Goal: Information Seeking & Learning: Learn about a topic

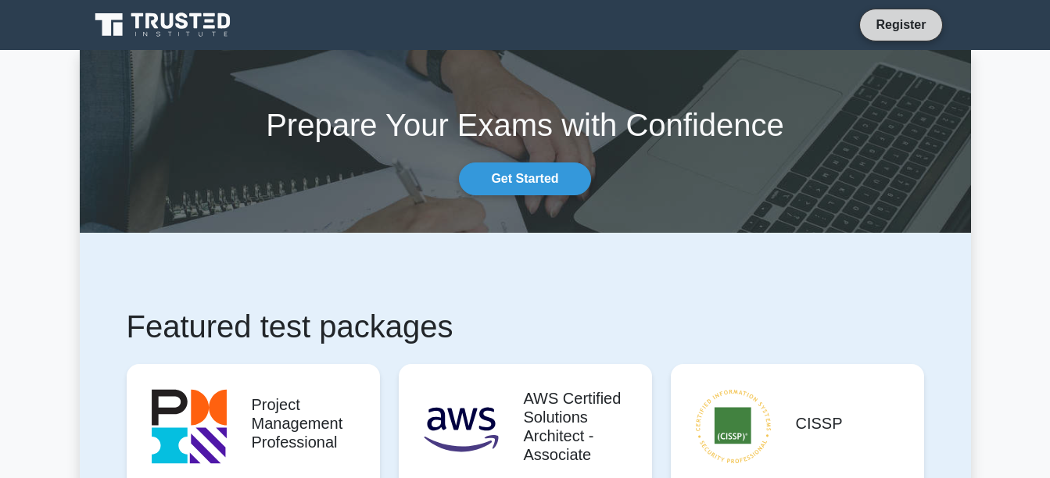
click at [893, 31] on link "Register" at bounding box center [900, 25] width 69 height 20
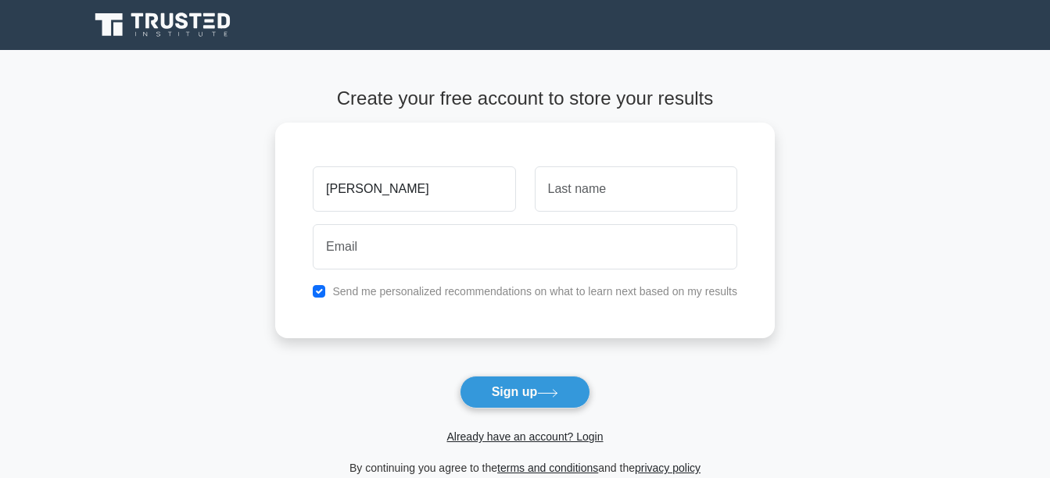
type input "[PERSON_NAME]"
click at [886, 184] on main "Create your free account to store your results Jorge B Send me personalized rec…" at bounding box center [525, 282] width 1050 height 465
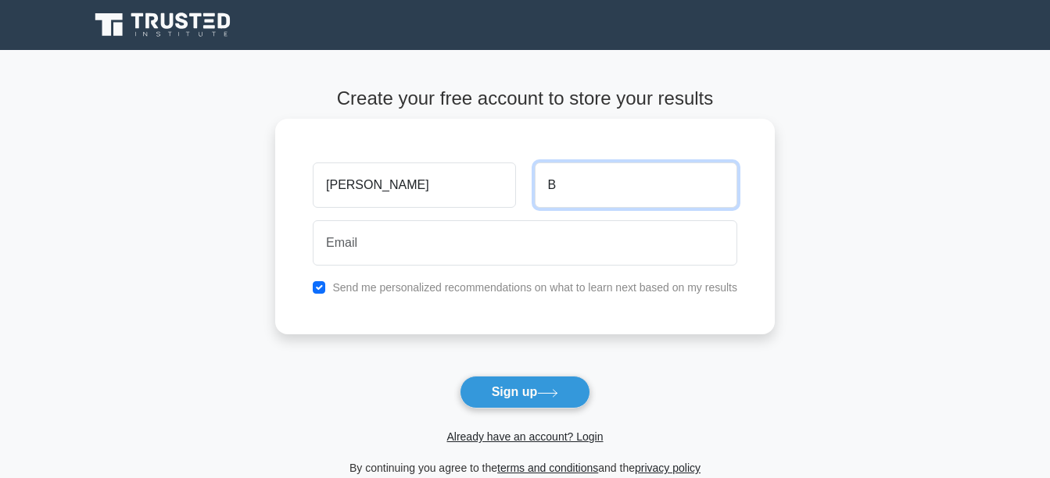
click at [655, 190] on input "B" at bounding box center [636, 185] width 202 height 45
type input "Baltazar Jiménez"
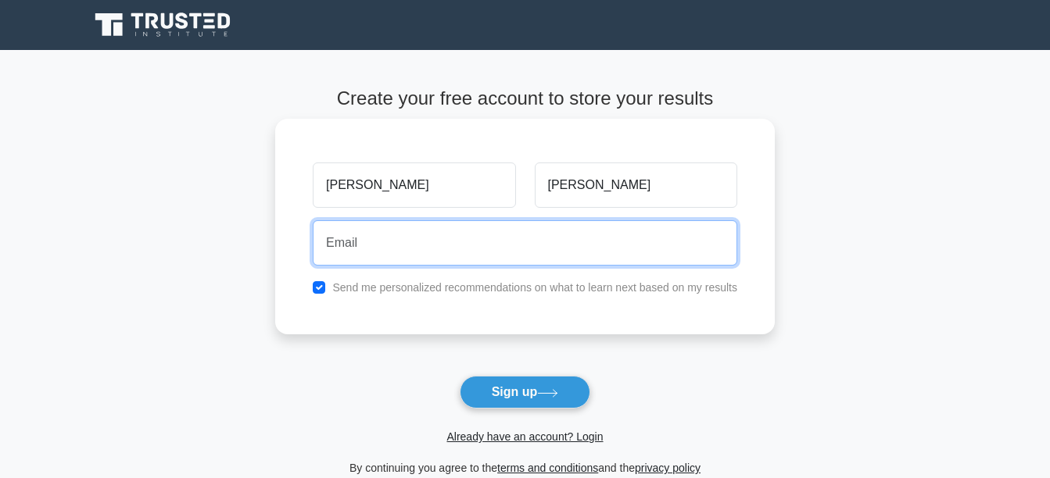
click at [485, 236] on input "email" at bounding box center [525, 242] width 424 height 45
type input "jorge.baltaz@gmail.com"
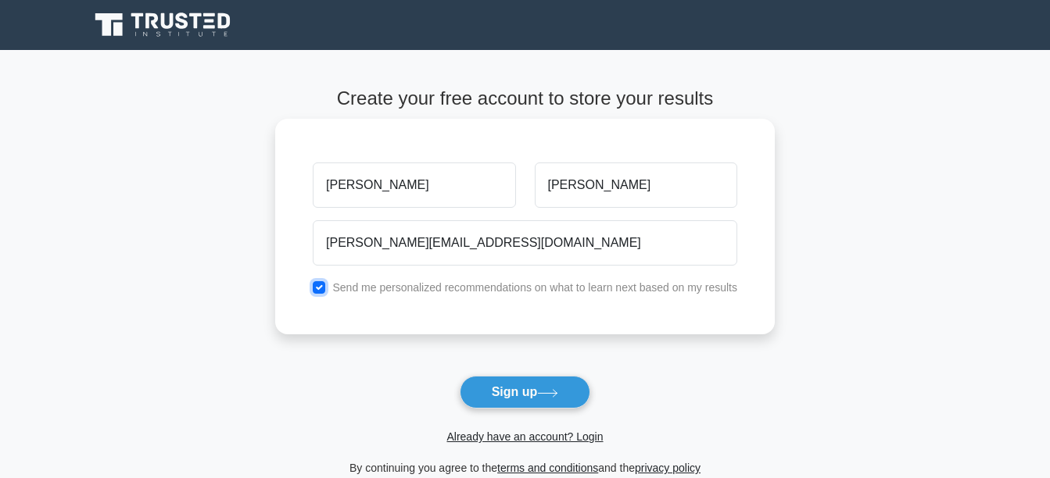
click at [321, 292] on input "checkbox" at bounding box center [319, 287] width 13 height 13
checkbox input "false"
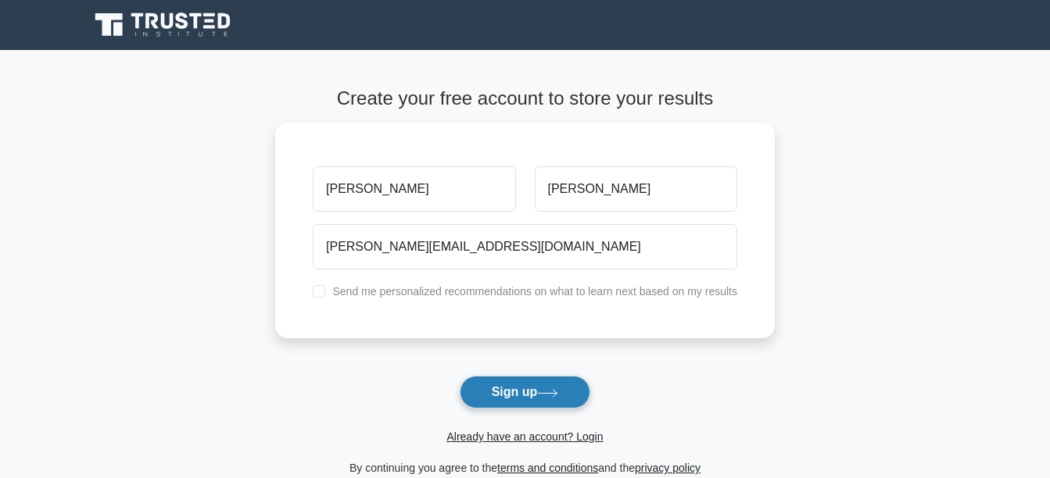
click at [483, 386] on button "Sign up" at bounding box center [525, 392] width 131 height 33
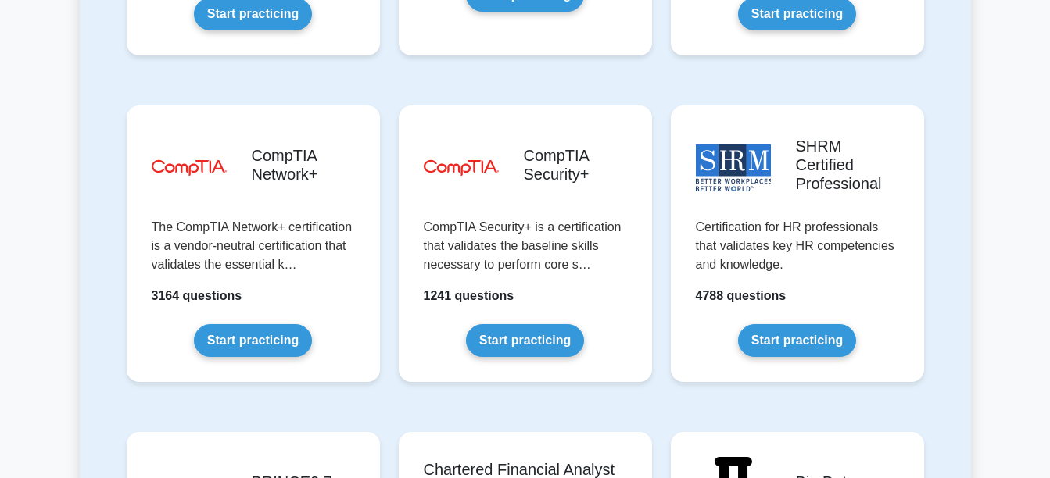
scroll to position [2981, 0]
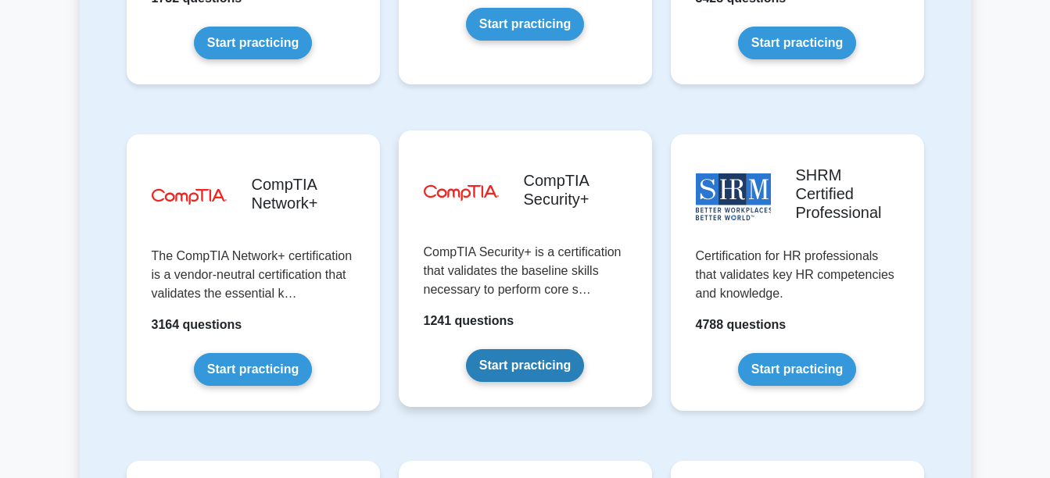
click at [549, 349] on link "Start practicing" at bounding box center [525, 365] width 118 height 33
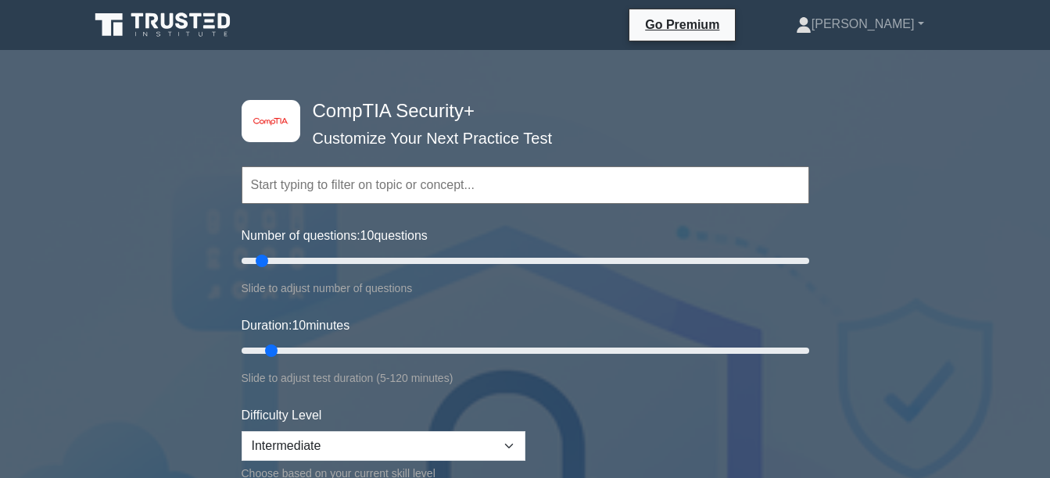
click at [449, 184] on input "text" at bounding box center [524, 185] width 567 height 38
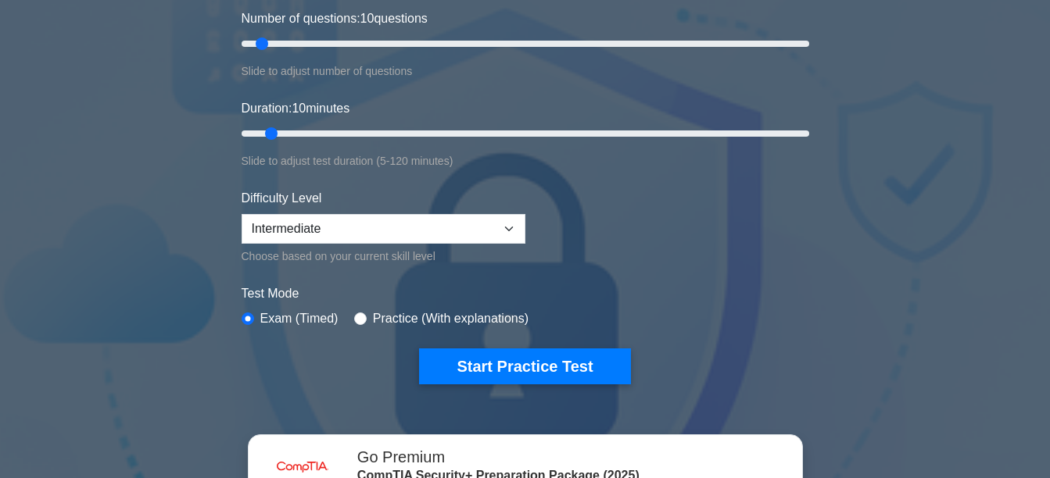
scroll to position [226, 0]
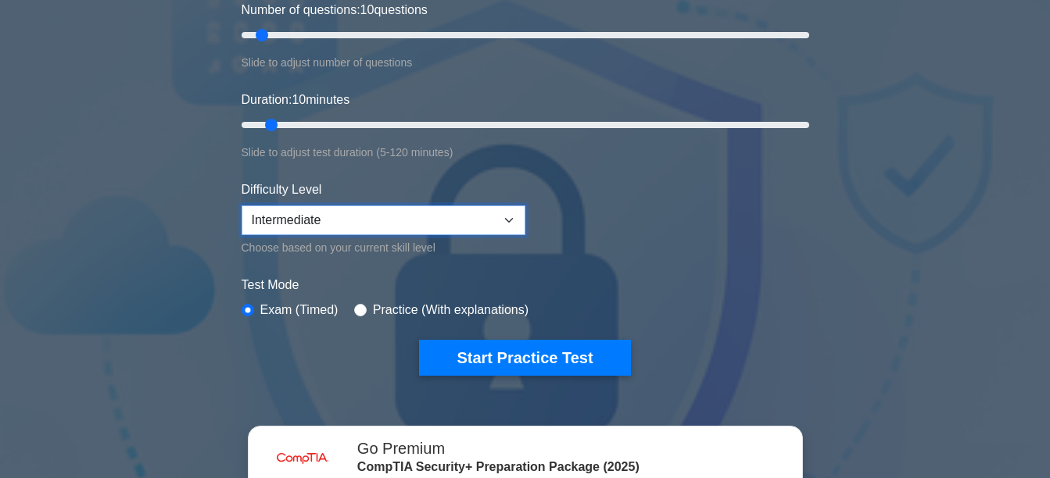
click at [511, 212] on select "Beginner Intermediate Expert" at bounding box center [383, 221] width 284 height 30
click at [363, 309] on div "Practice (With explanations)" at bounding box center [441, 310] width 174 height 19
click at [356, 309] on input "radio" at bounding box center [360, 310] width 13 height 13
radio input "true"
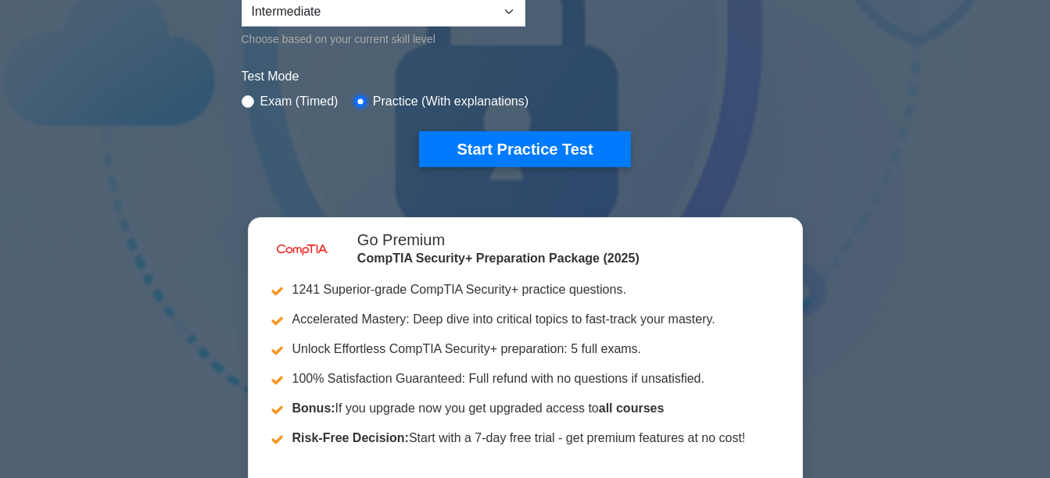
scroll to position [425, 0]
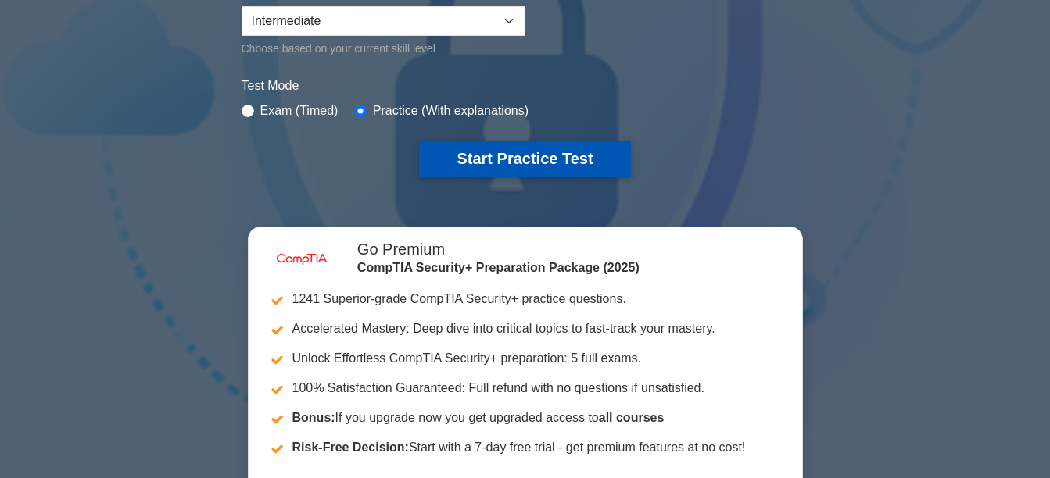
click at [596, 163] on button "Start Practice Test" at bounding box center [524, 159] width 211 height 36
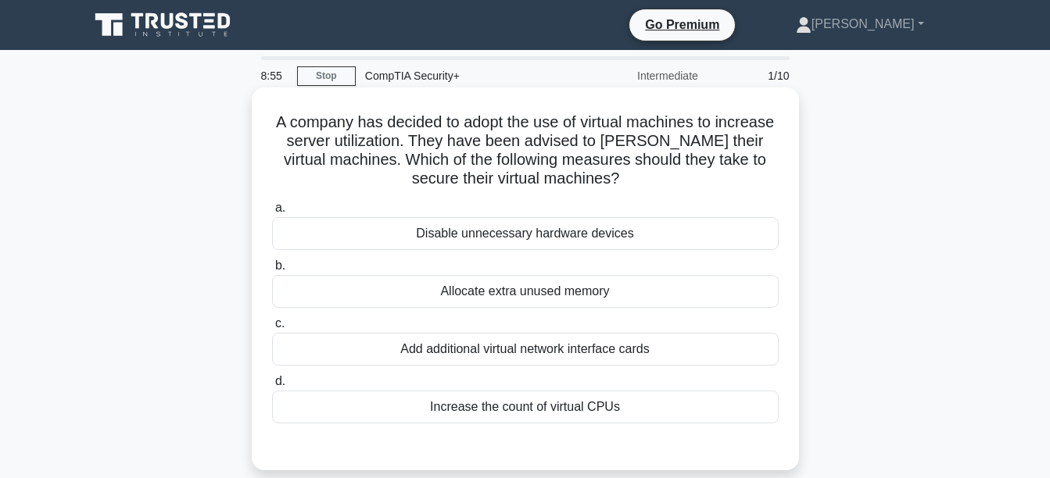
click at [593, 240] on div "Disable unnecessary hardware devices" at bounding box center [525, 233] width 506 height 33
click at [272, 213] on input "a. Disable unnecessary hardware devices" at bounding box center [272, 208] width 0 height 10
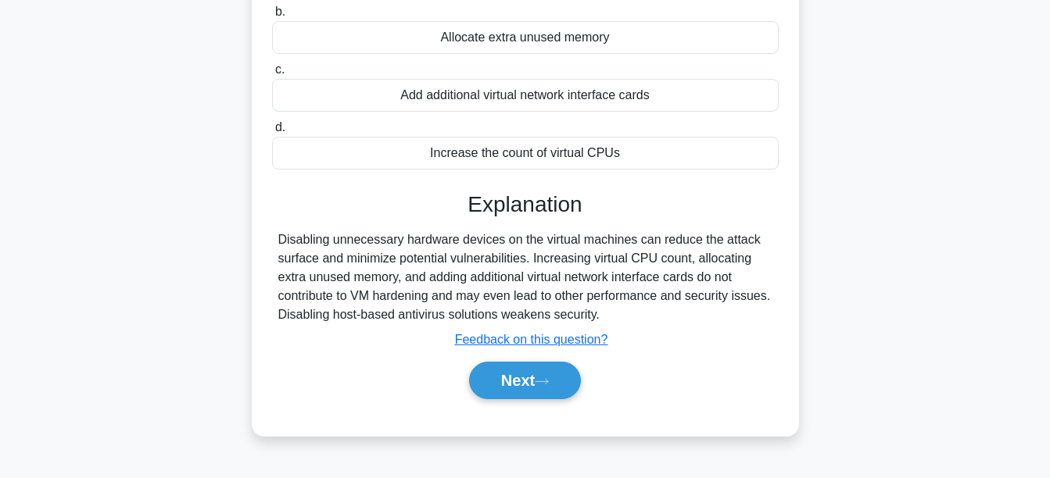
scroll to position [259, 0]
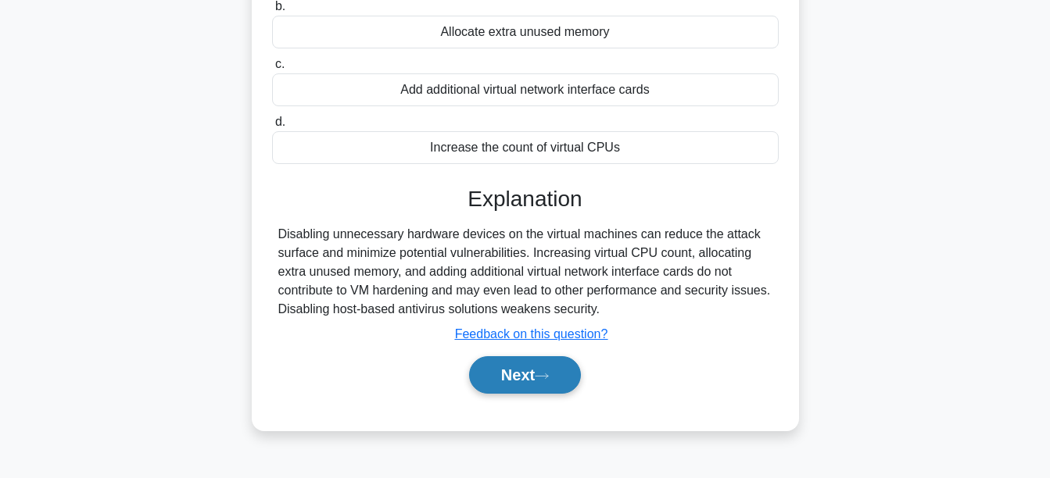
click at [559, 374] on button "Next" at bounding box center [525, 375] width 112 height 38
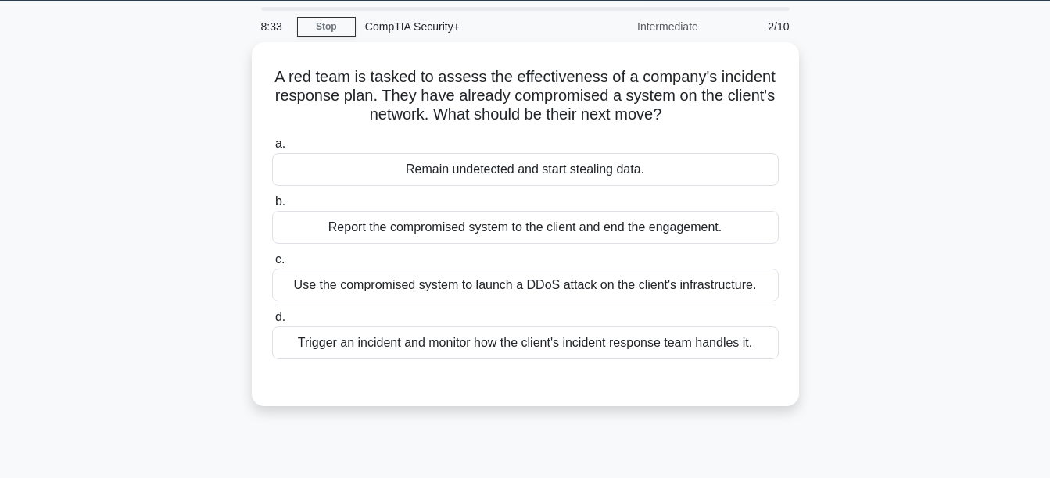
scroll to position [48, 0]
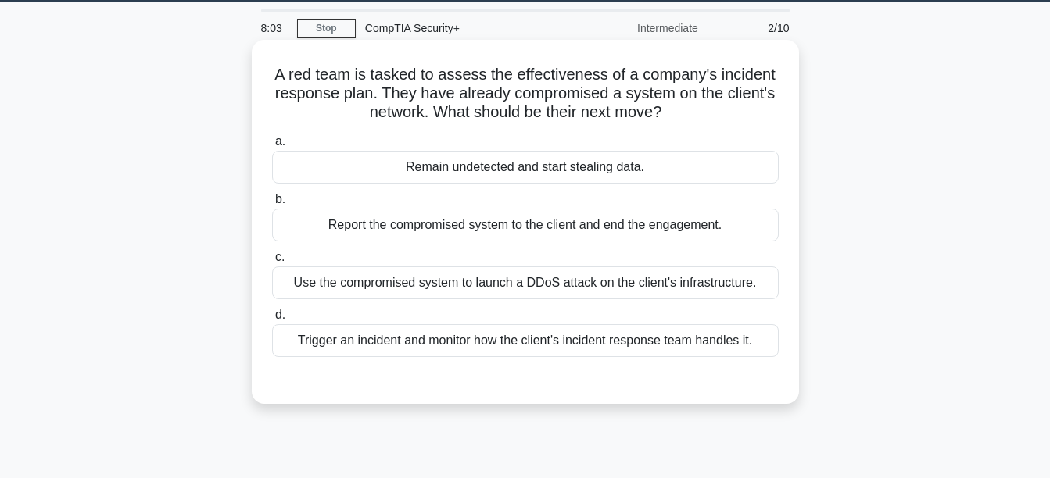
click at [463, 228] on div "Report the compromised system to the client and end the engagement." at bounding box center [525, 225] width 506 height 33
click at [272, 205] on input "b. Report the compromised system to the client and end the engagement." at bounding box center [272, 200] width 0 height 10
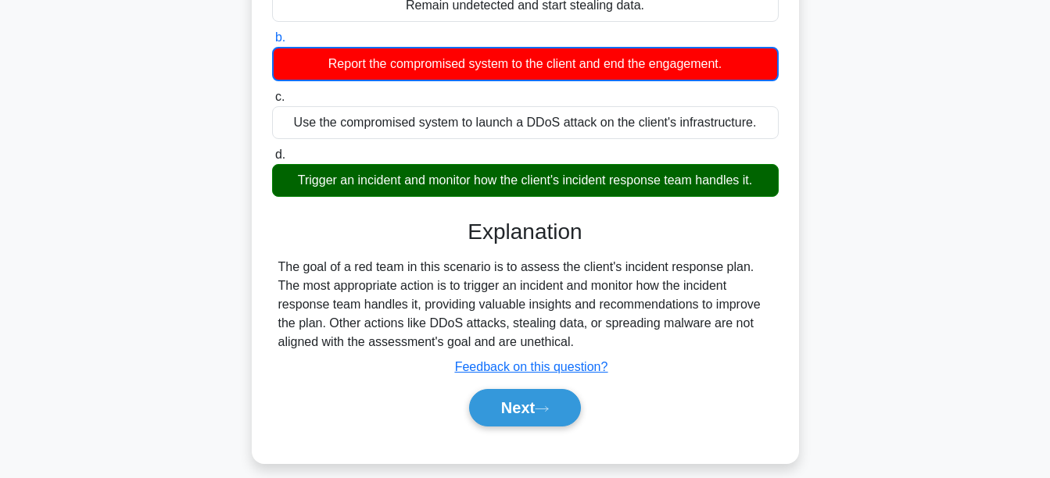
scroll to position [216, 0]
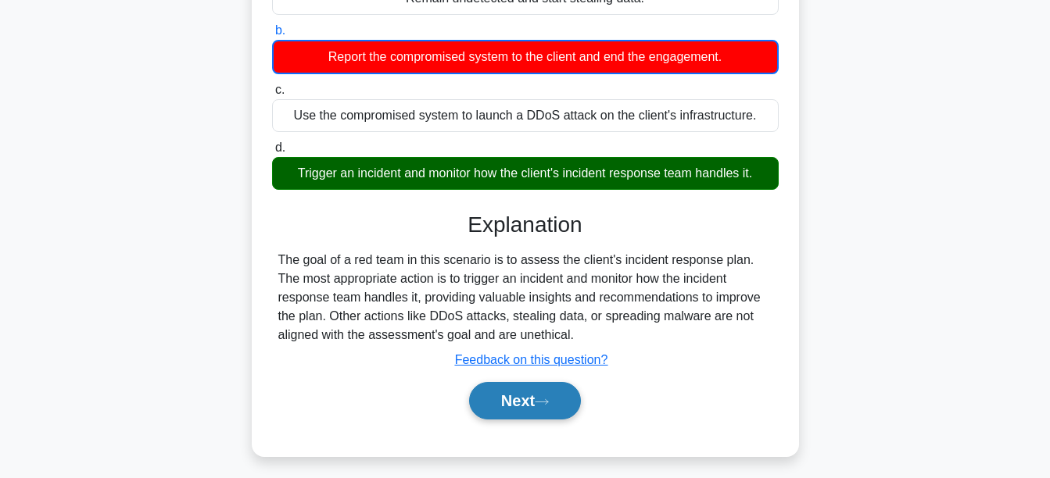
click at [529, 399] on button "Next" at bounding box center [525, 401] width 112 height 38
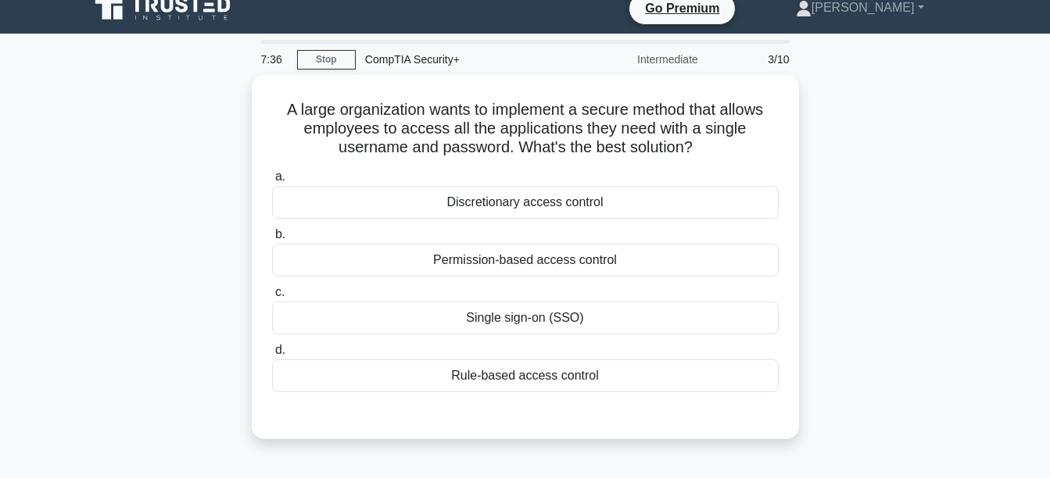
scroll to position [13, 0]
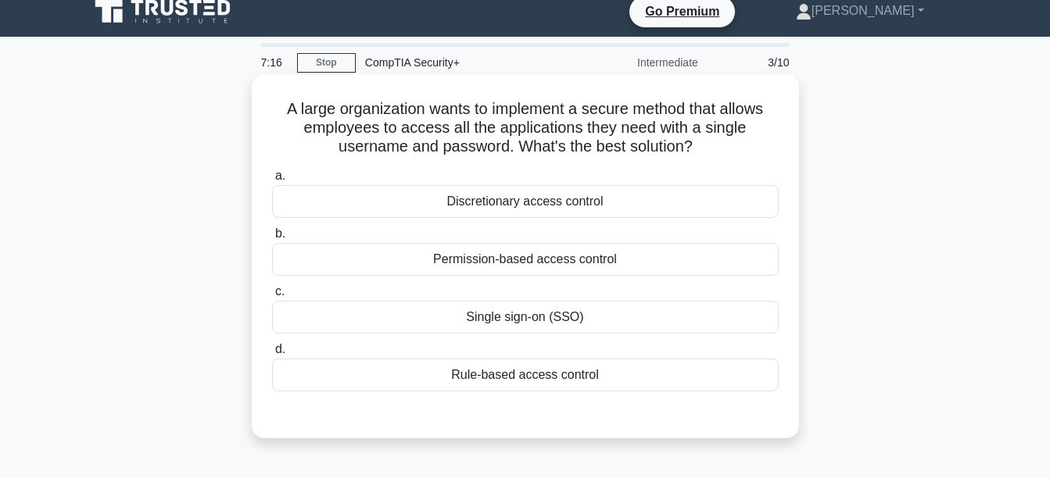
click at [616, 315] on div "Single sign-on (SSO)" at bounding box center [525, 317] width 506 height 33
click at [272, 297] on input "c. Single sign-on (SSO)" at bounding box center [272, 292] width 0 height 10
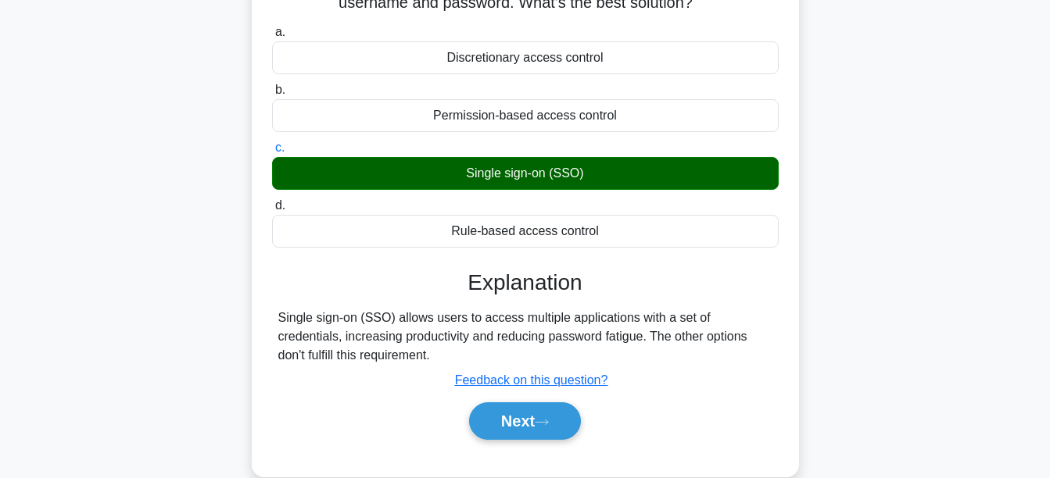
scroll to position [181, 0]
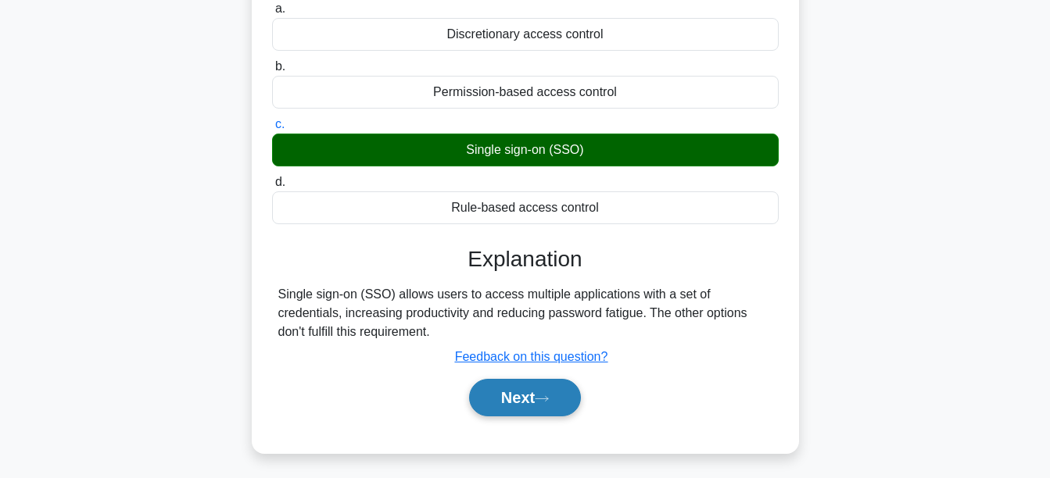
click at [546, 400] on icon at bounding box center [541, 398] width 13 height 5
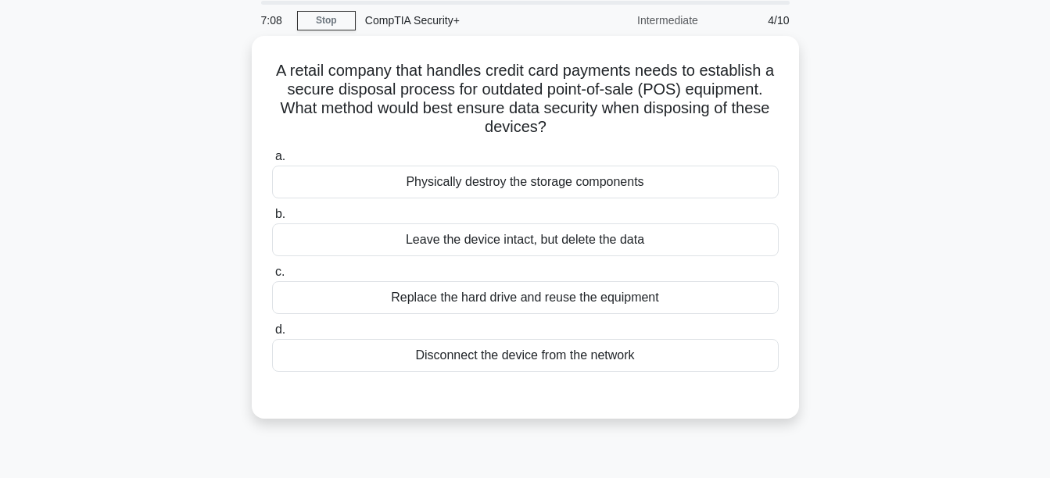
scroll to position [54, 0]
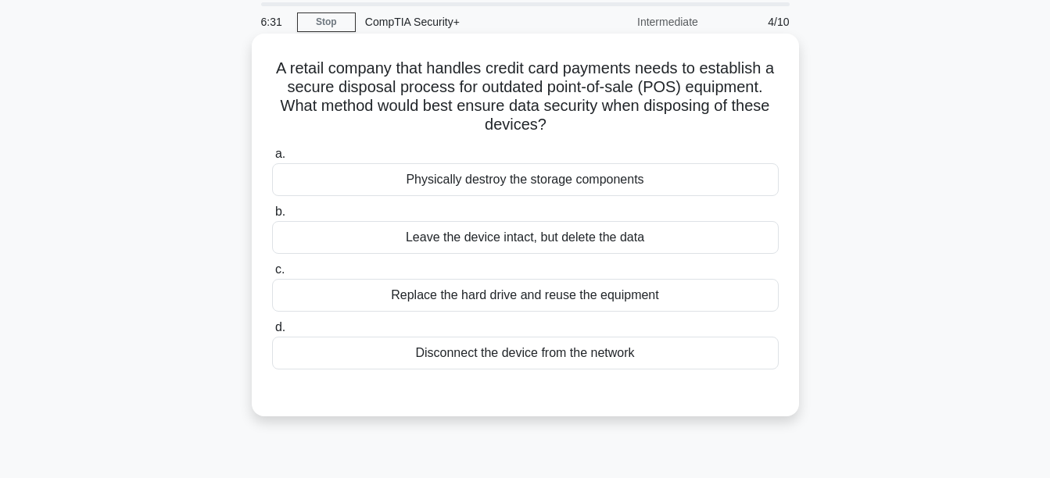
click at [490, 191] on div "Physically destroy the storage components" at bounding box center [525, 179] width 506 height 33
click at [272, 159] on input "a. Physically destroy the storage components" at bounding box center [272, 154] width 0 height 10
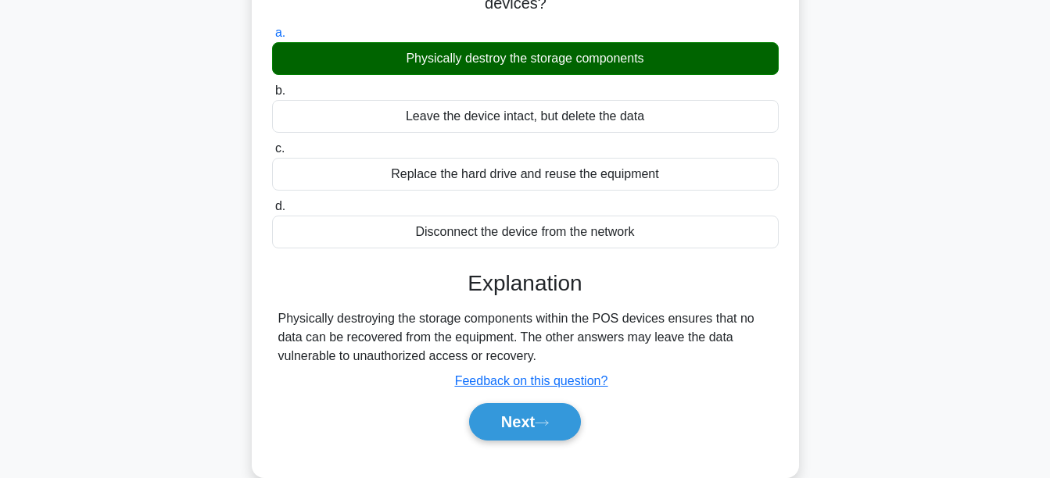
scroll to position [216, 0]
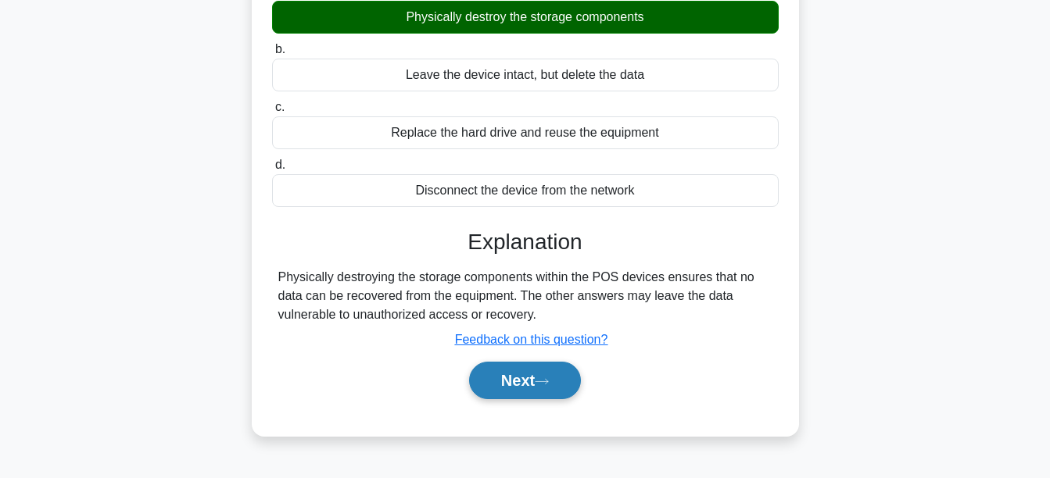
click at [503, 395] on button "Next" at bounding box center [525, 381] width 112 height 38
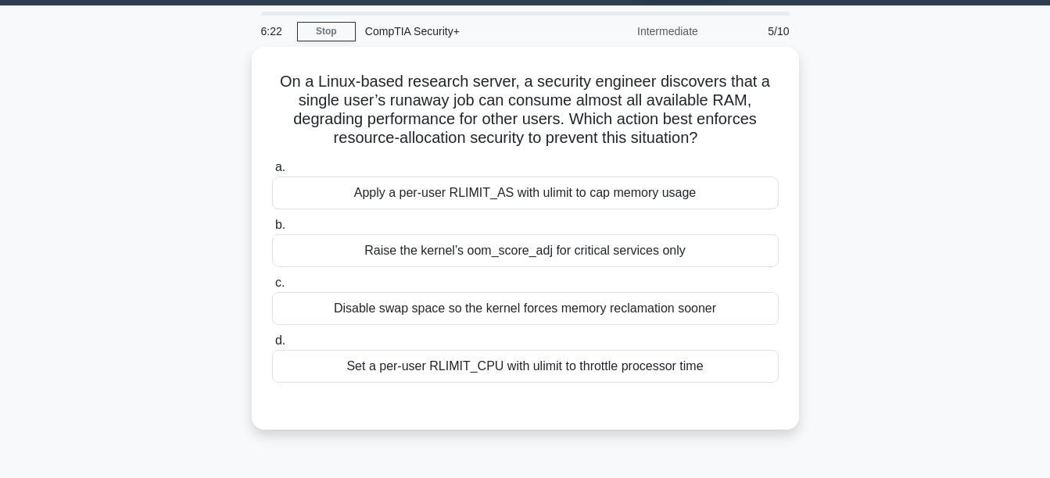
scroll to position [41, 0]
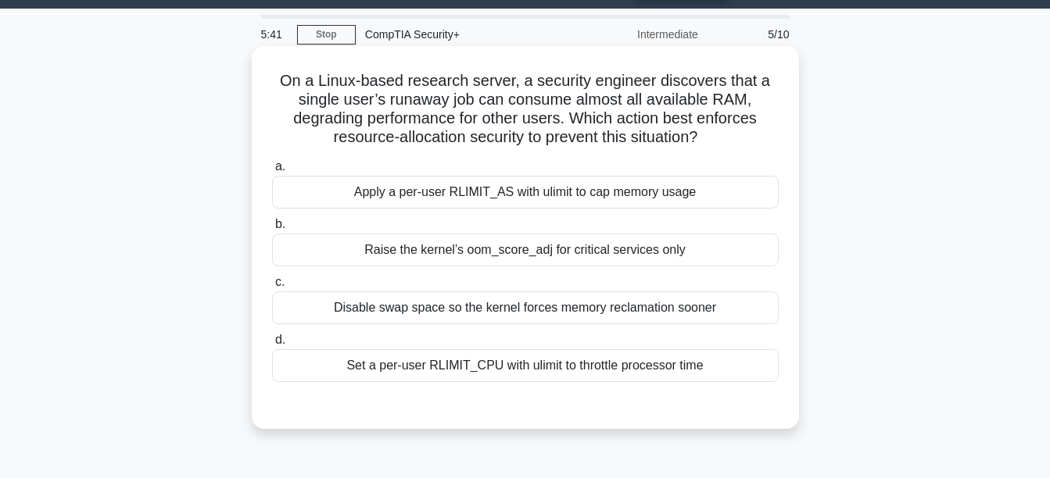
click at [585, 198] on div "Apply a per-user RLIMIT_AS with ulimit to cap memory usage" at bounding box center [525, 192] width 506 height 33
click at [272, 172] on input "a. Apply a per-user RLIMIT_AS with ulimit to cap memory usage" at bounding box center [272, 167] width 0 height 10
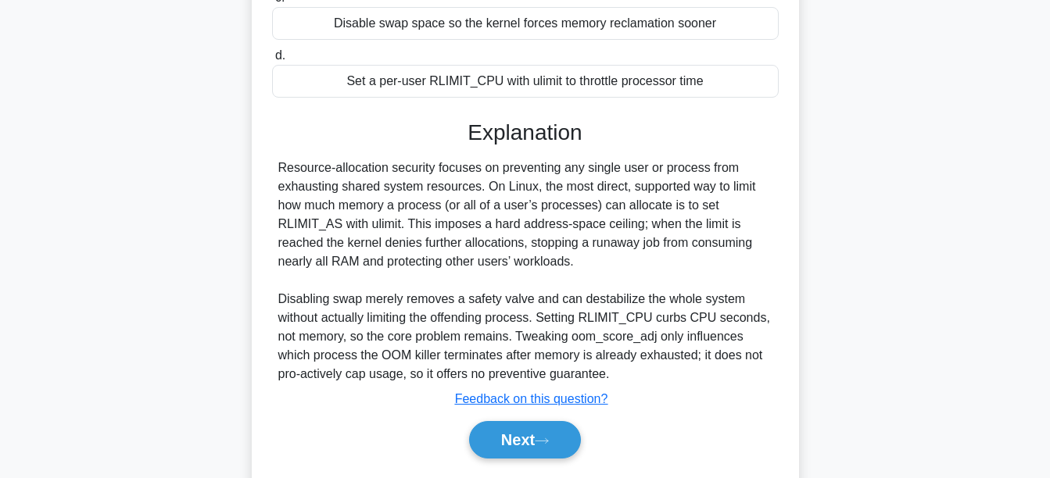
scroll to position [332, 0]
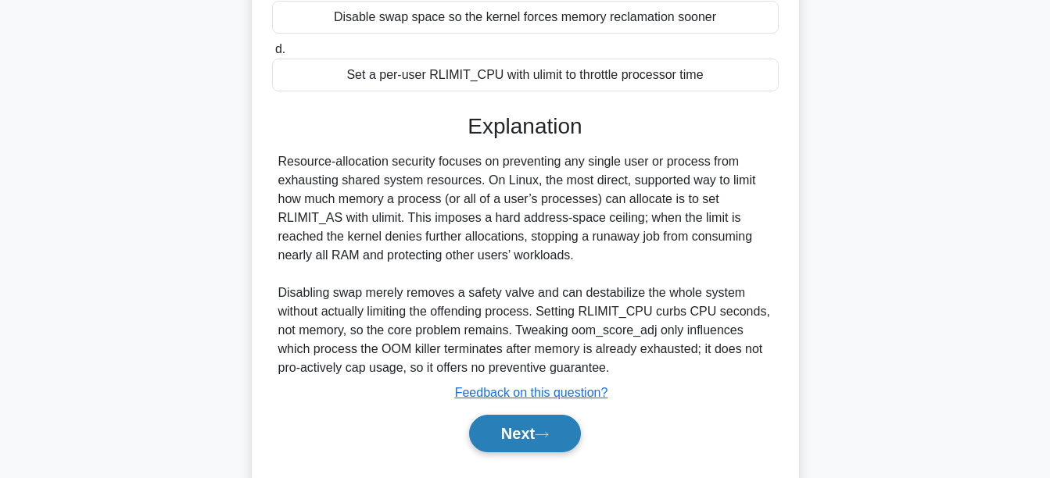
click at [508, 422] on button "Next" at bounding box center [525, 434] width 112 height 38
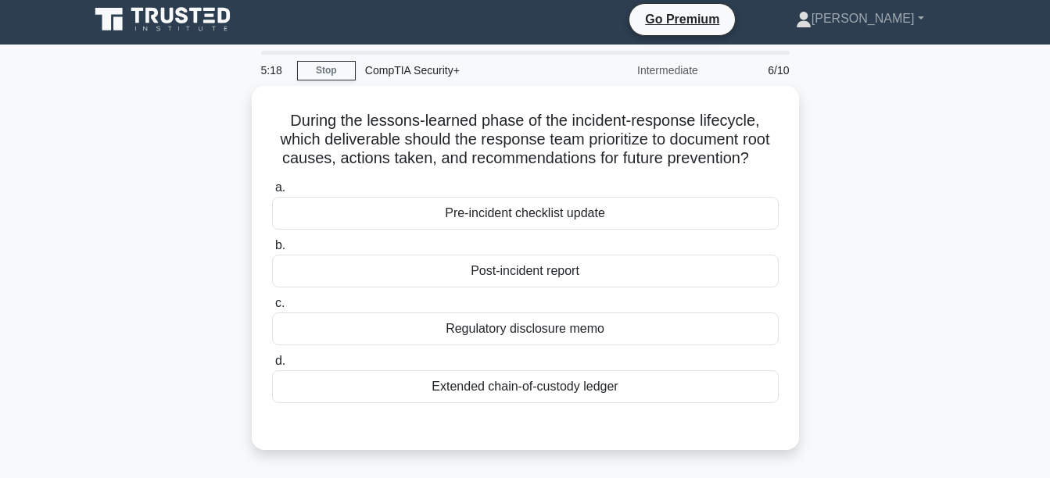
scroll to position [0, 0]
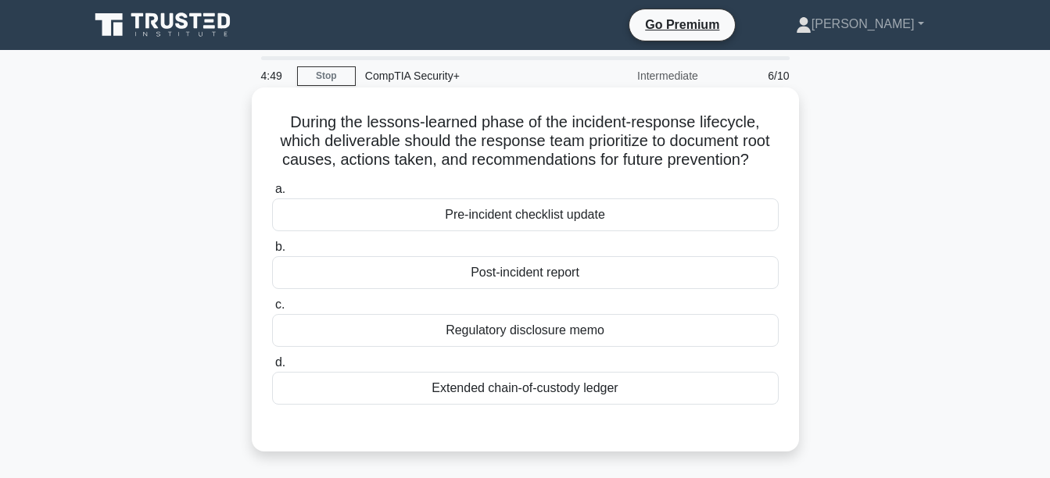
click at [541, 273] on div "Post-incident report" at bounding box center [525, 272] width 506 height 33
click at [272, 252] on input "b. Post-incident report" at bounding box center [272, 247] width 0 height 10
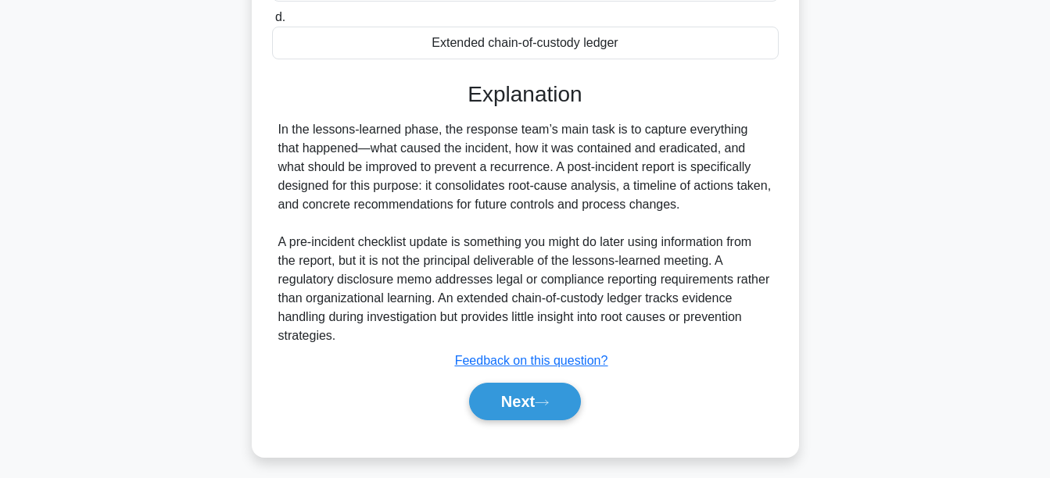
scroll to position [360, 0]
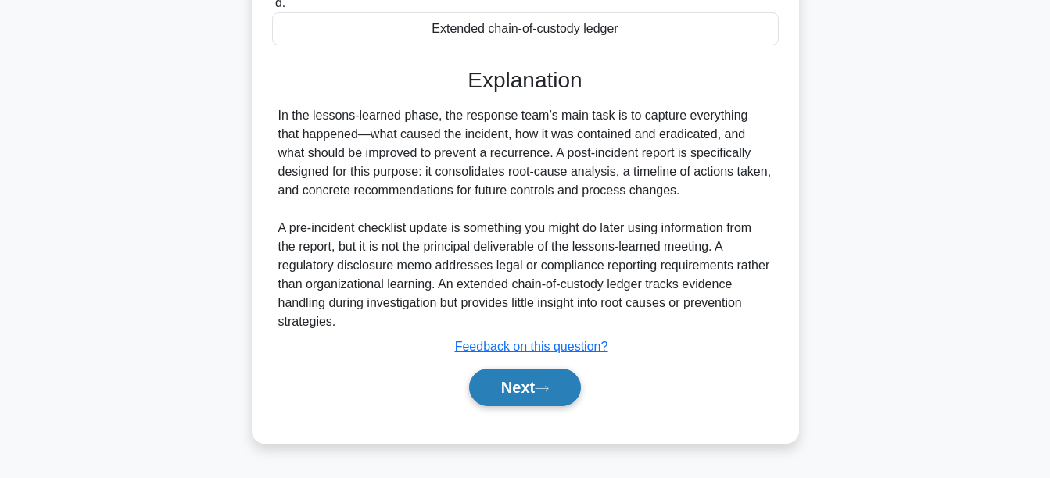
click at [541, 399] on button "Next" at bounding box center [525, 388] width 112 height 38
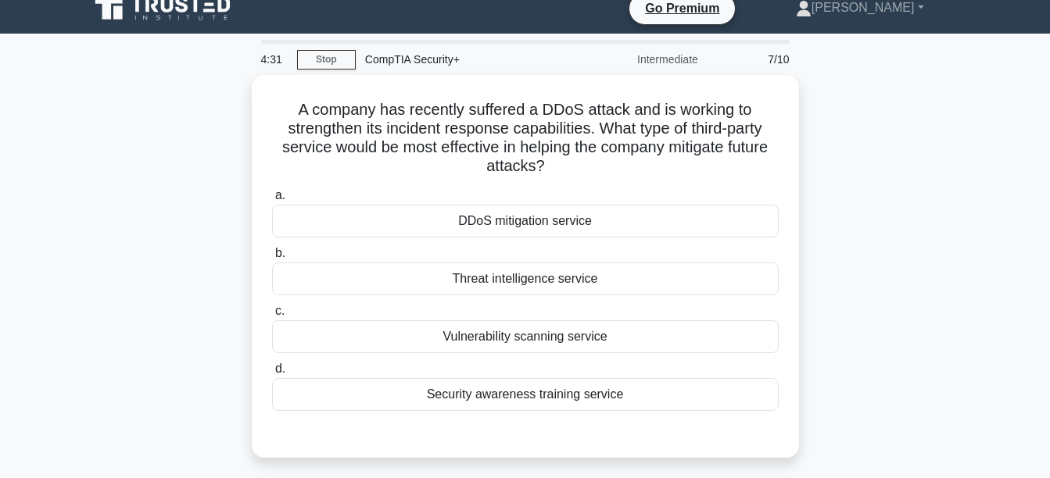
scroll to position [15, 0]
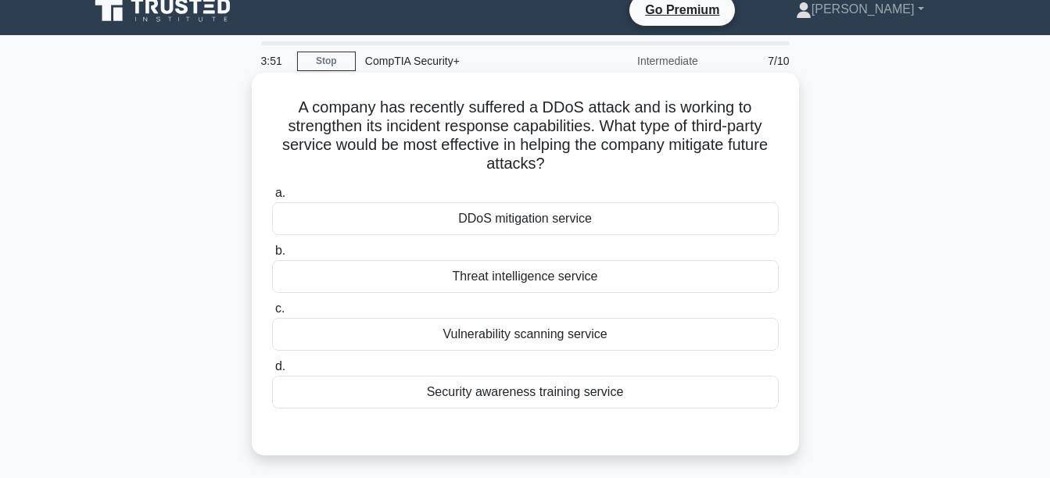
click at [569, 331] on div "Vulnerability scanning service" at bounding box center [525, 334] width 506 height 33
click at [272, 314] on input "c. Vulnerability scanning service" at bounding box center [272, 309] width 0 height 10
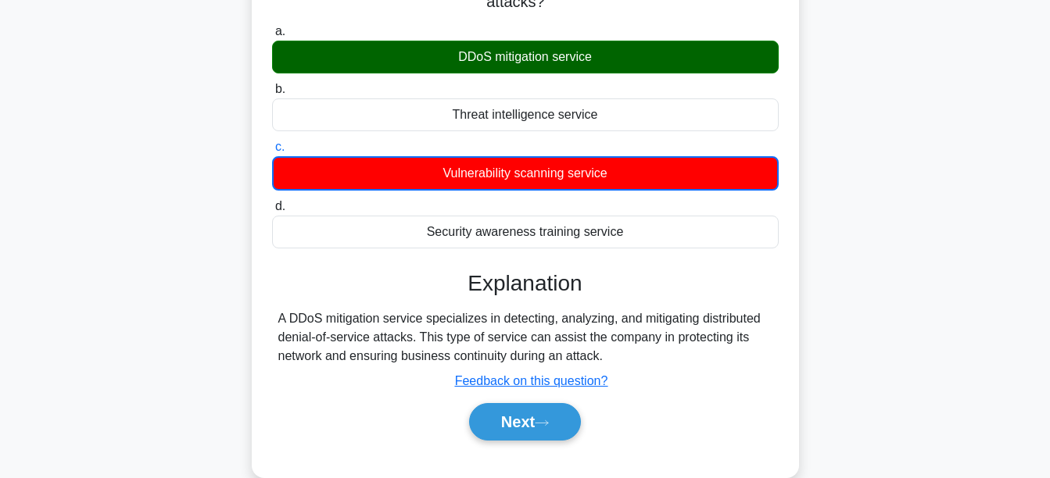
scroll to position [210, 0]
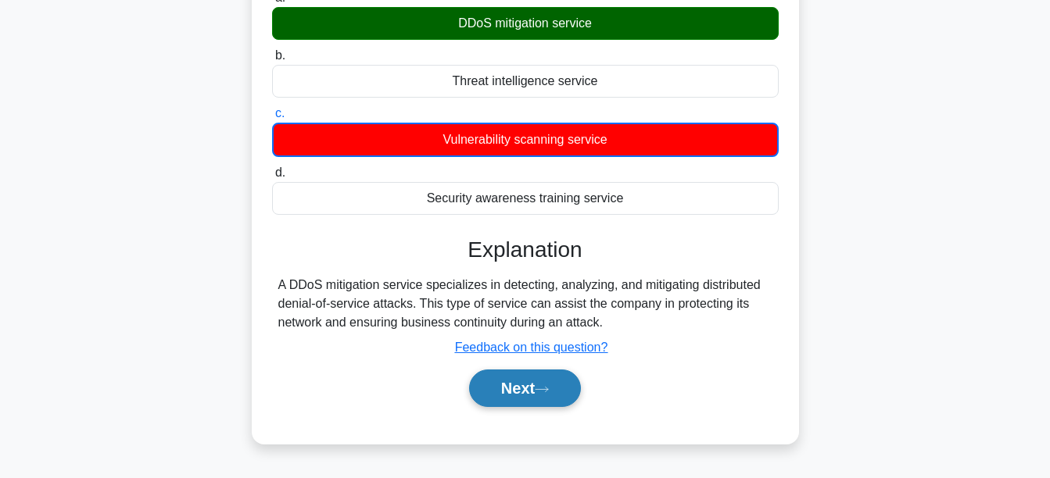
click at [549, 399] on button "Next" at bounding box center [525, 389] width 112 height 38
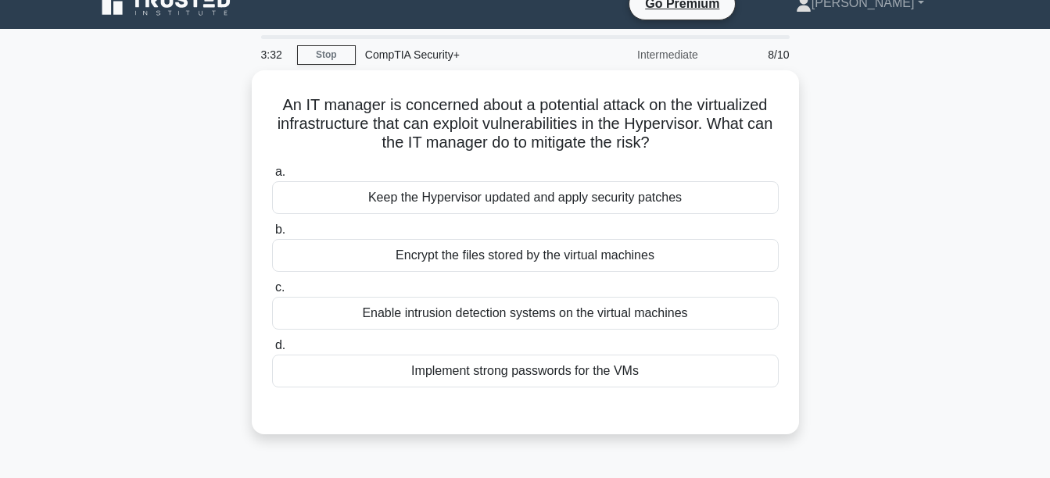
scroll to position [20, 0]
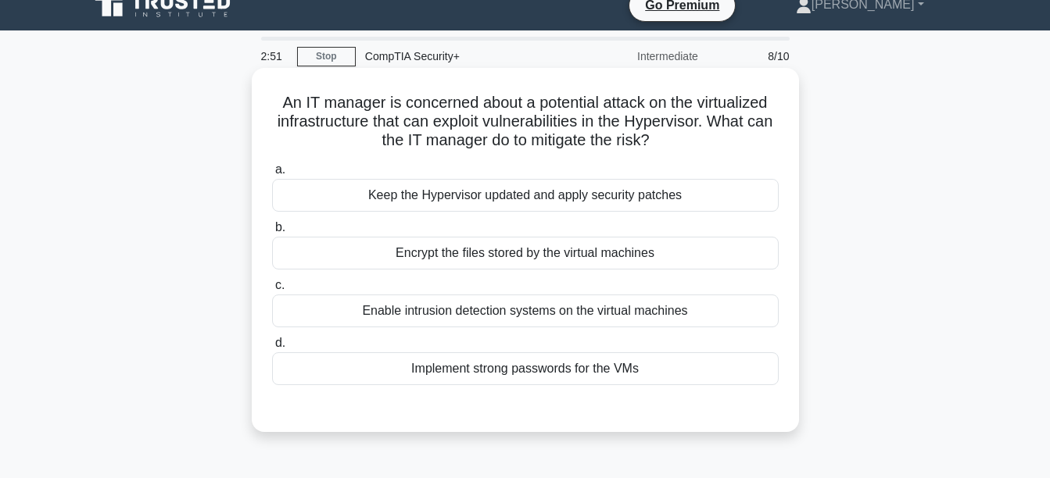
click at [481, 313] on div "Enable intrusion detection systems on the virtual machines" at bounding box center [525, 311] width 506 height 33
click at [272, 291] on input "c. Enable intrusion detection systems on the virtual machines" at bounding box center [272, 286] width 0 height 10
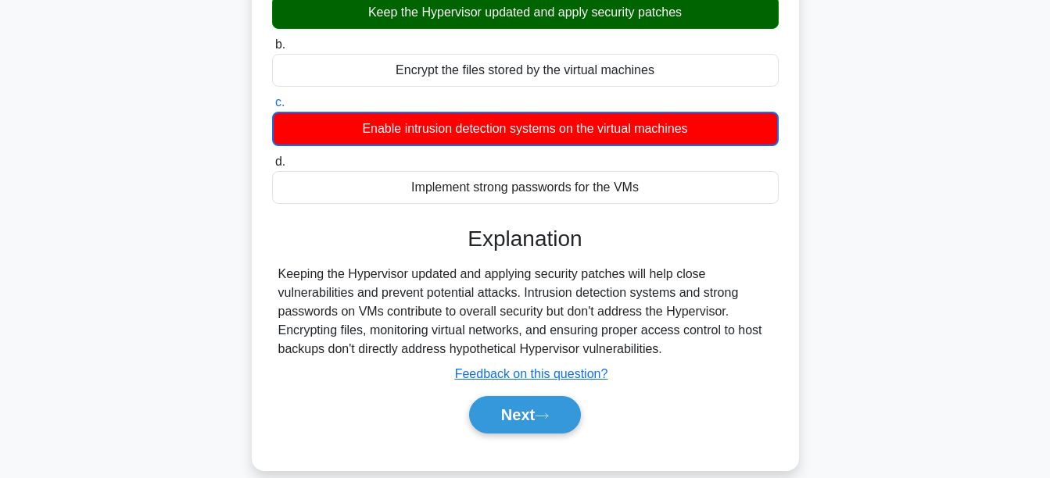
scroll to position [208, 0]
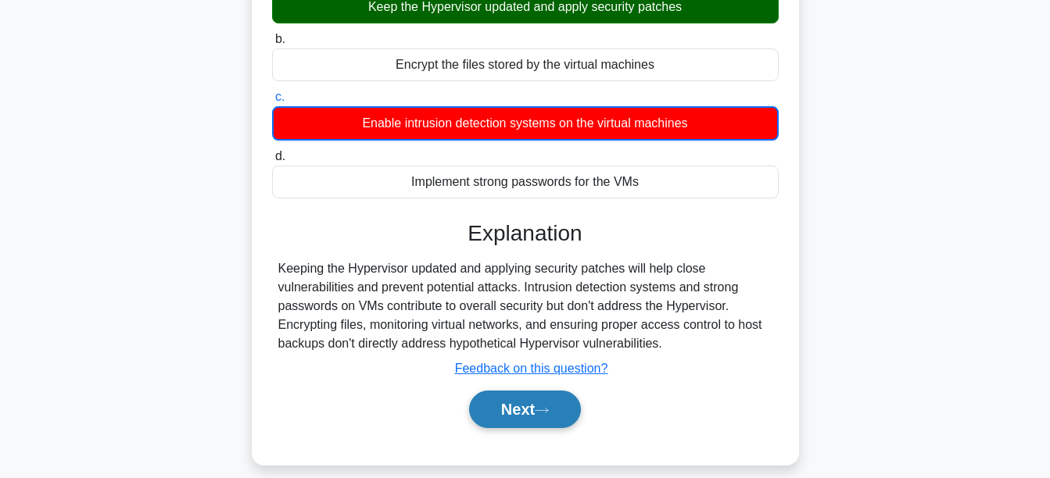
click at [523, 399] on button "Next" at bounding box center [525, 410] width 112 height 38
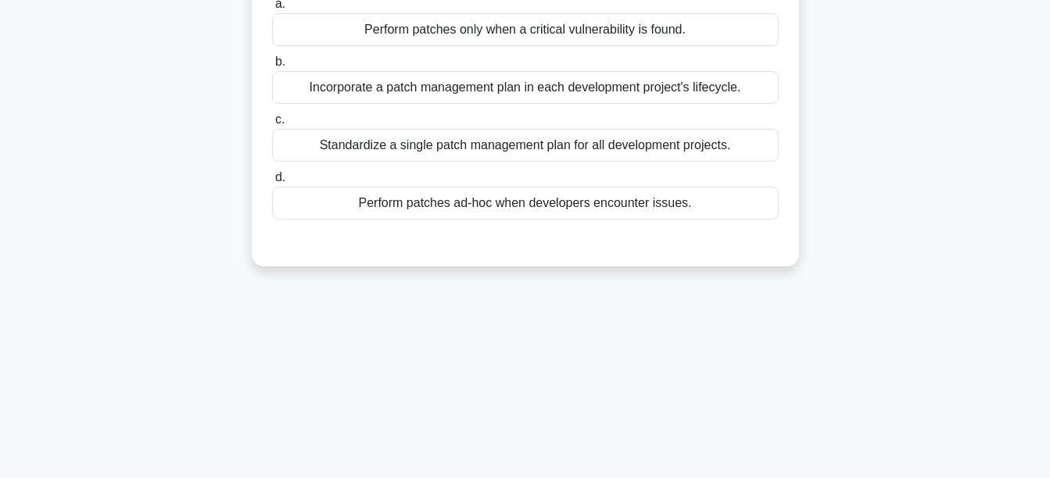
drag, startPoint x: 1049, startPoint y: 205, endPoint x: 1056, endPoint y: 198, distance: 9.9
click at [1049, 198] on html "Go Premium Jorge" at bounding box center [525, 214] width 1050 height 844
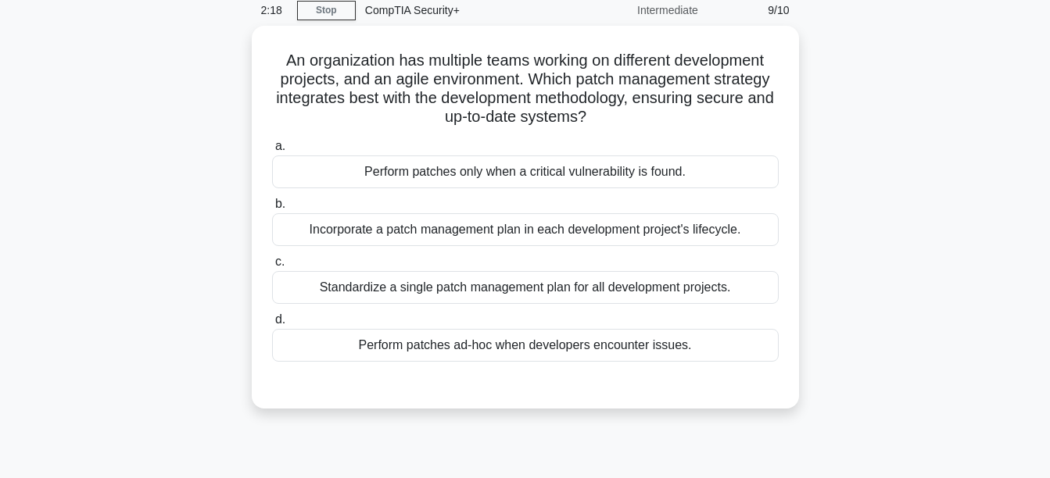
scroll to position [69, 0]
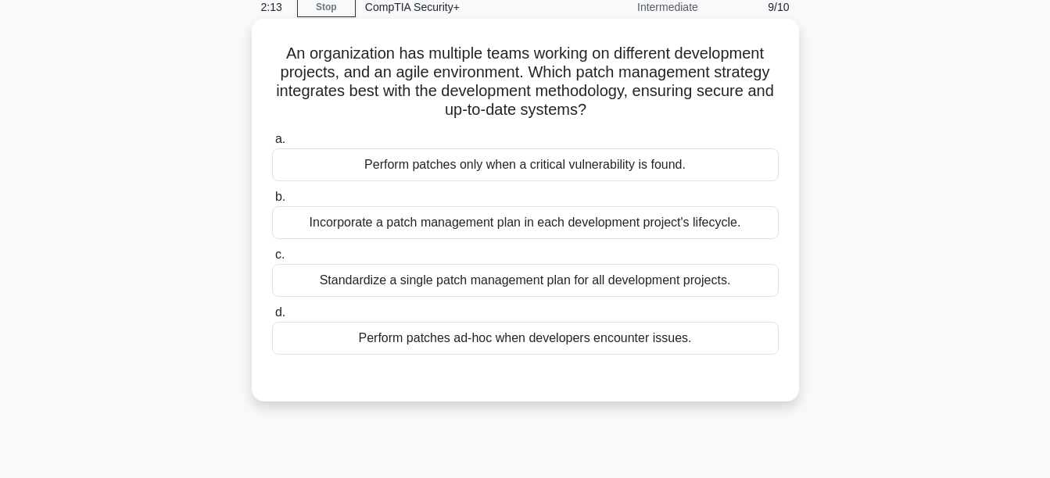
click at [449, 289] on div "Standardize a single patch management plan for all development projects." at bounding box center [525, 280] width 506 height 33
click at [272, 260] on input "c. Standardize a single patch management plan for all development projects." at bounding box center [272, 255] width 0 height 10
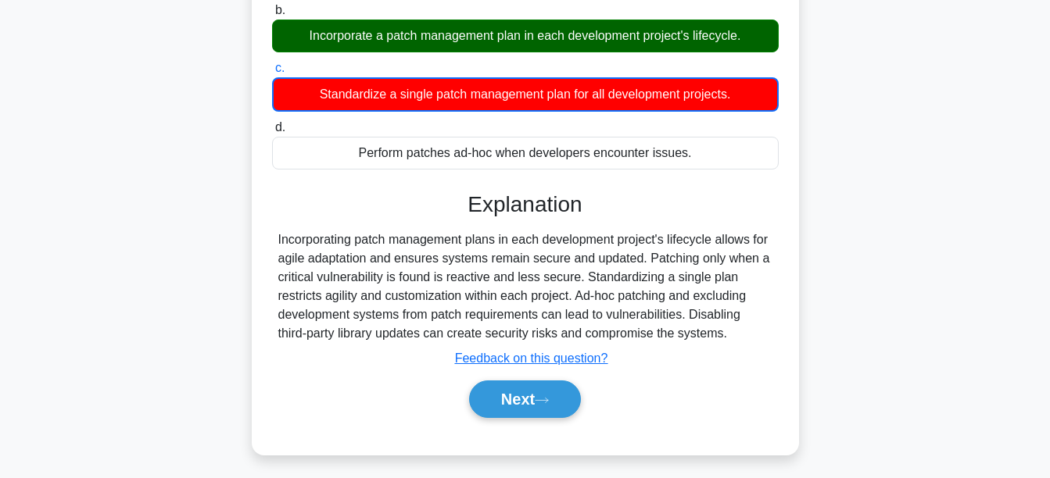
scroll to position [285, 0]
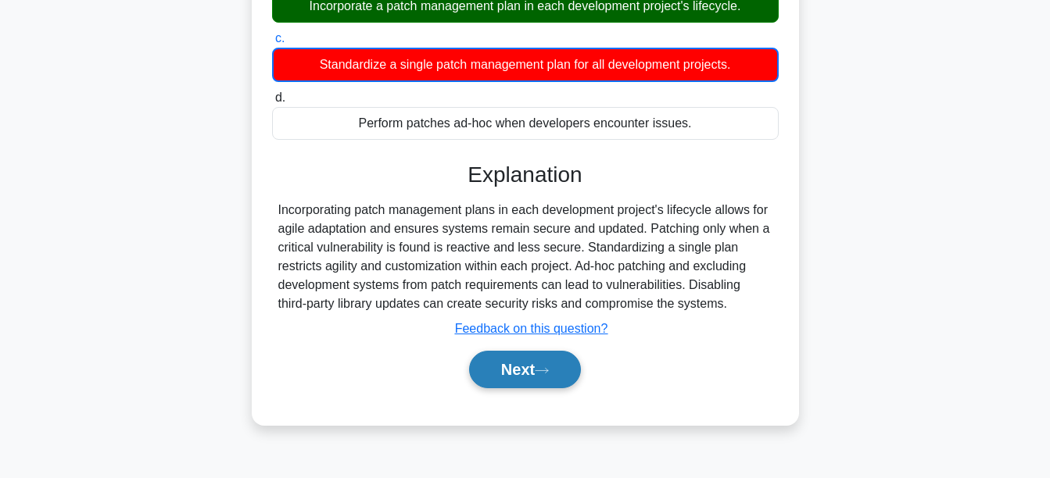
click at [515, 353] on button "Next" at bounding box center [525, 370] width 112 height 38
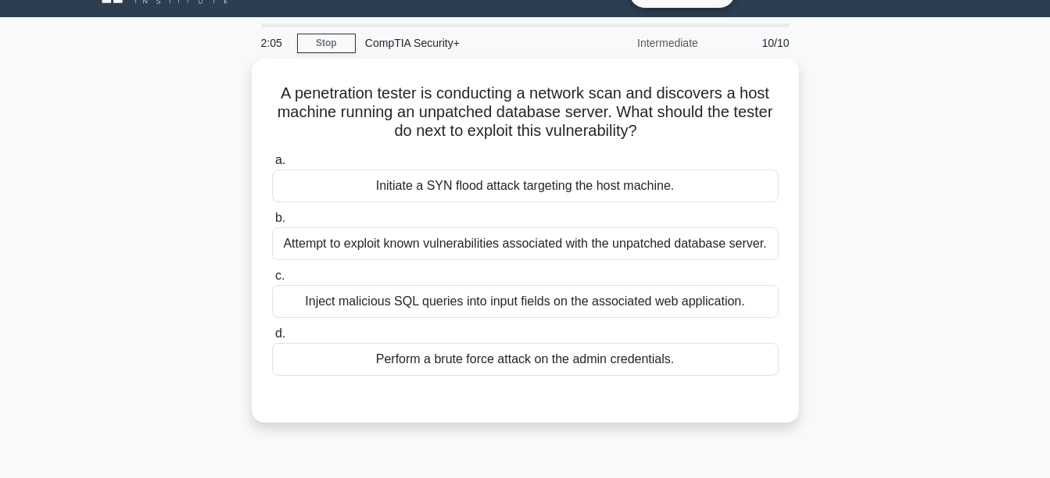
scroll to position [28, 0]
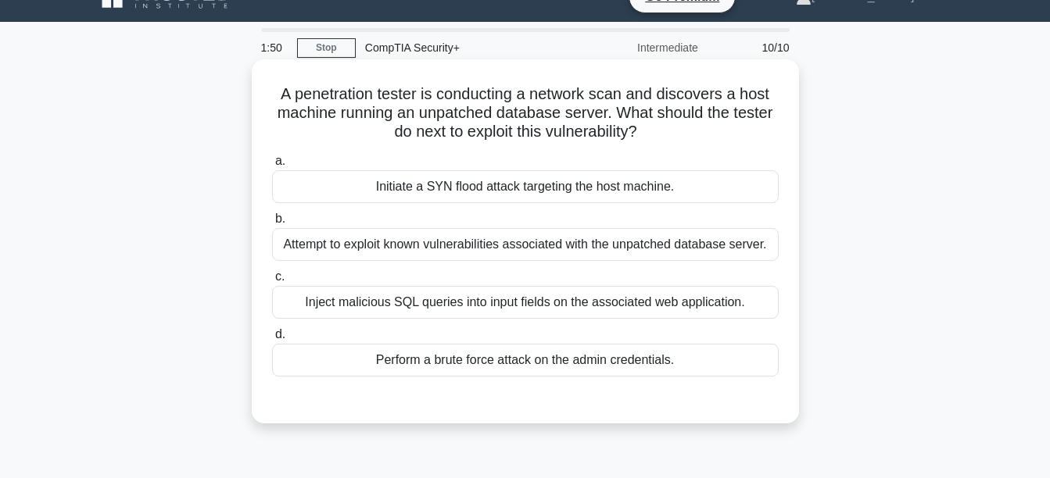
click at [359, 304] on div "Inject malicious SQL queries into input fields on the associated web applicatio…" at bounding box center [525, 302] width 506 height 33
click at [272, 282] on input "c. Inject malicious SQL queries into input fields on the associated web applica…" at bounding box center [272, 277] width 0 height 10
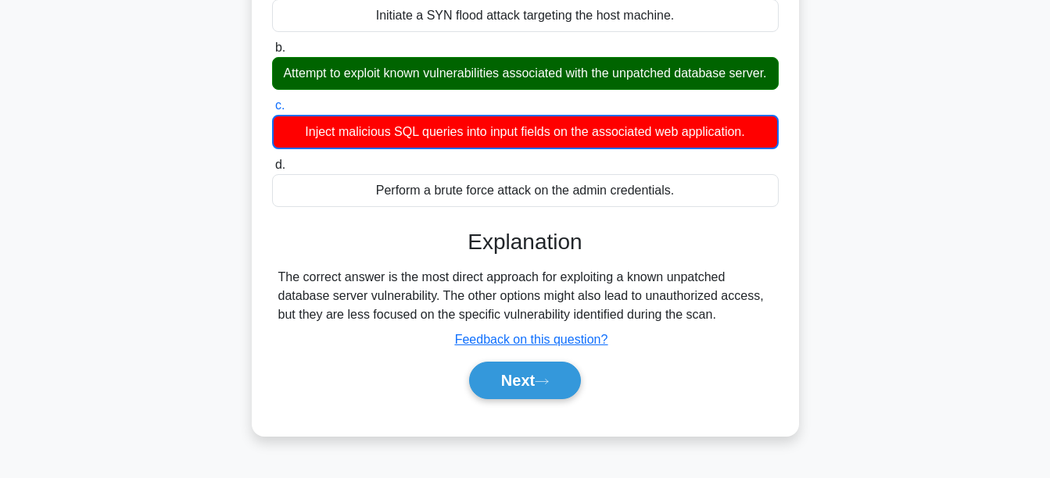
scroll to position [259, 0]
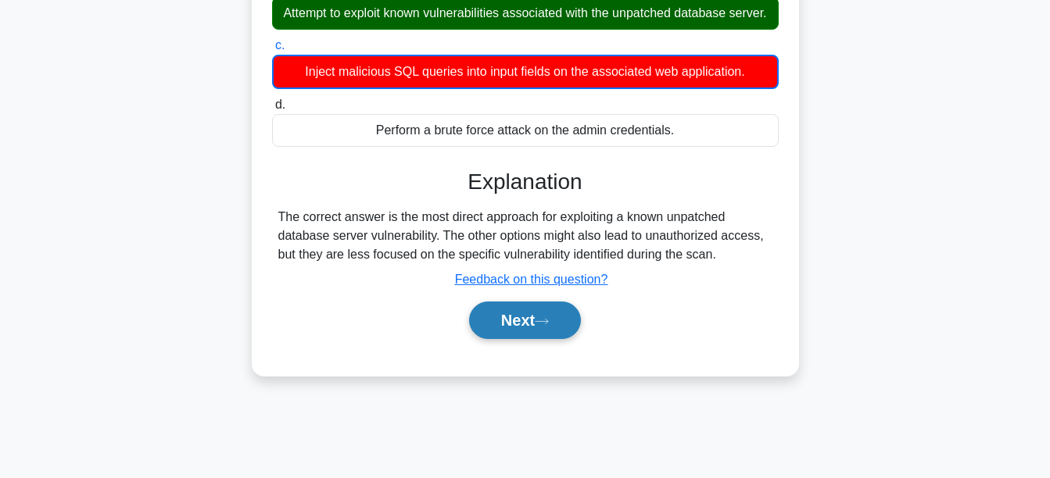
click at [544, 336] on button "Next" at bounding box center [525, 321] width 112 height 38
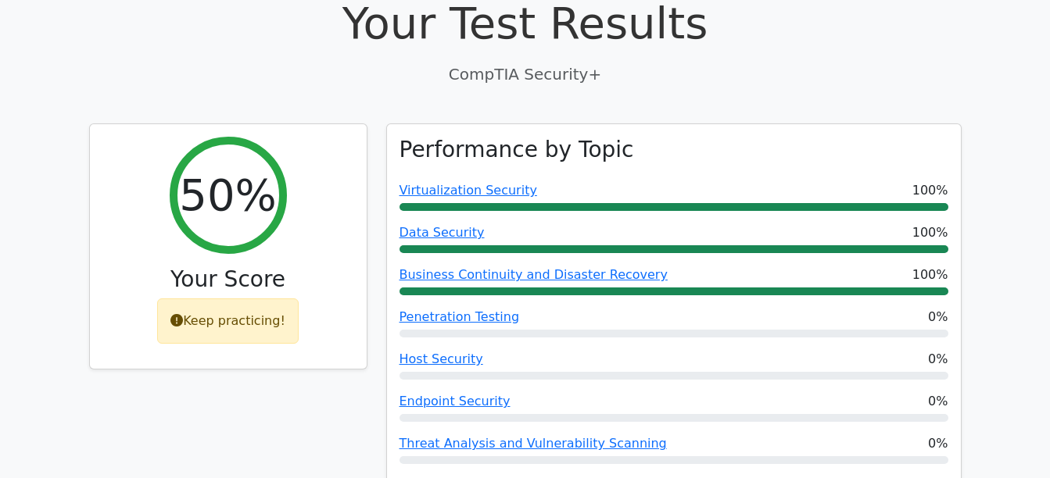
scroll to position [511, 0]
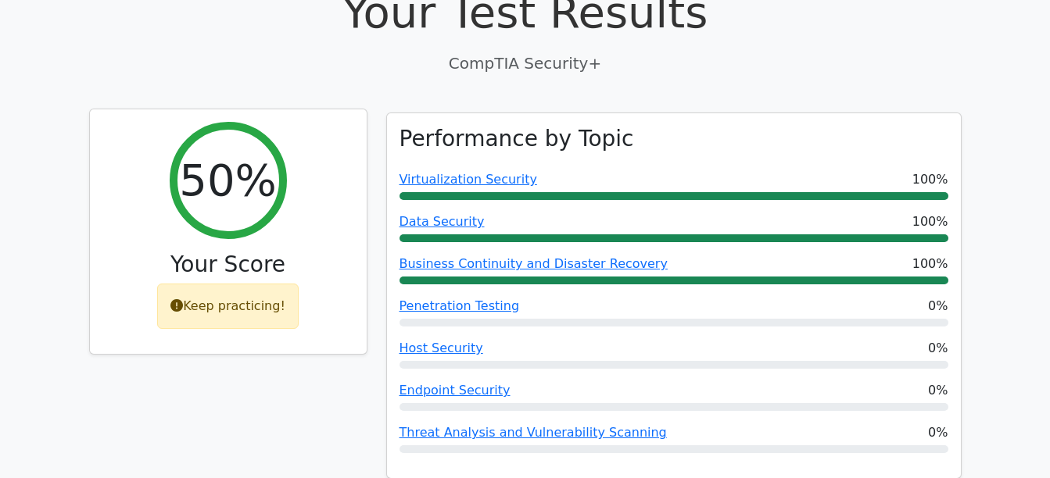
click at [232, 284] on div "Keep practicing!" at bounding box center [227, 306] width 141 height 45
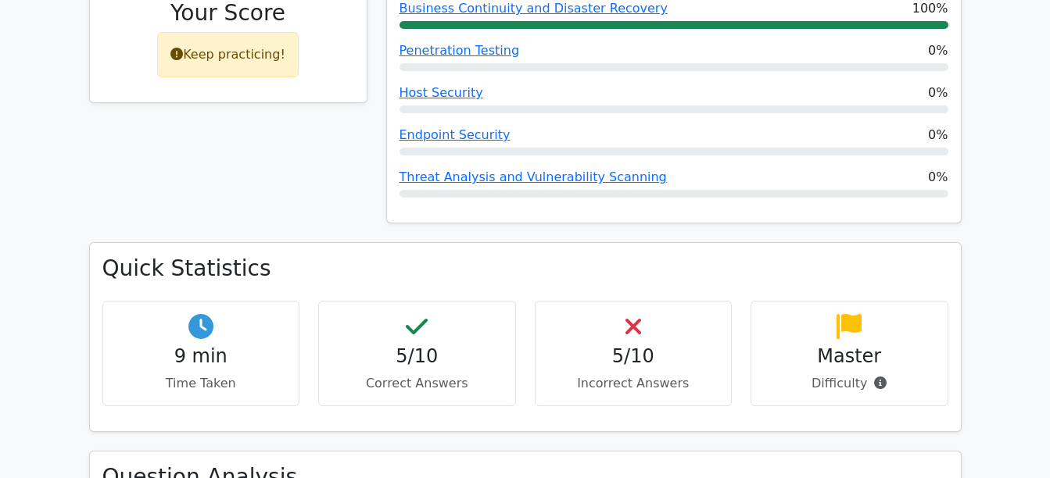
scroll to position [799, 0]
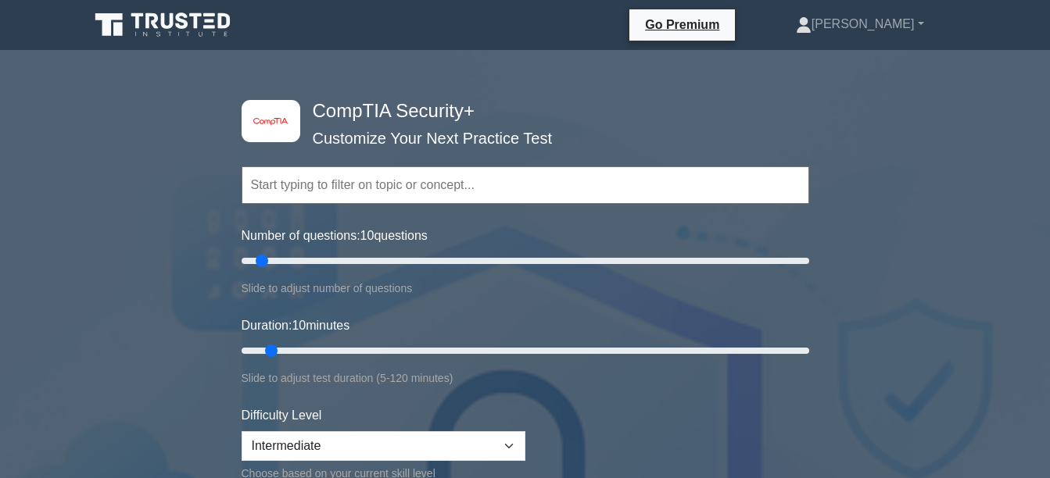
select select "intermediate"
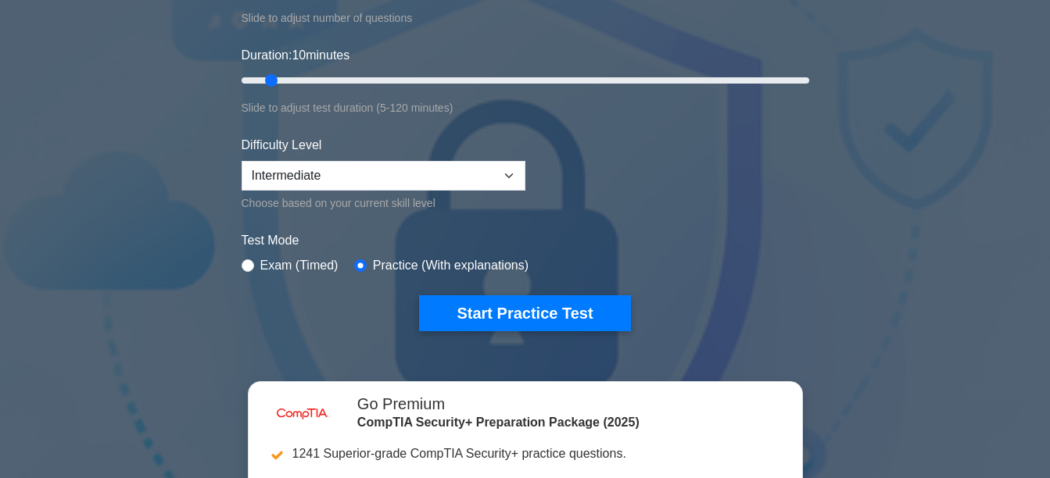
scroll to position [298, 0]
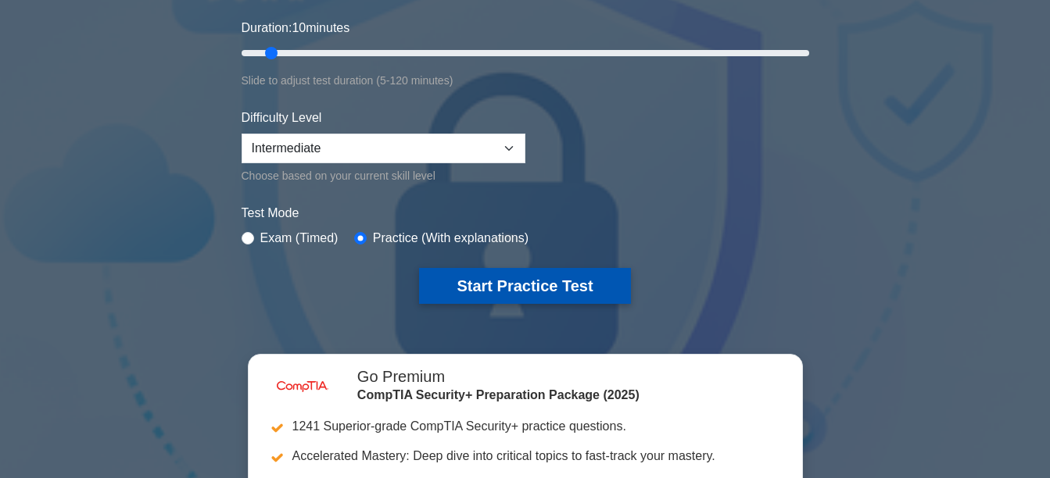
click at [532, 283] on button "Start Practice Test" at bounding box center [524, 286] width 211 height 36
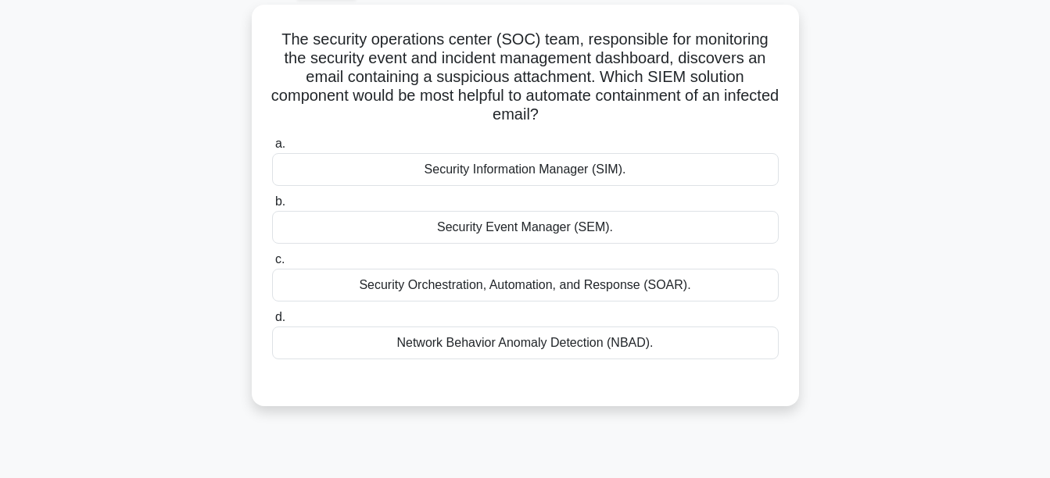
scroll to position [88, 0]
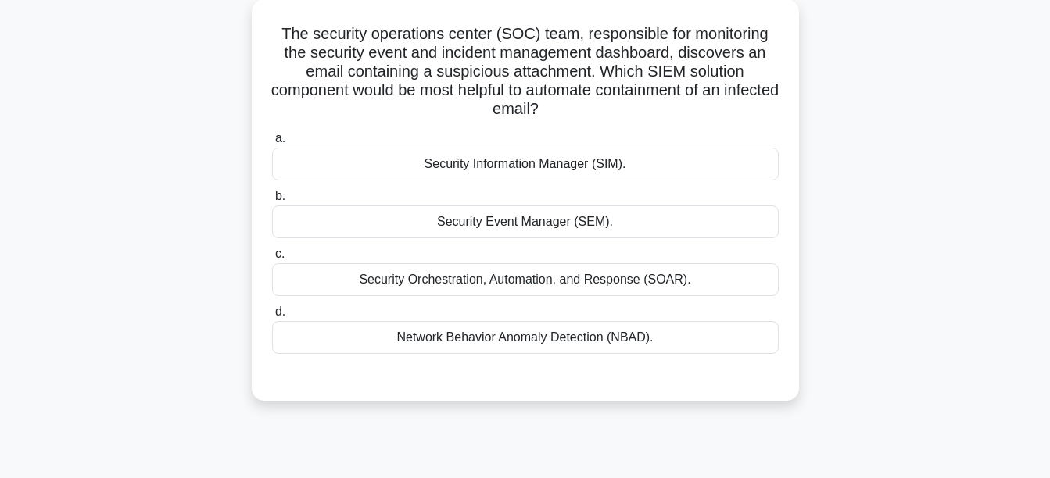
click at [537, 167] on div "Security Information Manager (SIM)." at bounding box center [525, 164] width 506 height 33
click at [272, 144] on input "a. Security Information Manager (SIM)." at bounding box center [272, 139] width 0 height 10
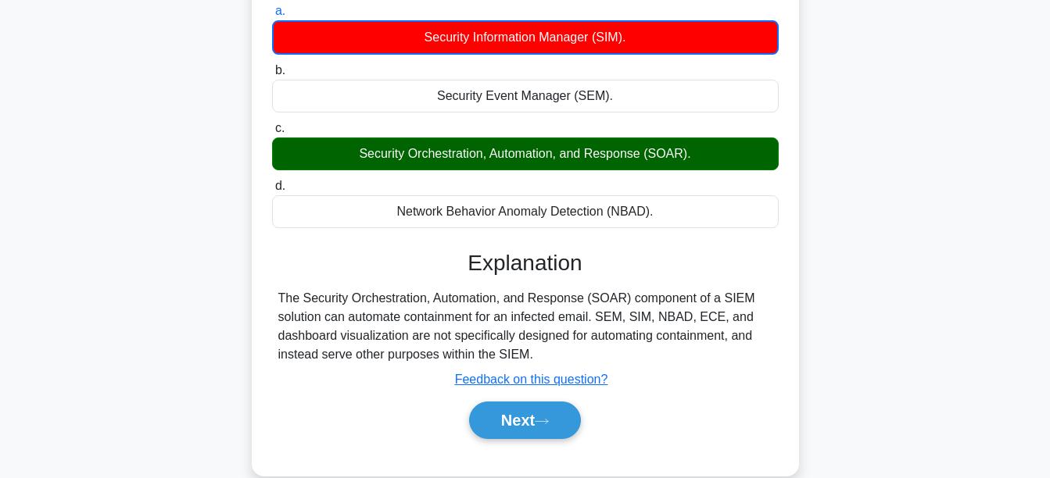
scroll to position [225, 0]
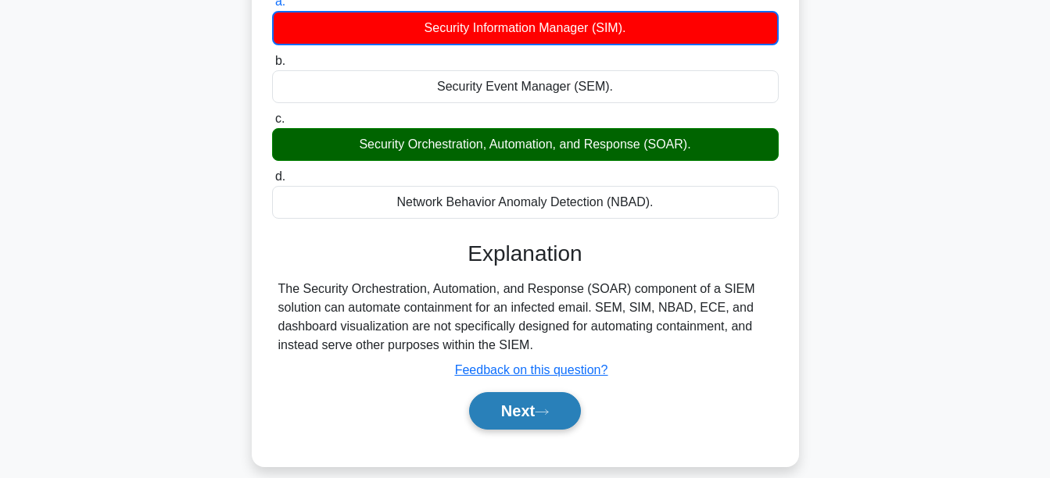
click at [539, 413] on button "Next" at bounding box center [525, 411] width 112 height 38
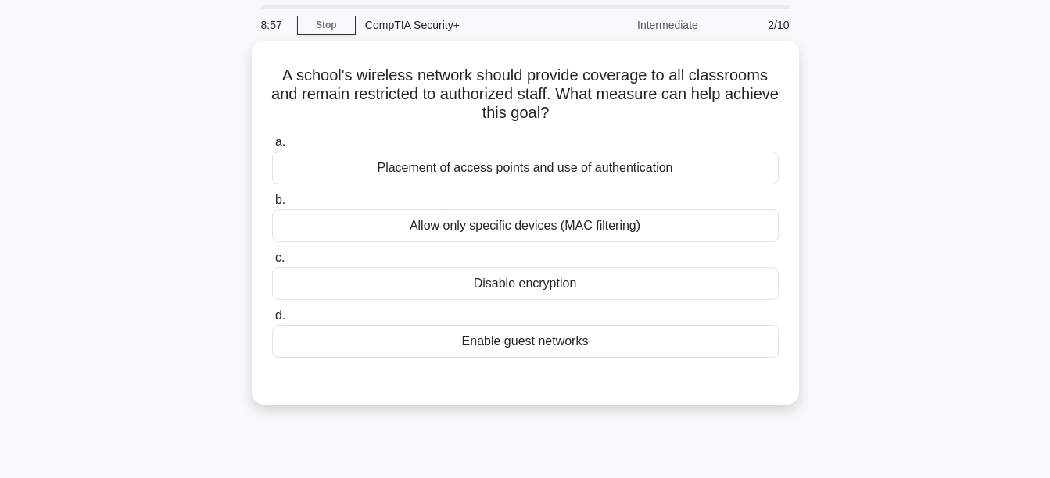
scroll to position [49, 0]
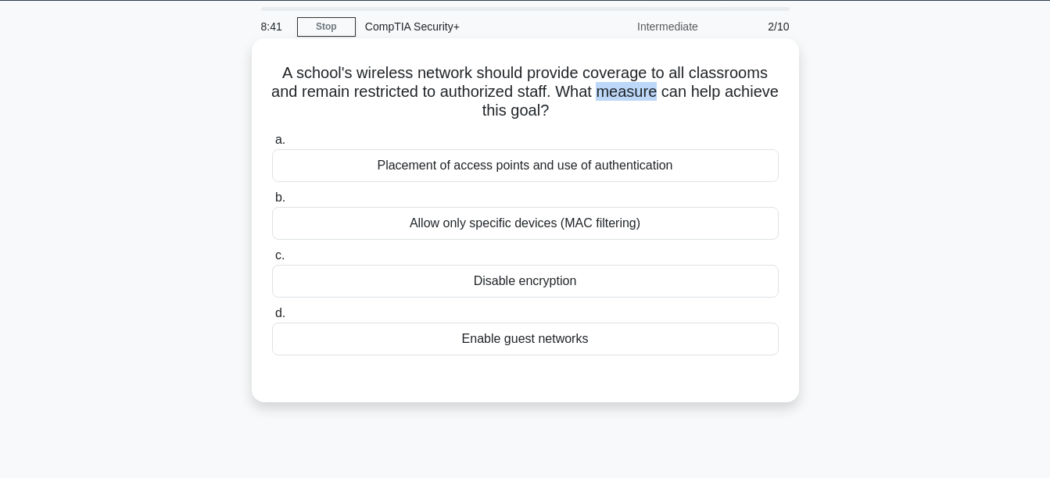
drag, startPoint x: 690, startPoint y: 90, endPoint x: 635, endPoint y: 102, distance: 55.9
click at [635, 102] on h5 "A school's wireless network should provide coverage to all classrooms and remai…" at bounding box center [525, 92] width 510 height 58
copy h5 "measure"
drag, startPoint x: 567, startPoint y: 110, endPoint x: 450, endPoint y: 108, distance: 117.3
click at [450, 108] on h5 "A school's wireless network should provide coverage to all classrooms and remai…" at bounding box center [525, 92] width 510 height 58
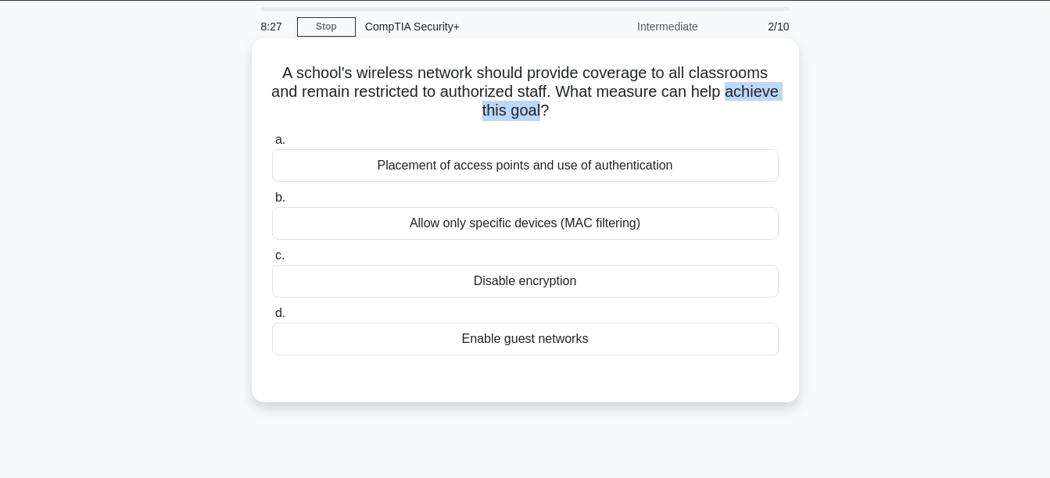
copy h5 "achieve this goal"
click at [546, 170] on div "Placement of access points and use of authentication" at bounding box center [525, 165] width 506 height 33
click at [272, 145] on input "a. Placement of access points and use of authentication" at bounding box center [272, 140] width 0 height 10
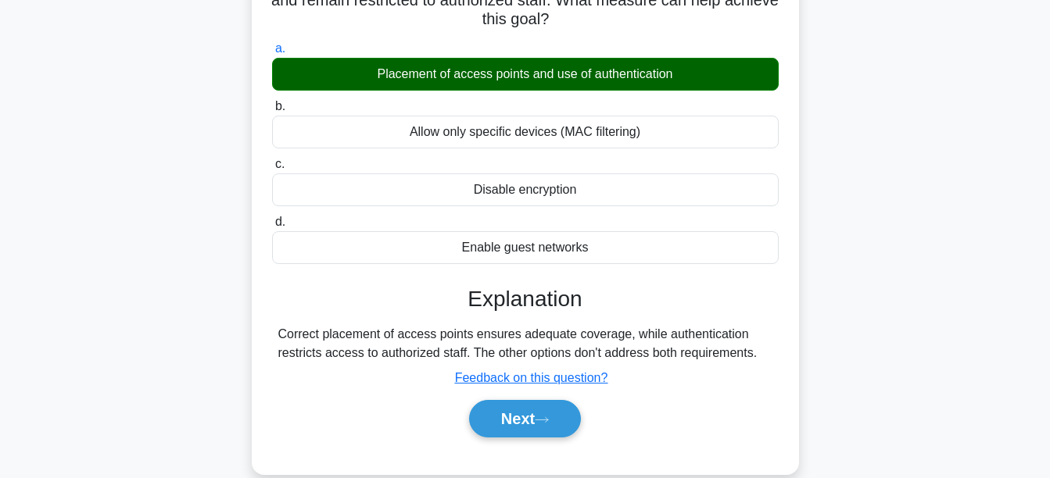
scroll to position [173, 0]
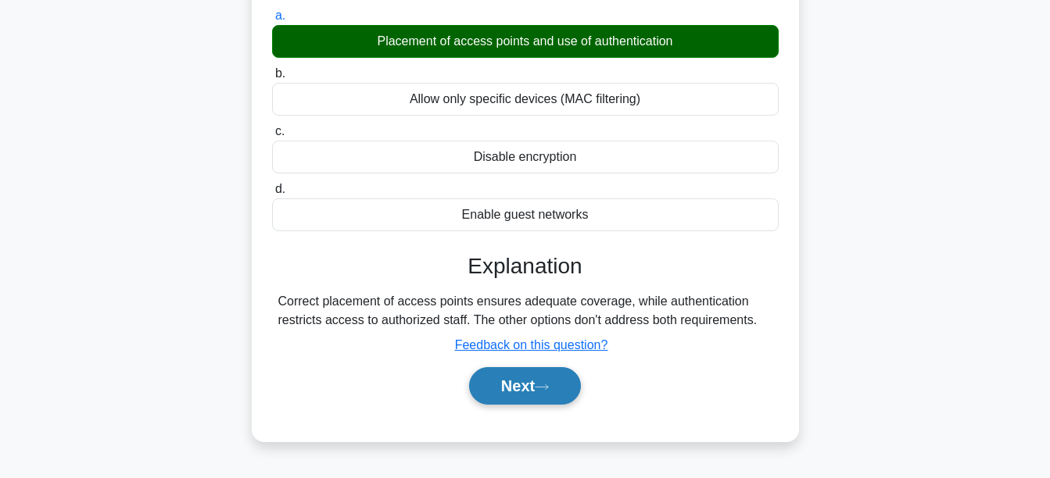
click at [507, 385] on button "Next" at bounding box center [525, 386] width 112 height 38
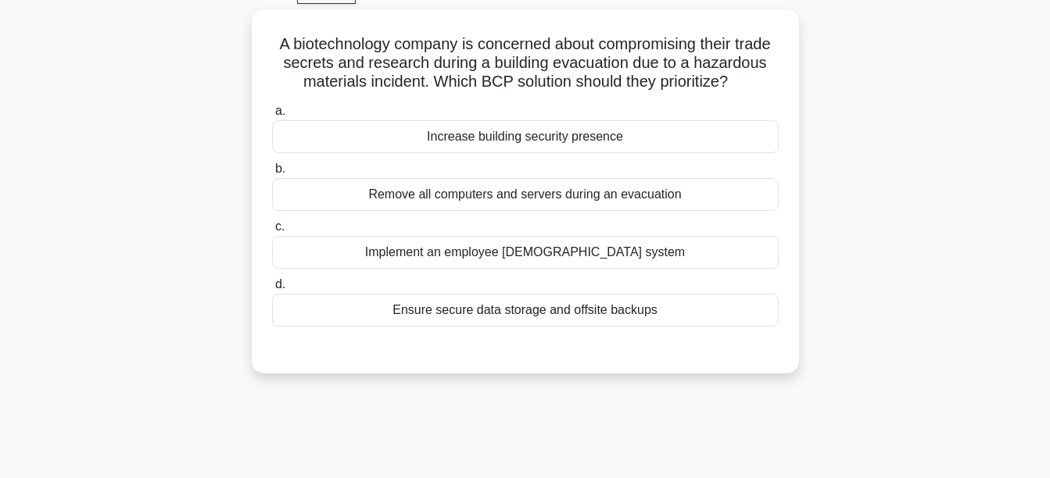
scroll to position [79, 0]
click at [494, 326] on div "Ensure secure data storage and offsite backups" at bounding box center [525, 309] width 506 height 33
click at [272, 289] on input "d. Ensure secure data storage and offsite backups" at bounding box center [272, 284] width 0 height 10
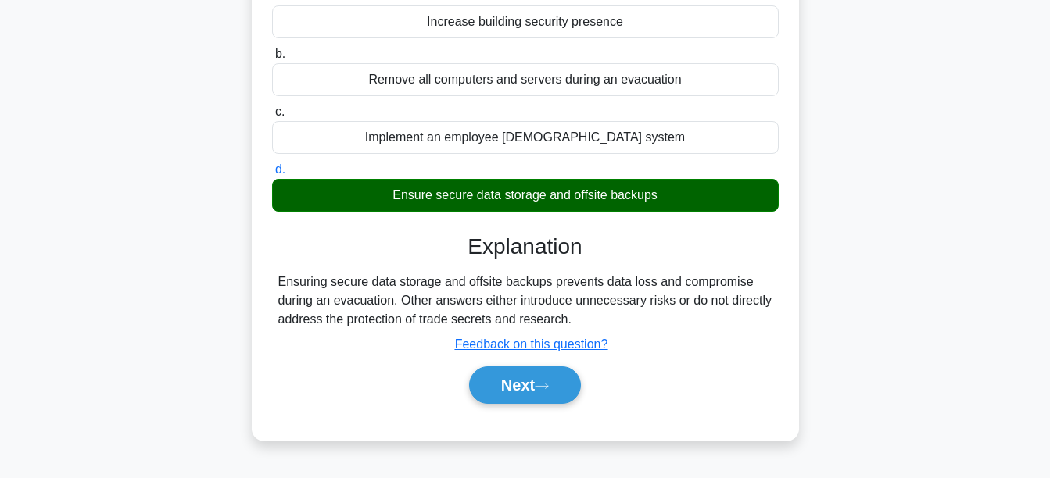
scroll to position [209, 0]
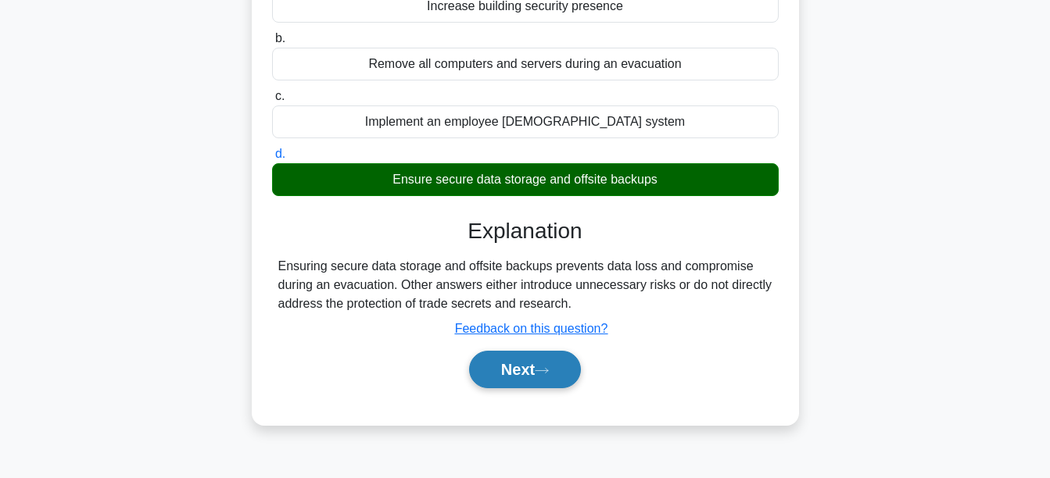
click at [516, 385] on button "Next" at bounding box center [525, 370] width 112 height 38
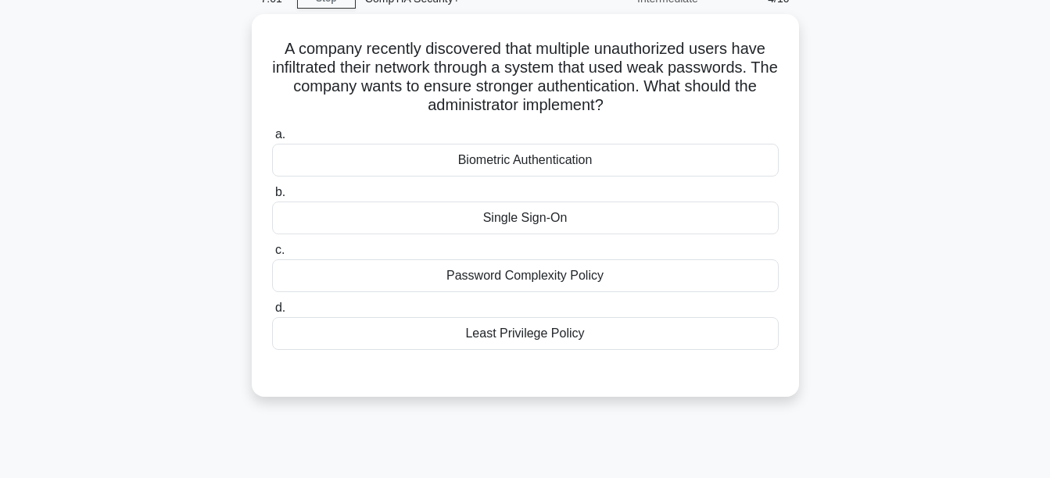
scroll to position [75, 0]
click at [565, 270] on div "Password Complexity Policy" at bounding box center [525, 274] width 506 height 33
click at [272, 254] on input "c. Password Complexity Policy" at bounding box center [272, 249] width 0 height 10
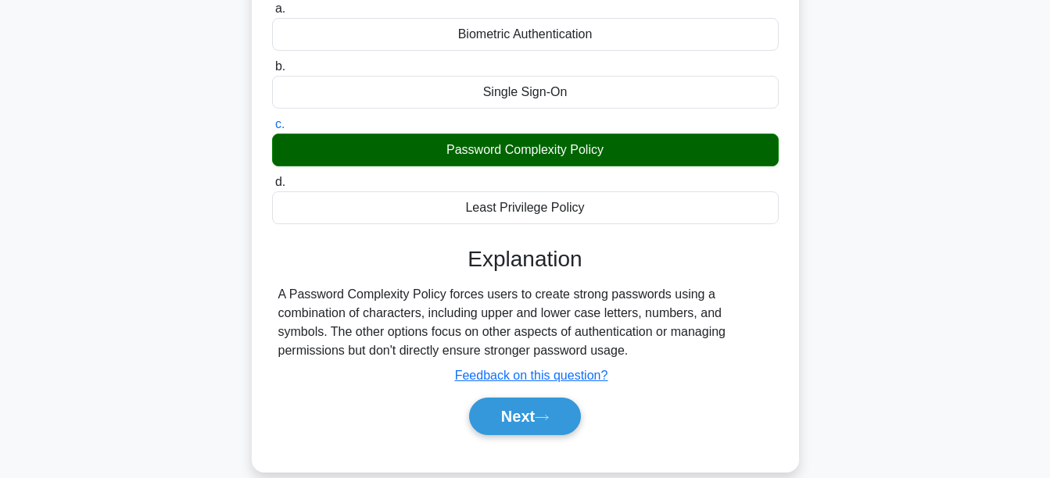
scroll to position [205, 0]
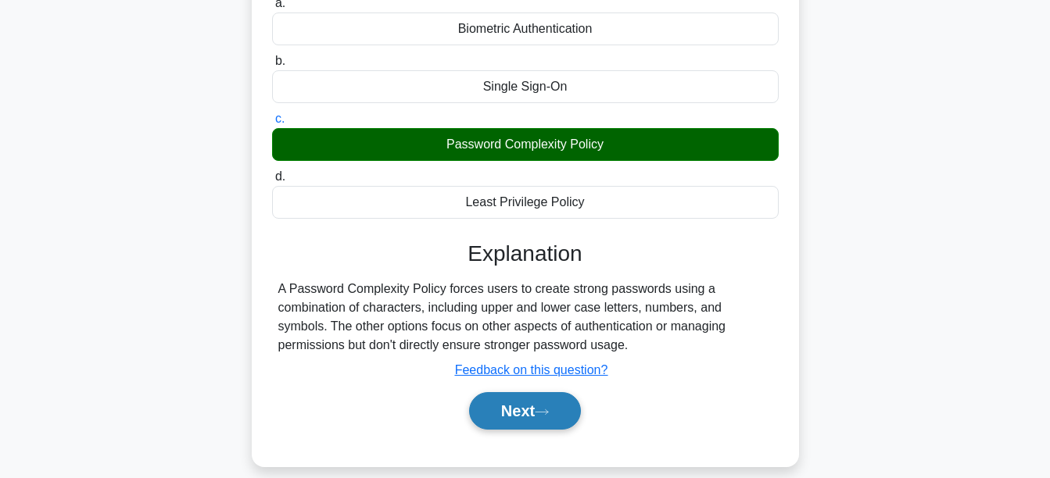
click at [513, 406] on button "Next" at bounding box center [525, 411] width 112 height 38
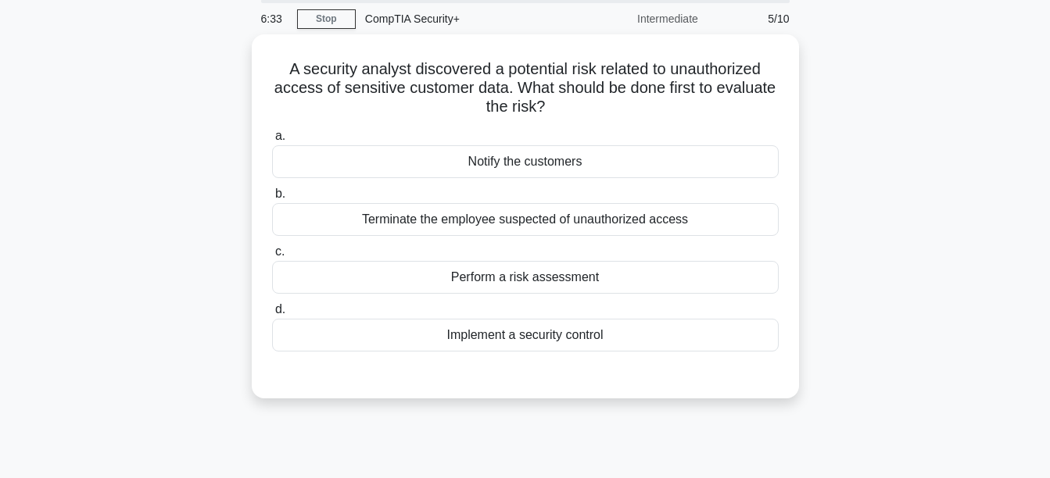
scroll to position [52, 0]
click at [528, 166] on div "Notify the customers" at bounding box center [525, 162] width 506 height 33
click at [272, 142] on input "a. Notify the customers" at bounding box center [272, 137] width 0 height 10
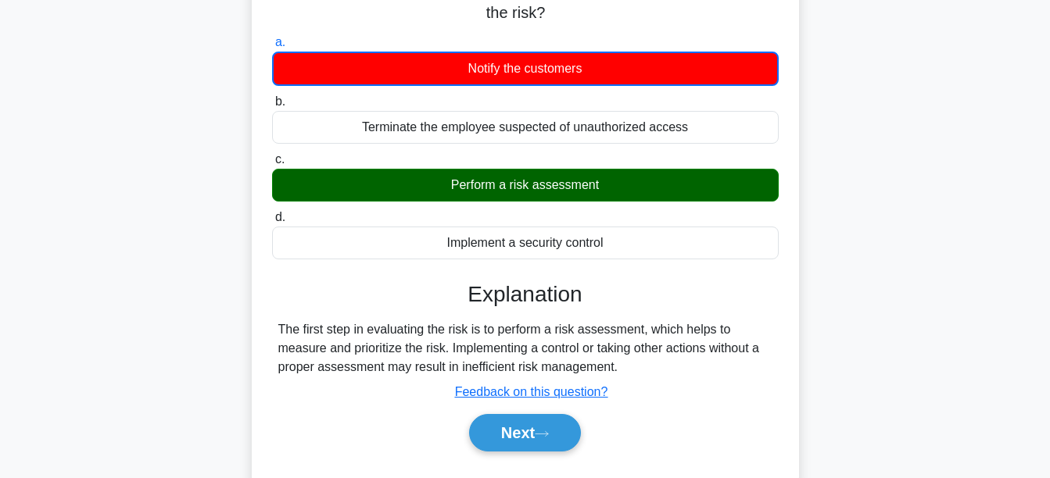
scroll to position [173, 0]
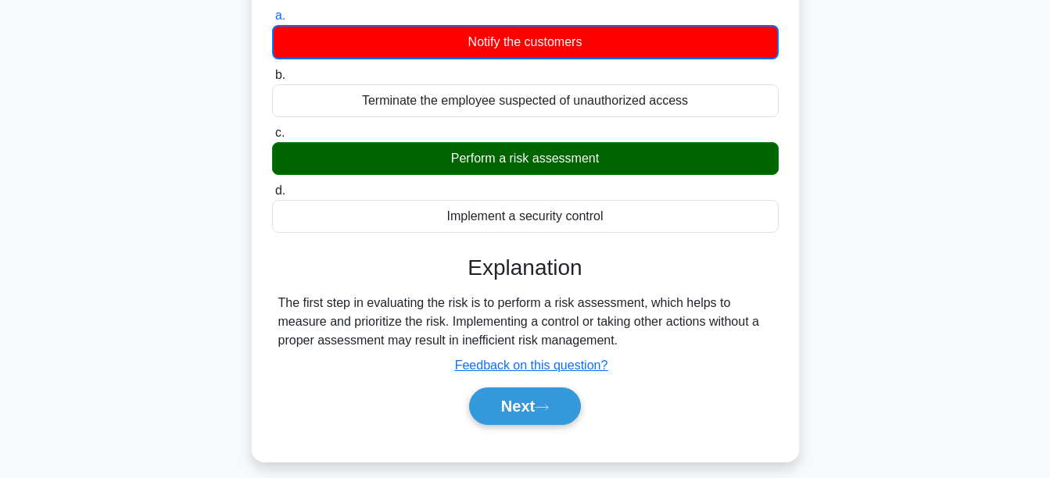
drag, startPoint x: 619, startPoint y: 161, endPoint x: 443, endPoint y: 171, distance: 176.1
click at [443, 171] on div "Perform a risk assessment" at bounding box center [525, 158] width 506 height 33
copy div "Perform a risk assessment"
click at [553, 399] on button "Next" at bounding box center [525, 407] width 112 height 38
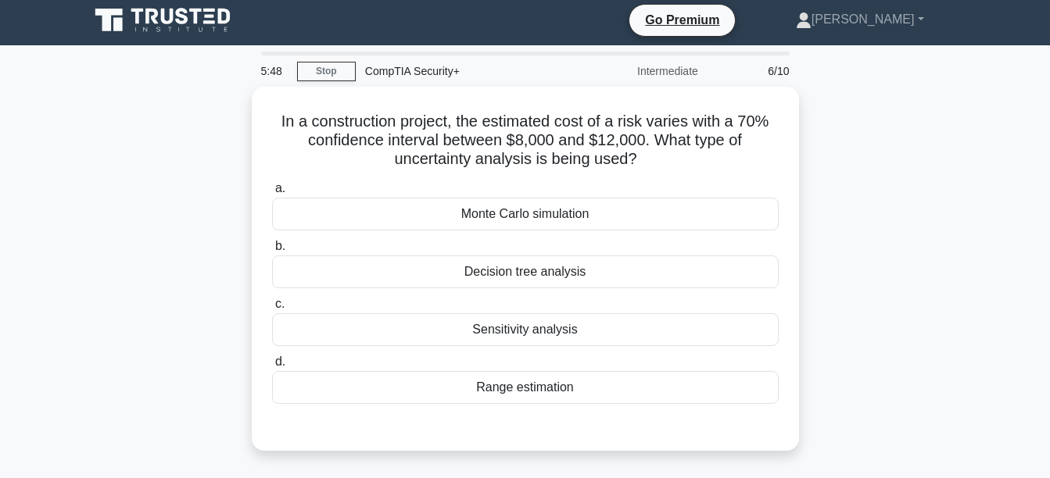
scroll to position [0, 0]
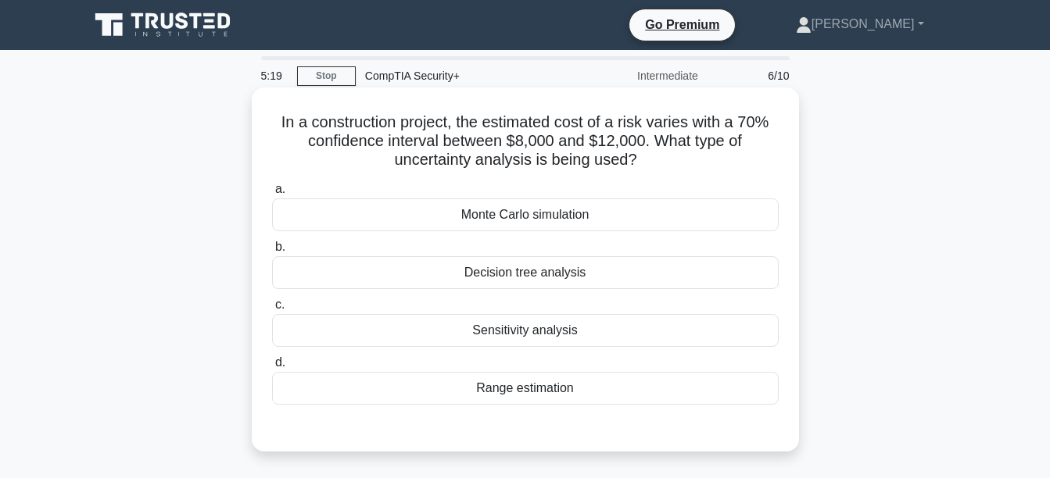
click at [510, 392] on div "Range estimation" at bounding box center [525, 388] width 506 height 33
click at [272, 368] on input "d. Range estimation" at bounding box center [272, 363] width 0 height 10
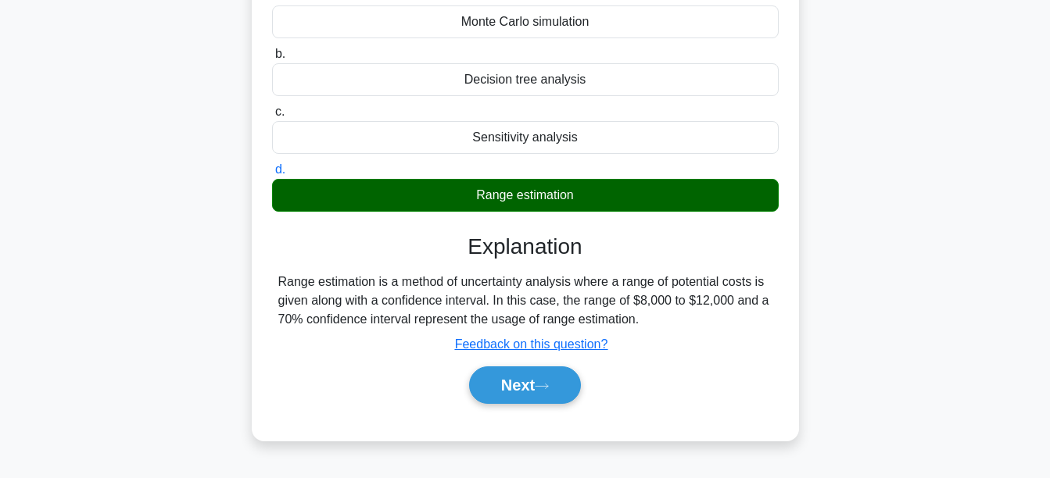
scroll to position [205, 0]
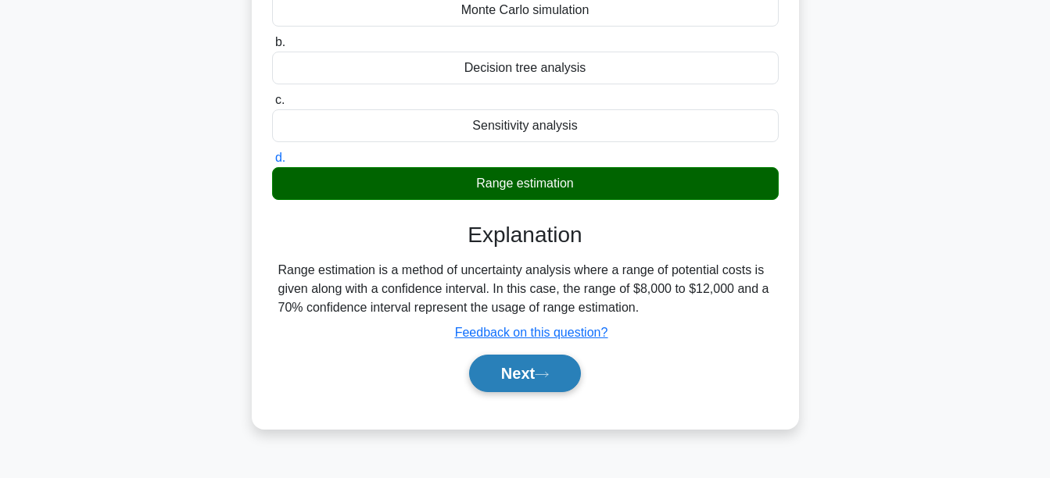
click at [531, 360] on button "Next" at bounding box center [525, 374] width 112 height 38
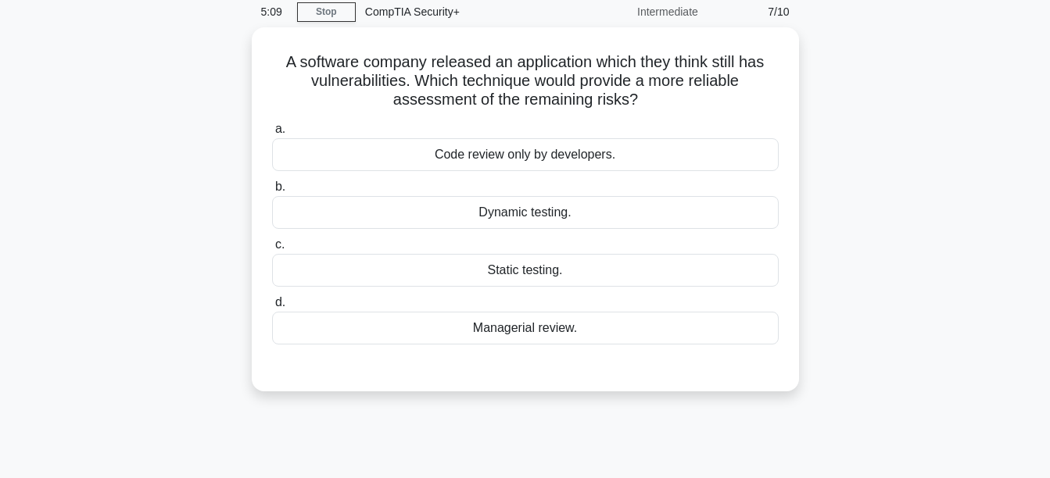
scroll to position [45, 0]
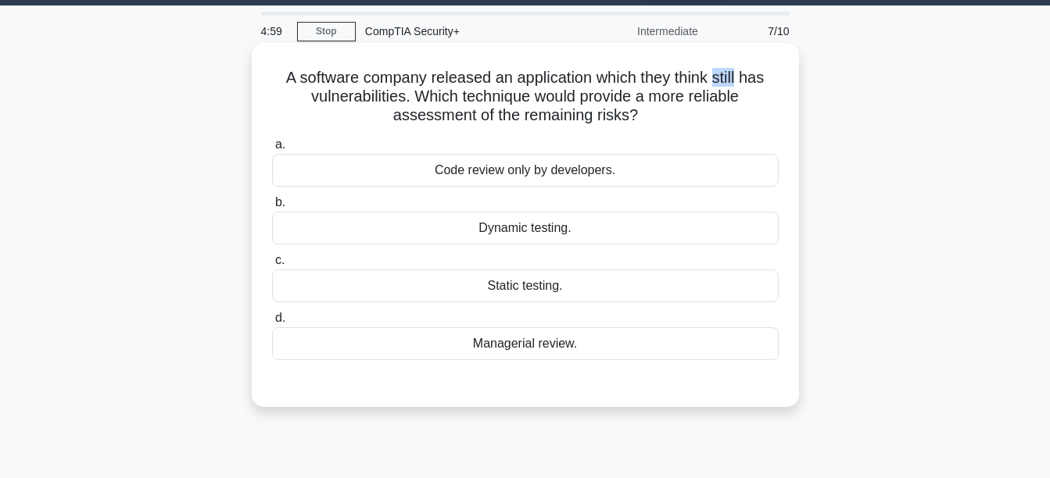
drag, startPoint x: 743, startPoint y: 77, endPoint x: 717, endPoint y: 77, distance: 25.8
click at [717, 77] on h5 "A software company released an application which they think still has vulnerabi…" at bounding box center [525, 97] width 510 height 58
copy h5 "still"
click at [520, 221] on div "Dynamic testing." at bounding box center [525, 228] width 506 height 33
click at [272, 208] on input "b. Dynamic testing." at bounding box center [272, 203] width 0 height 10
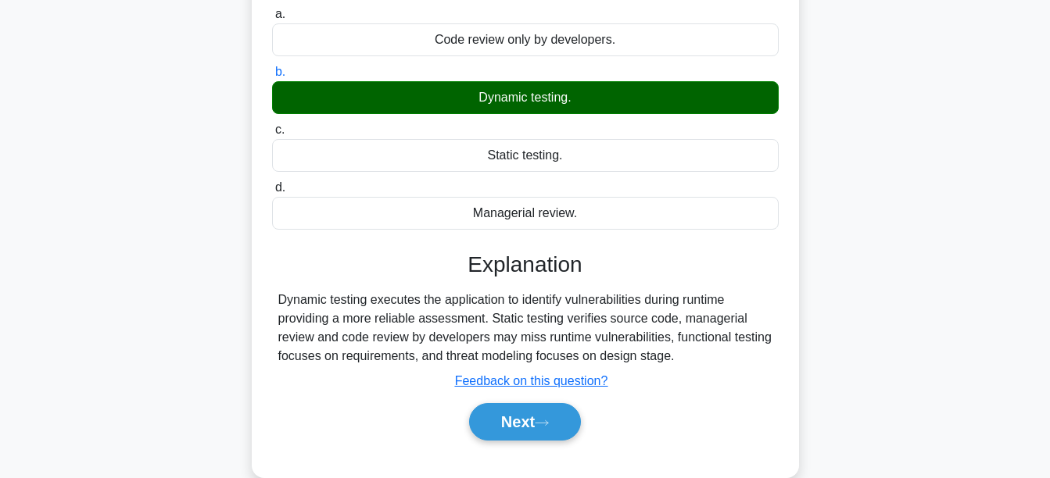
scroll to position [190, 0]
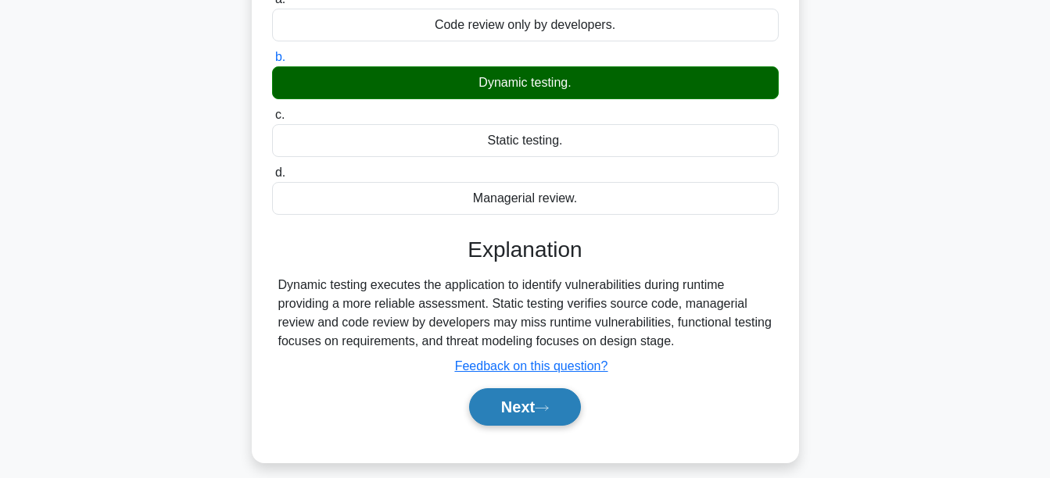
click at [555, 395] on button "Next" at bounding box center [525, 407] width 112 height 38
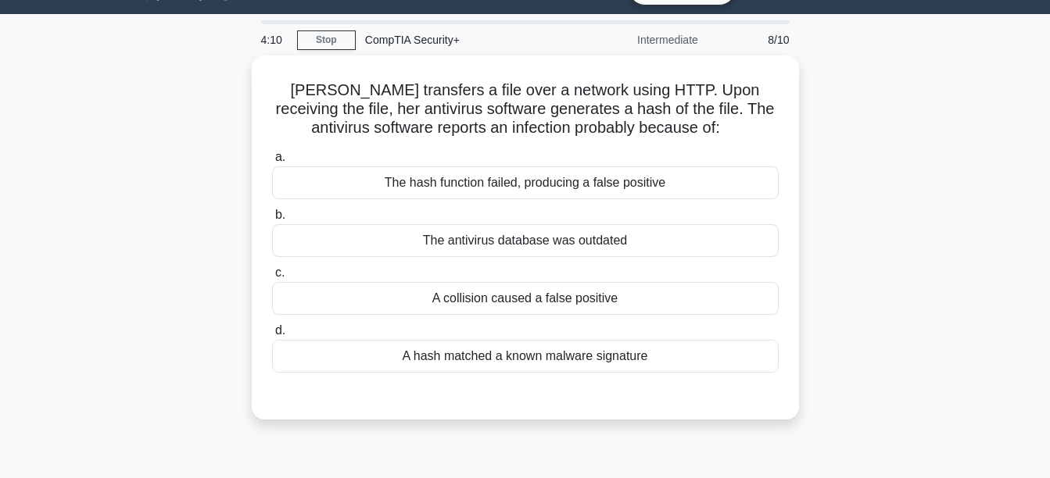
scroll to position [18, 0]
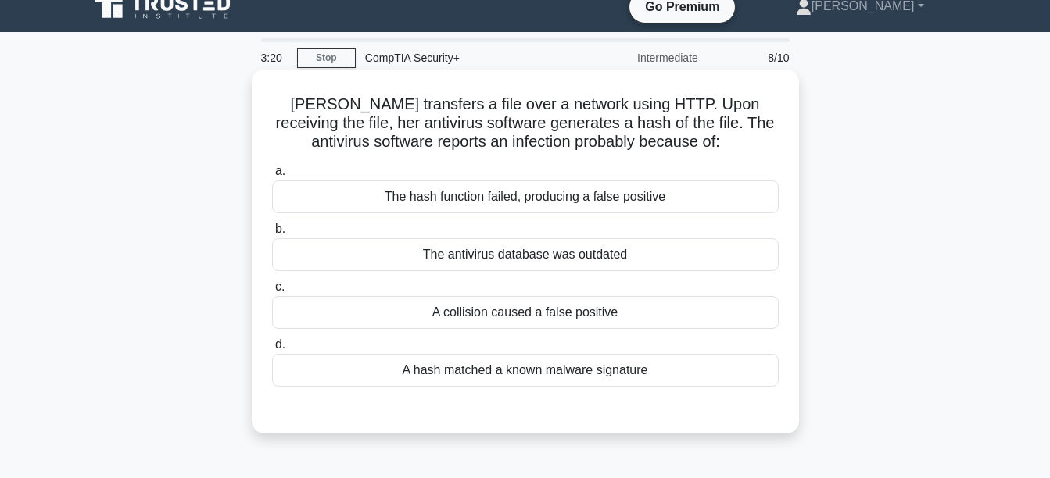
click at [538, 375] on div "A hash matched a known malware signature" at bounding box center [525, 370] width 506 height 33
click at [272, 350] on input "d. A hash matched a known malware signature" at bounding box center [272, 345] width 0 height 10
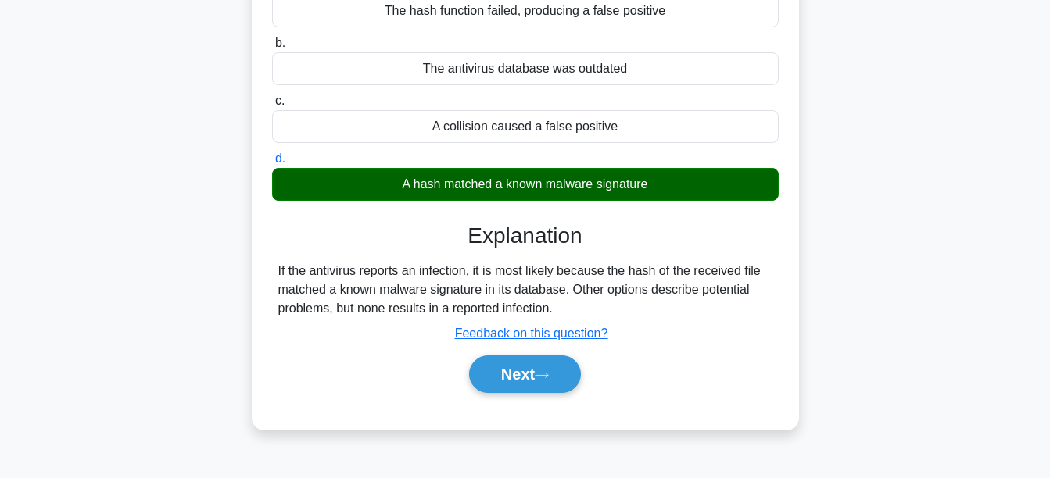
scroll to position [210, 0]
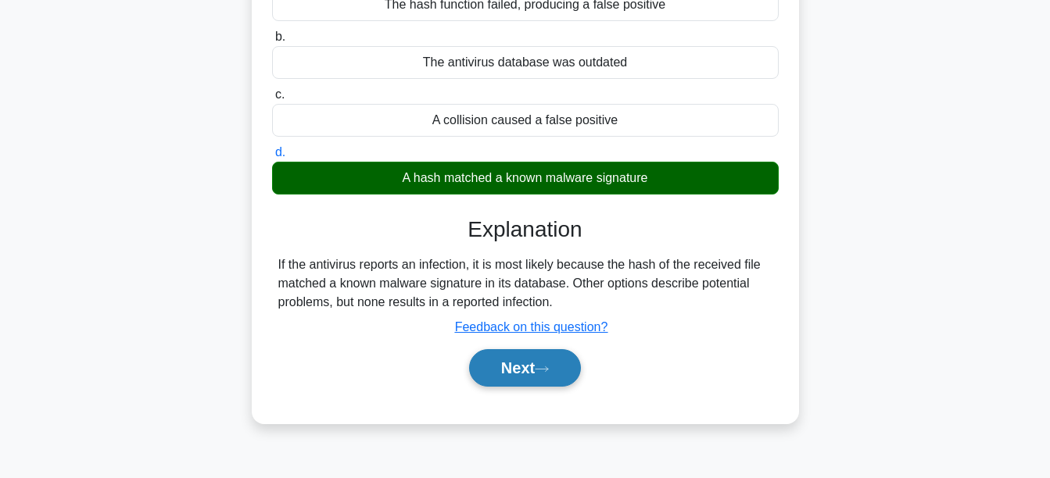
click at [535, 366] on button "Next" at bounding box center [525, 368] width 112 height 38
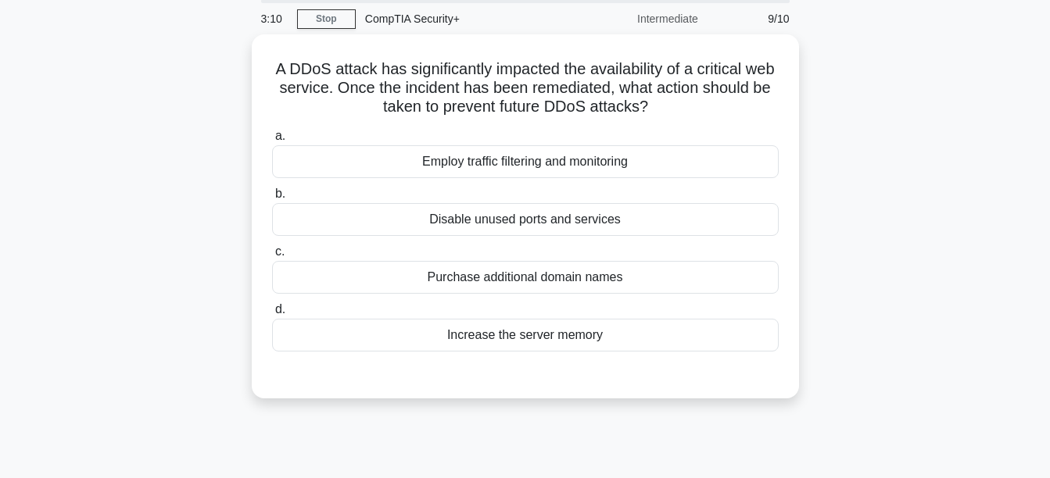
scroll to position [41, 0]
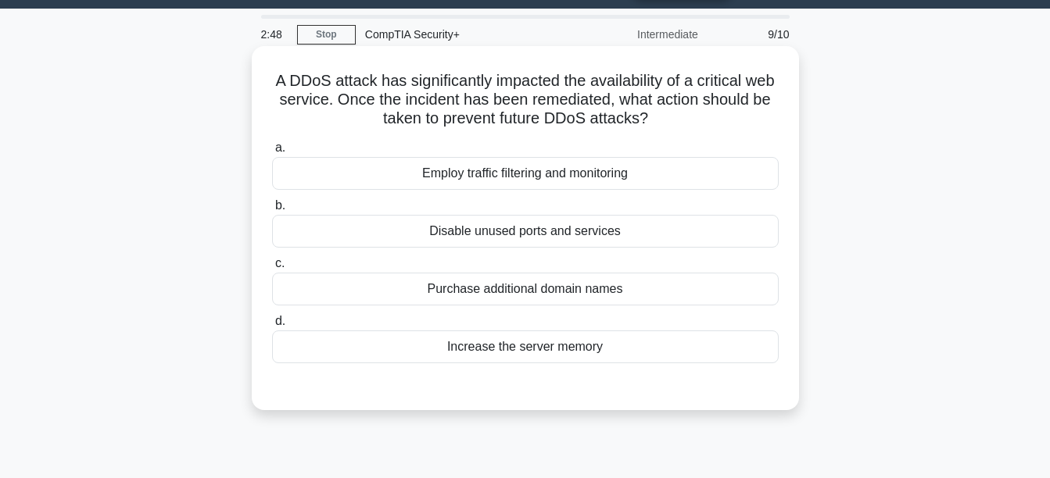
click at [585, 232] on div "Disable unused ports and services" at bounding box center [525, 231] width 506 height 33
click at [272, 211] on input "b. Disable unused ports and services" at bounding box center [272, 206] width 0 height 10
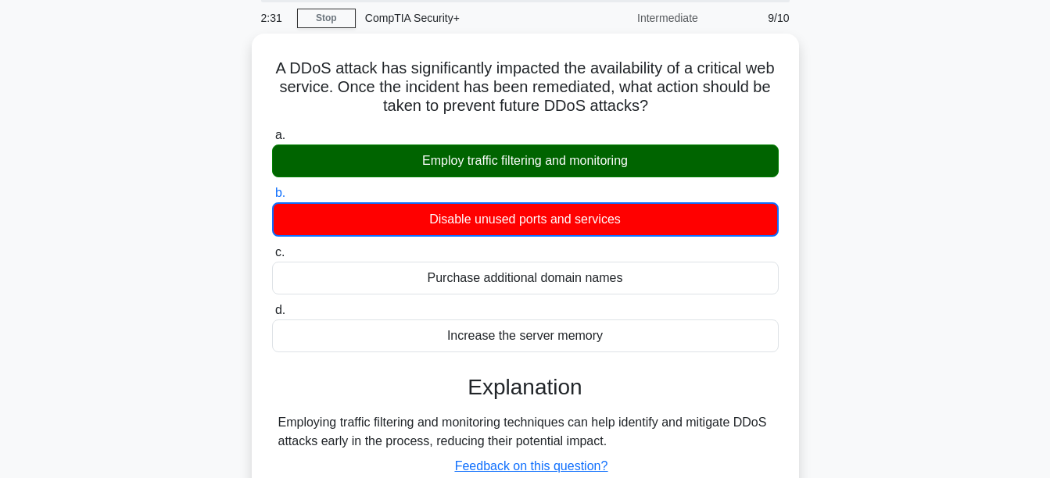
scroll to position [57, 0]
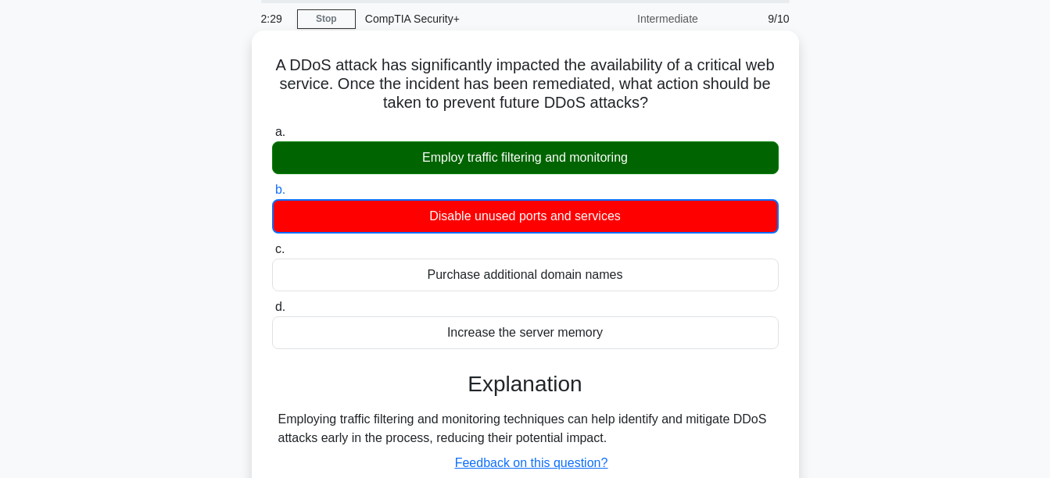
drag, startPoint x: 646, startPoint y: 161, endPoint x: 408, endPoint y: 167, distance: 238.4
click at [408, 167] on div "Employ traffic filtering and monitoring" at bounding box center [525, 157] width 506 height 33
copy div "Employ traffic filtering and monitoring"
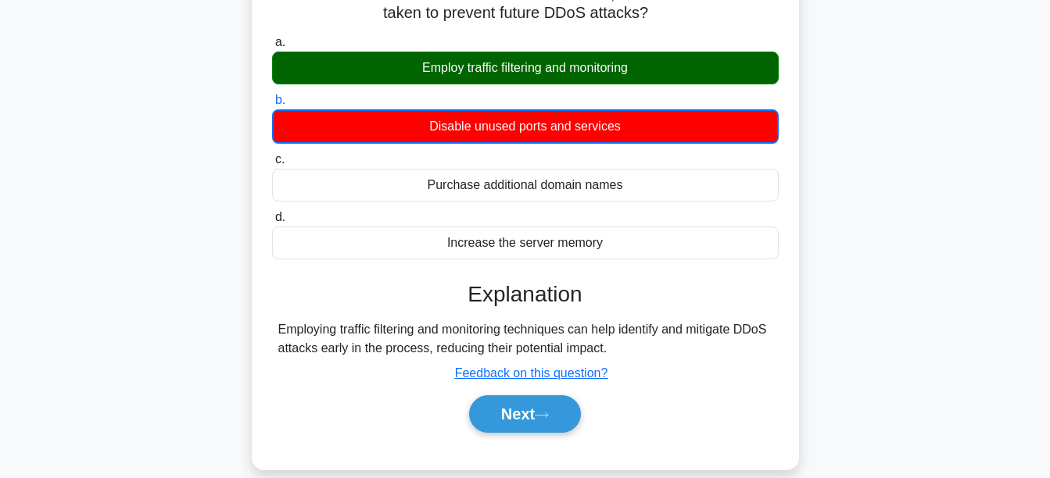
scroll to position [156, 0]
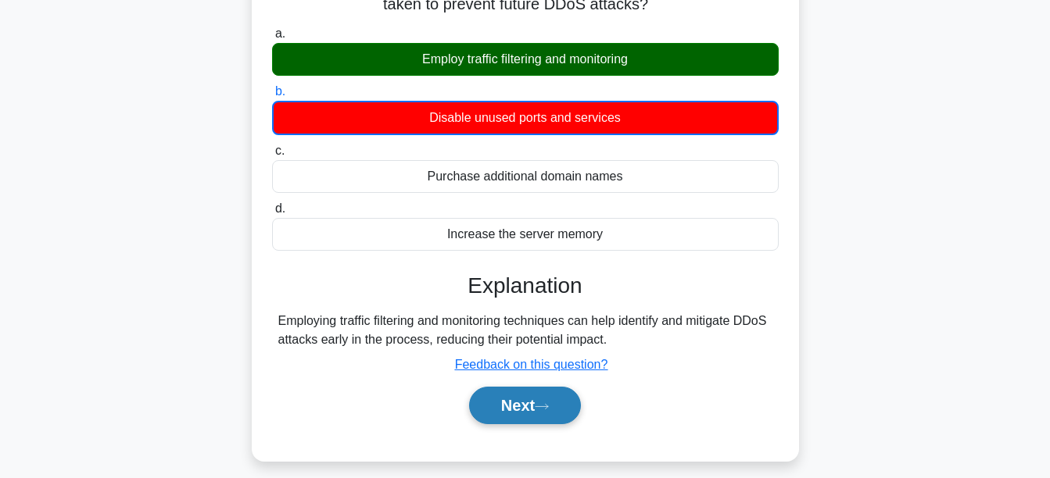
click at [537, 394] on button "Next" at bounding box center [525, 406] width 112 height 38
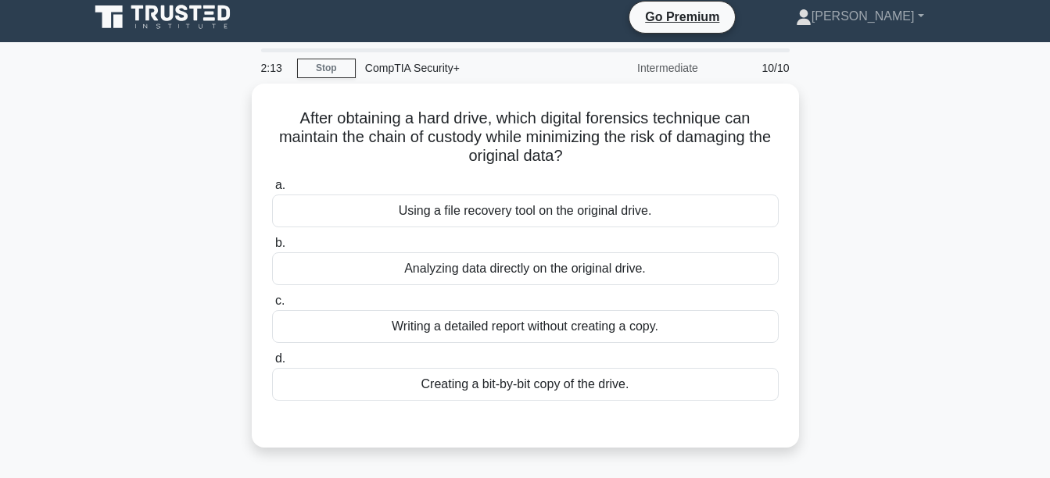
scroll to position [0, 0]
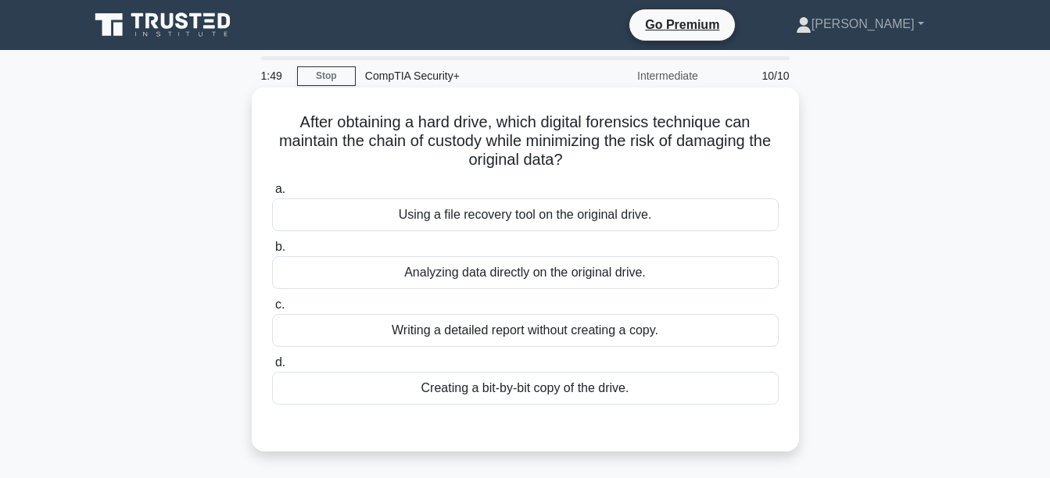
click at [529, 392] on div "Creating a bit-by-bit copy of the drive." at bounding box center [525, 388] width 506 height 33
click at [272, 368] on input "d. Creating a bit-by-bit copy of the drive." at bounding box center [272, 363] width 0 height 10
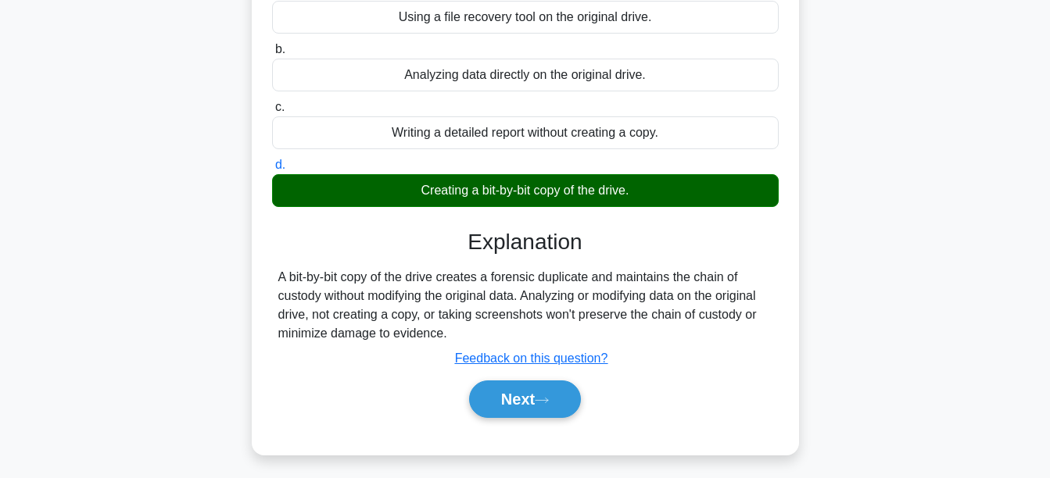
scroll to position [243, 0]
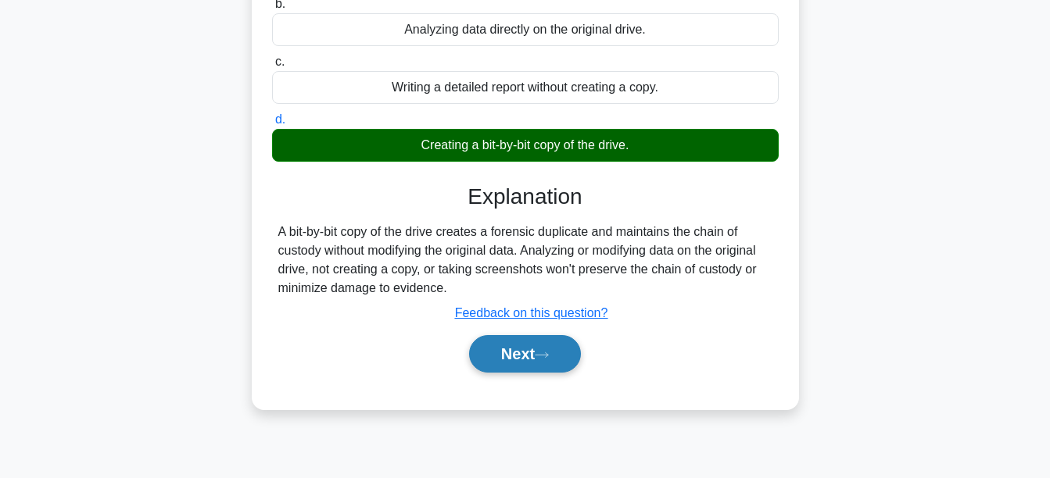
click at [556, 350] on button "Next" at bounding box center [525, 354] width 112 height 38
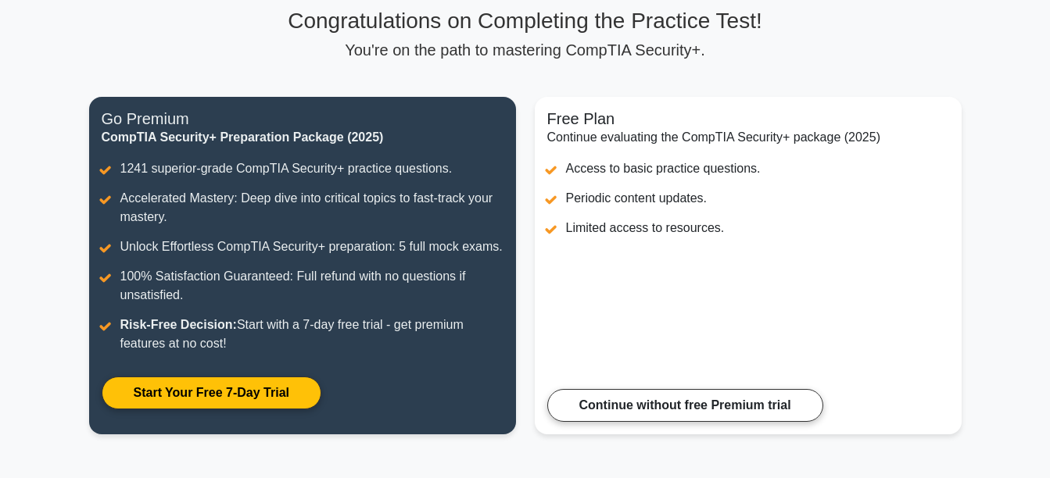
scroll to position [121, 0]
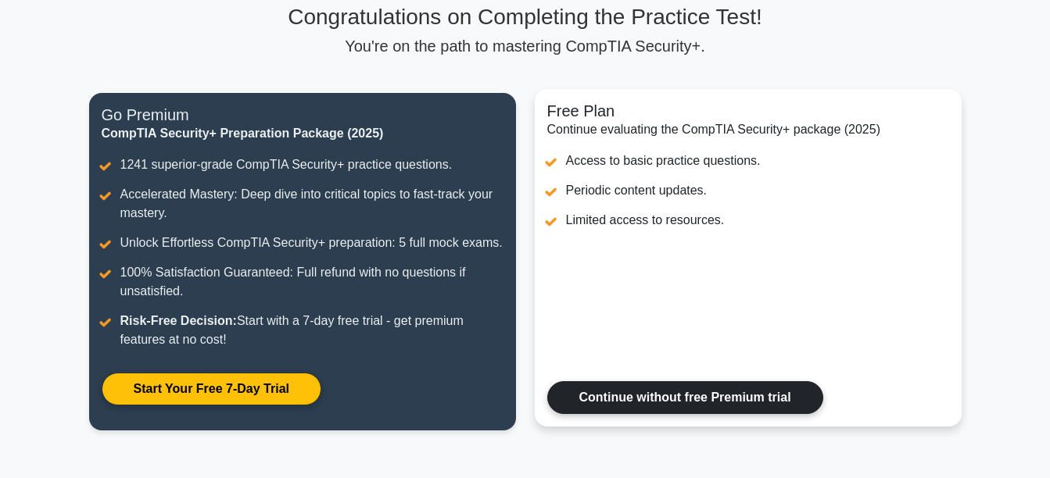
click at [721, 397] on link "Continue without free Premium trial" at bounding box center [685, 397] width 276 height 33
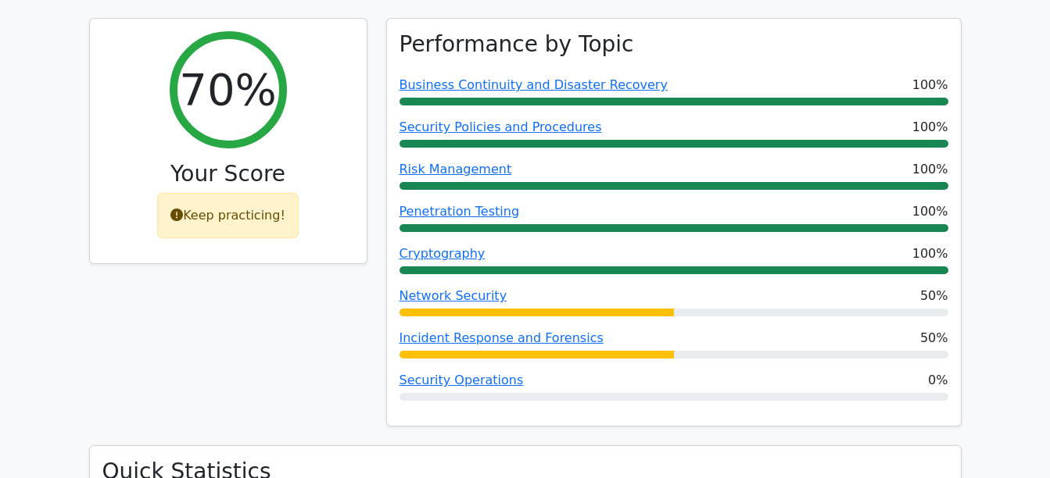
scroll to position [617, 0]
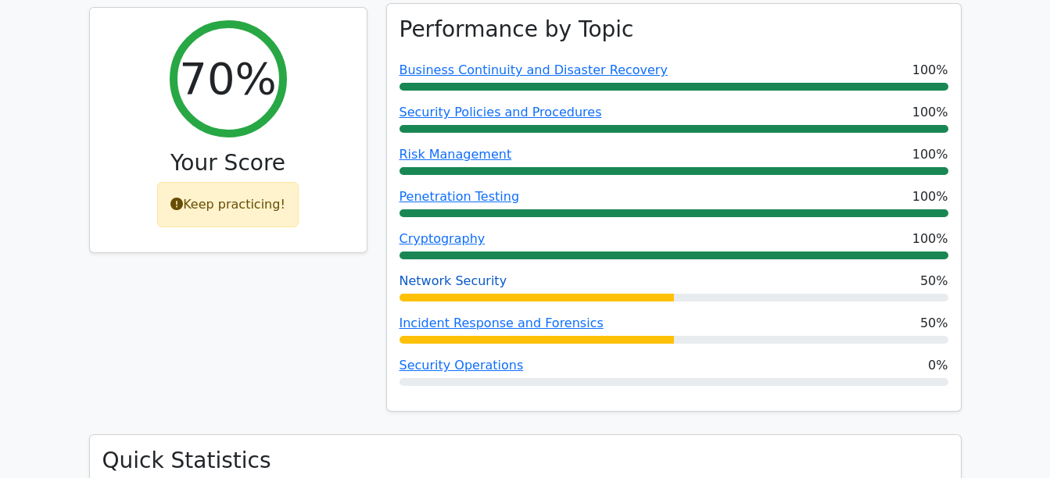
click at [449, 274] on link "Network Security" at bounding box center [453, 281] width 108 height 15
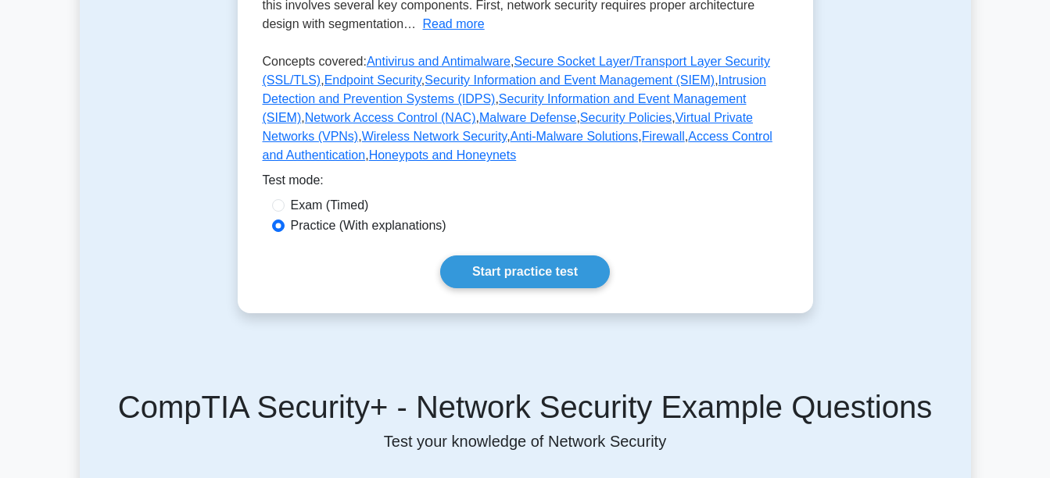
scroll to position [84, 0]
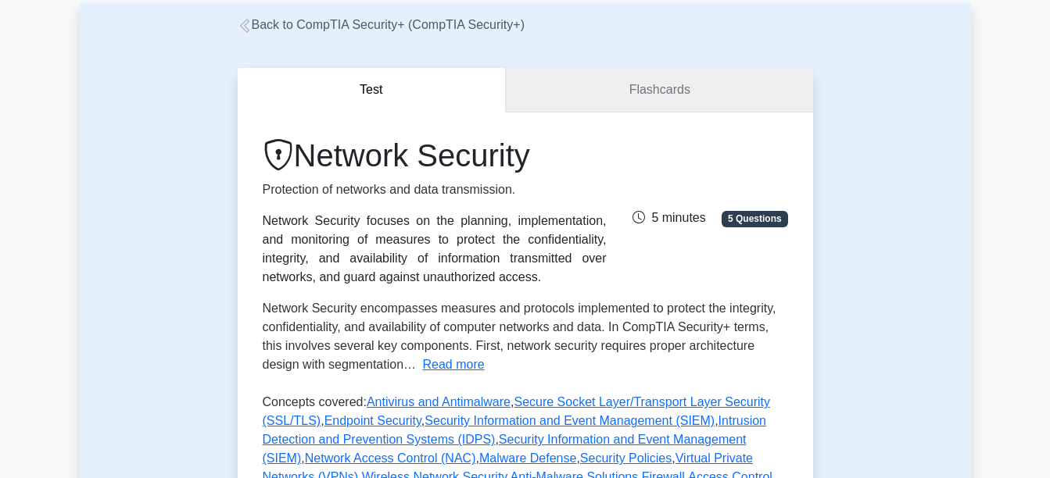
click at [692, 98] on link "Flashcards" at bounding box center [659, 90] width 306 height 45
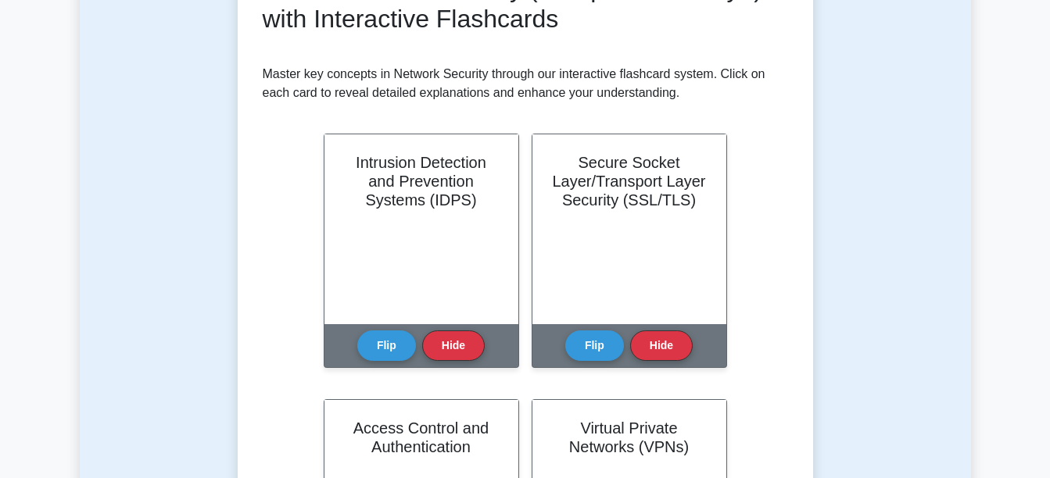
scroll to position [281, 0]
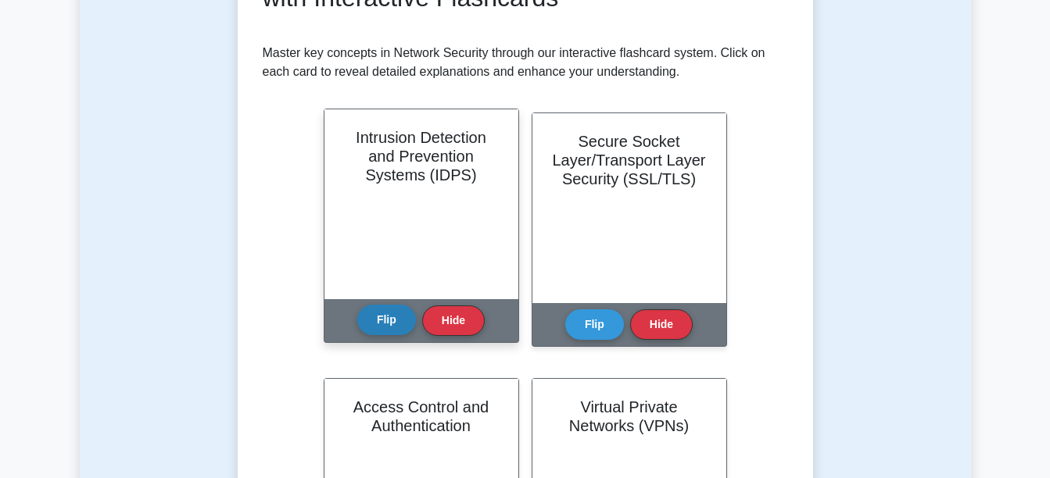
click at [385, 318] on button "Flip" at bounding box center [386, 320] width 59 height 30
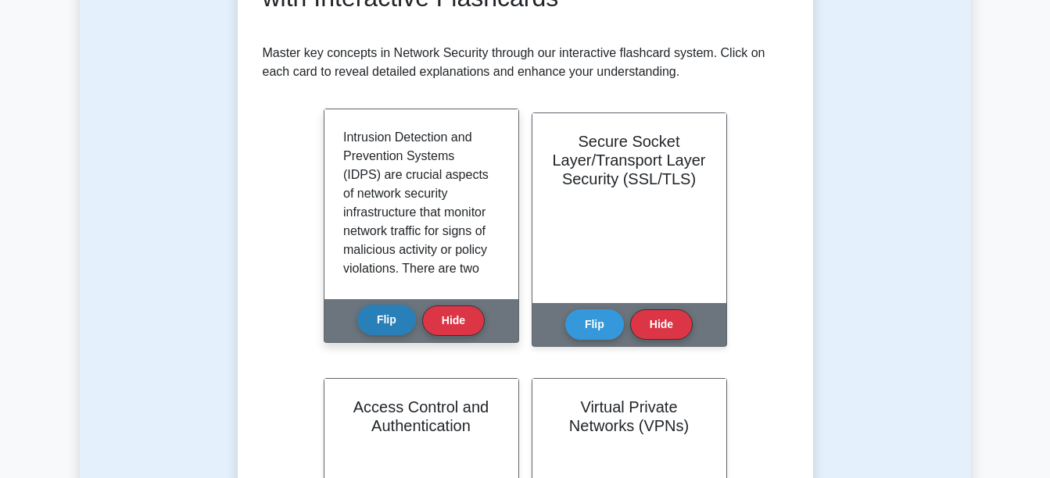
click at [385, 318] on button "Flip" at bounding box center [386, 320] width 59 height 30
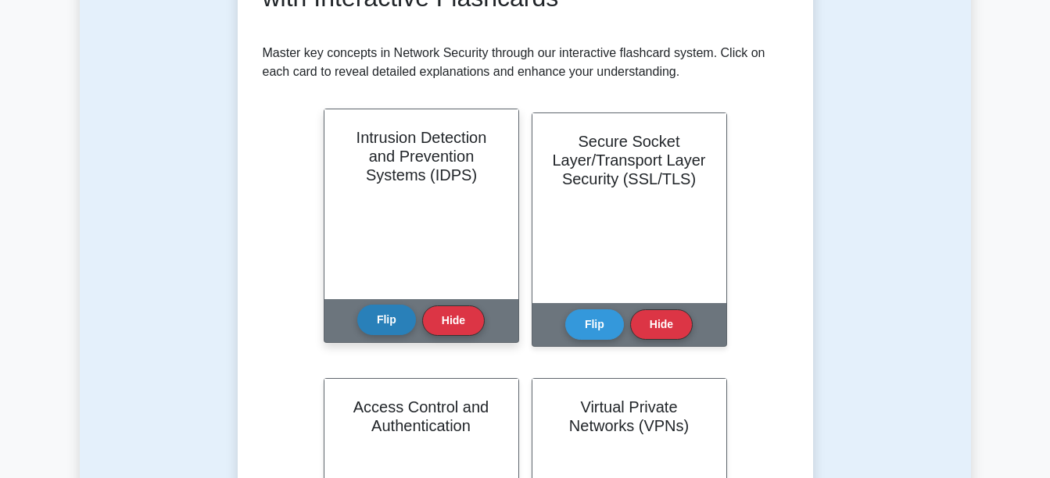
click at [385, 318] on button "Flip" at bounding box center [386, 320] width 59 height 30
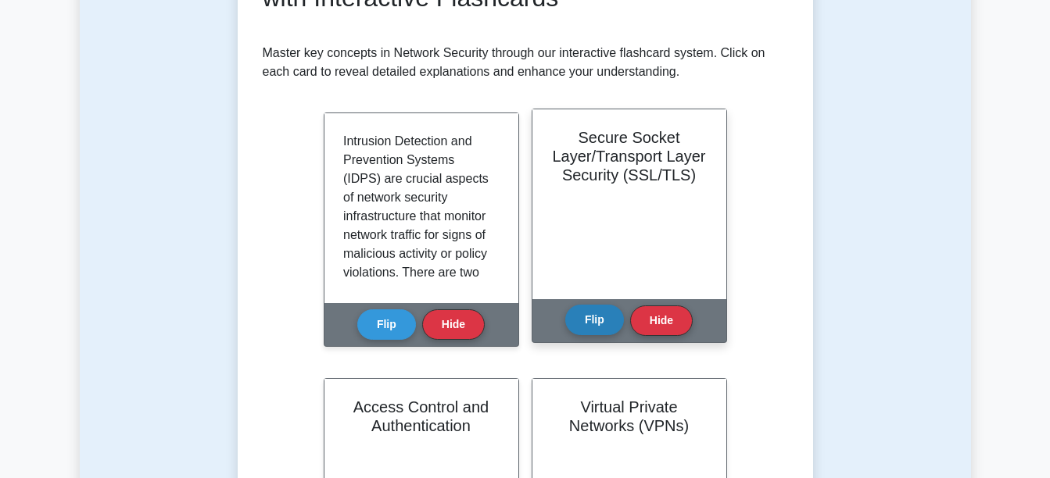
click at [591, 309] on button "Flip" at bounding box center [594, 320] width 59 height 30
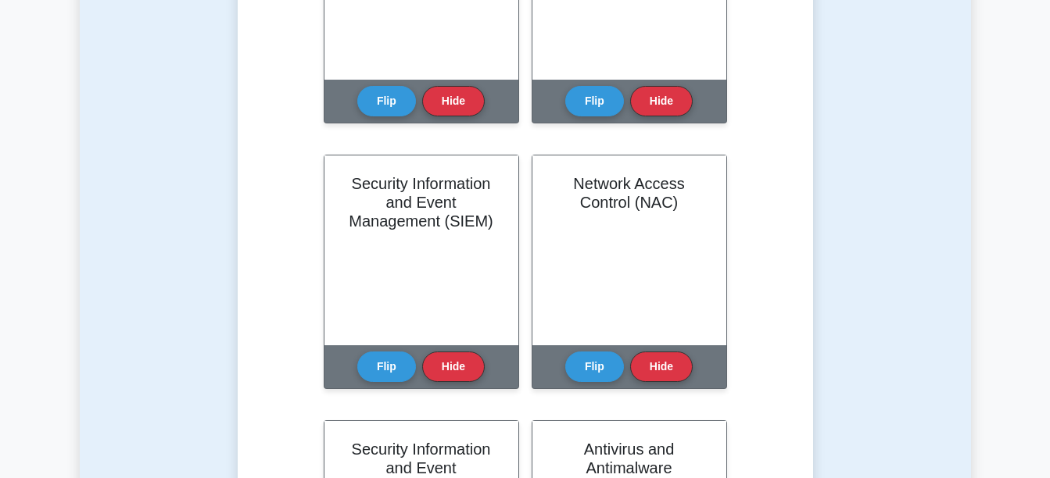
scroll to position [0, 0]
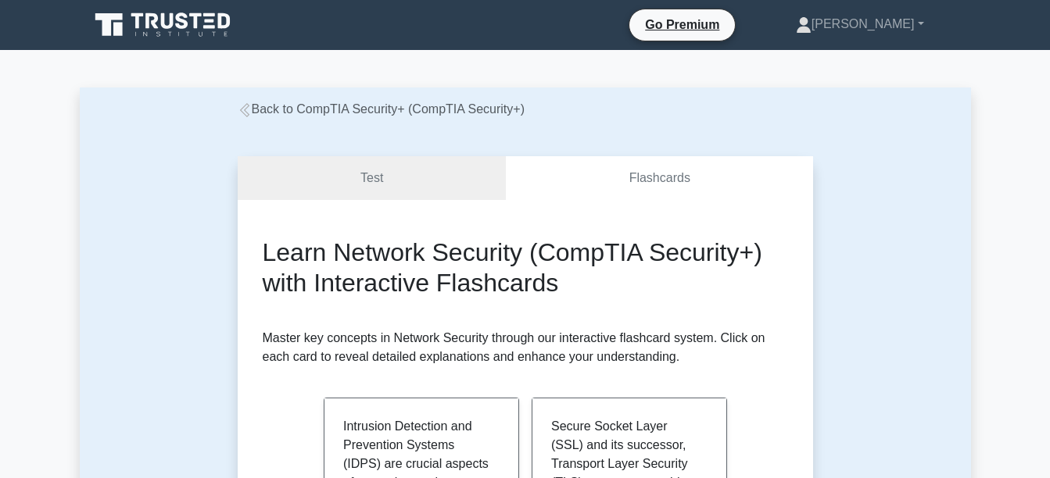
click at [268, 113] on link "Back to CompTIA Security+ (CompTIA Security+)" at bounding box center [381, 108] width 287 height 13
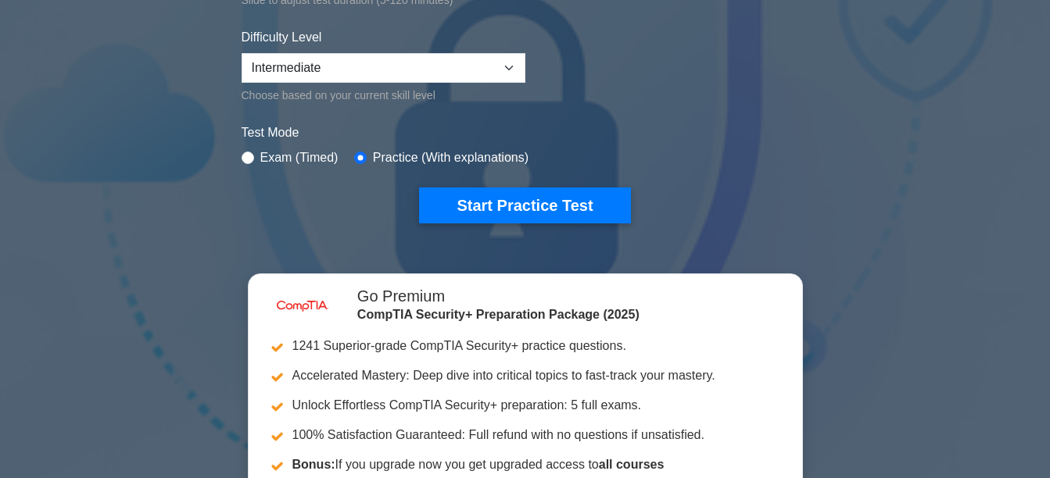
scroll to position [417, 0]
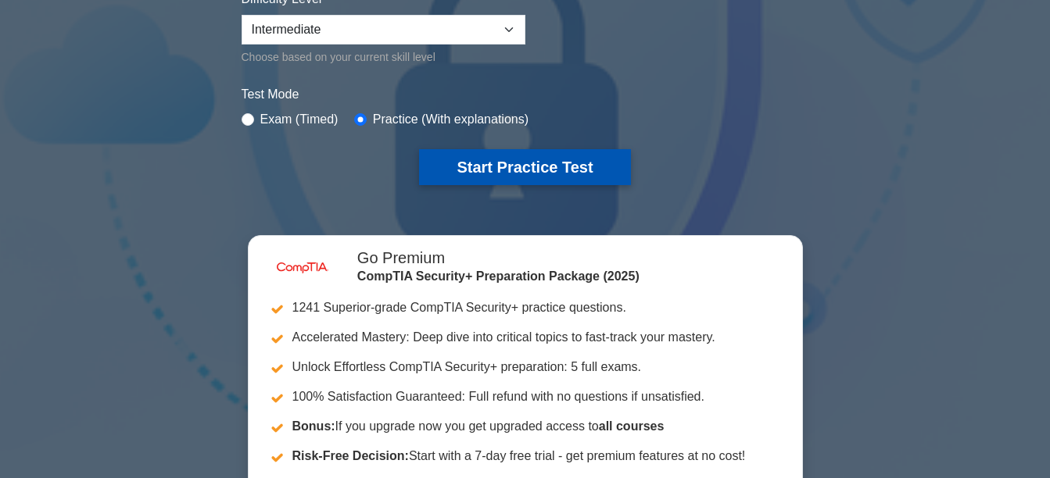
click at [496, 161] on button "Start Practice Test" at bounding box center [524, 167] width 211 height 36
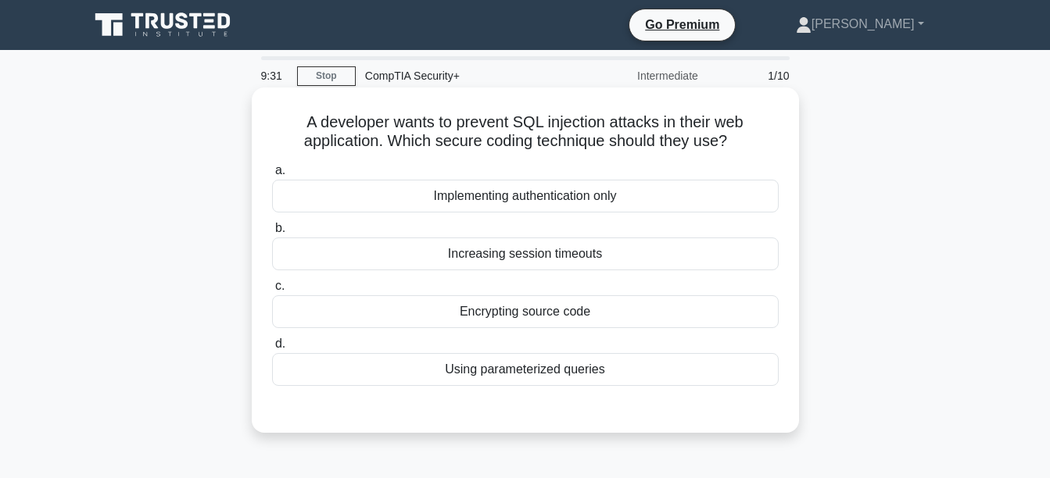
click at [535, 371] on div "Using parameterized queries" at bounding box center [525, 369] width 506 height 33
click at [272, 349] on input "d. Using parameterized queries" at bounding box center [272, 344] width 0 height 10
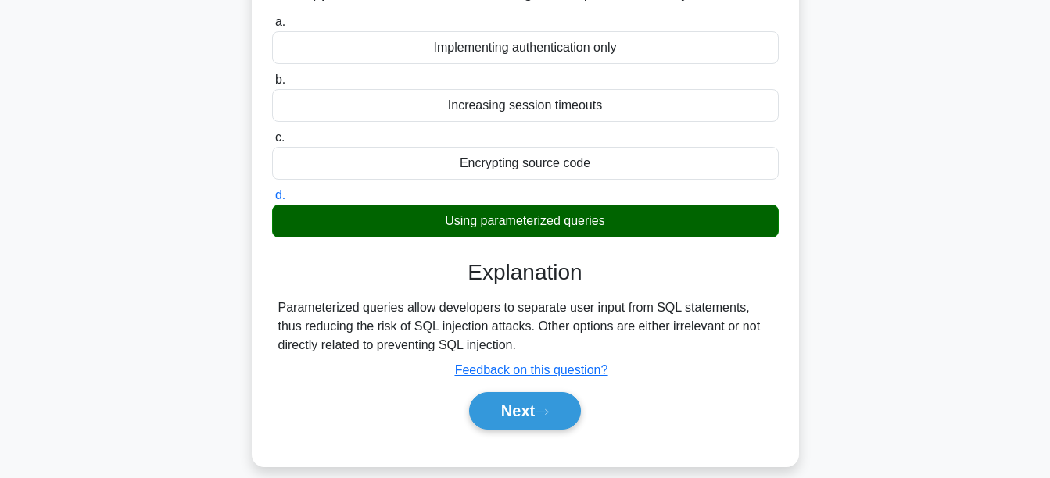
scroll to position [158, 0]
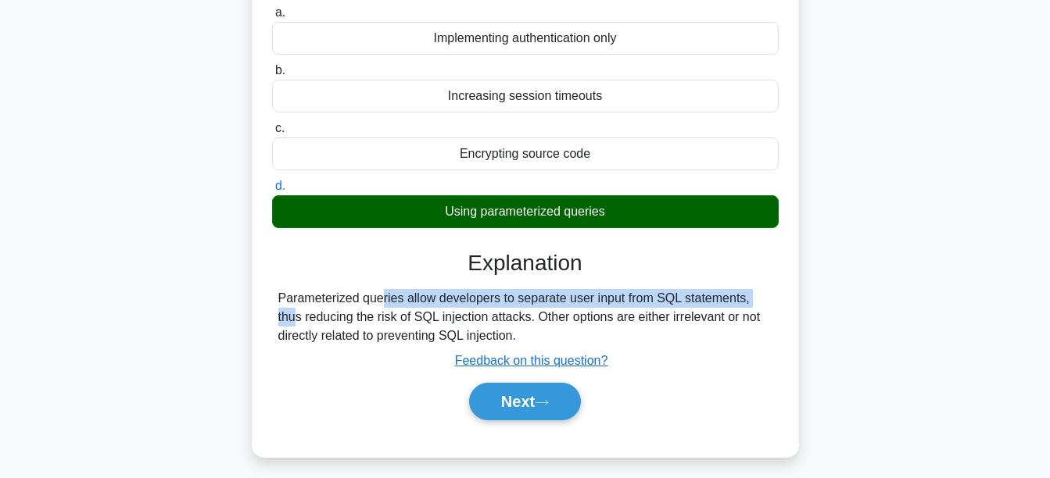
drag, startPoint x: 671, startPoint y: 299, endPoint x: 270, endPoint y: 299, distance: 401.7
click at [270, 299] on div "a. Implementing authentication only b. Increasing session timeouts c. d." at bounding box center [525, 219] width 510 height 439
copy div "Parameterized queries allow developers to separate user input from SQ"
click at [518, 400] on button "Next" at bounding box center [525, 402] width 112 height 38
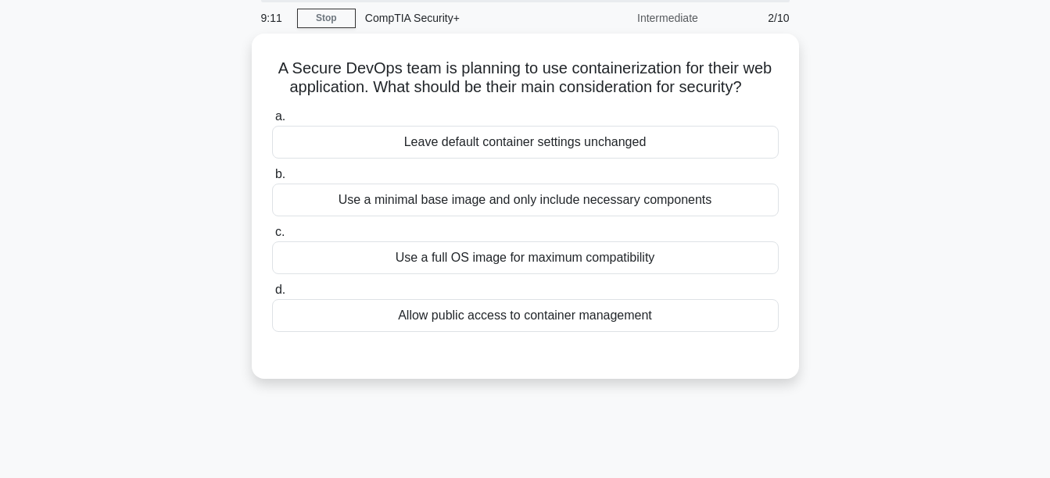
scroll to position [0, 0]
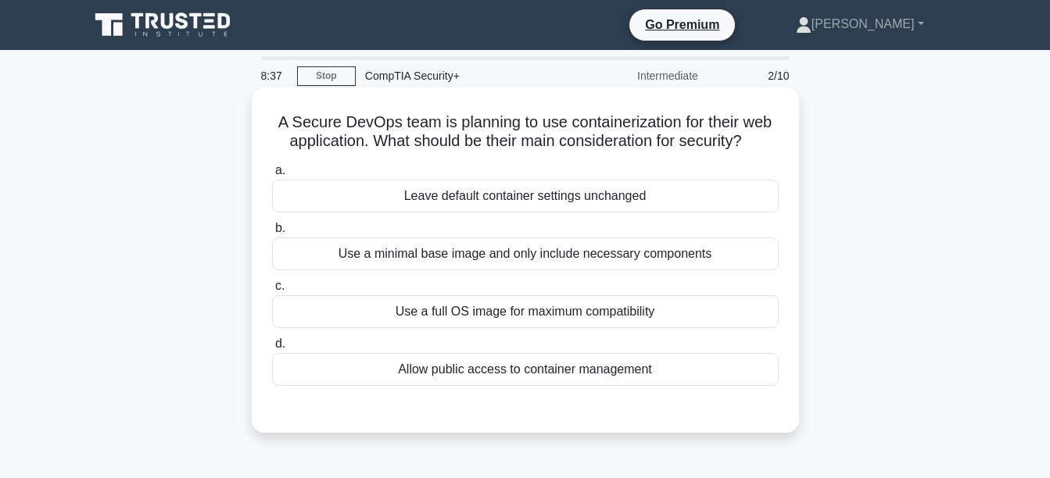
click at [464, 262] on div "Use a minimal base image and only include necessary components" at bounding box center [525, 254] width 506 height 33
click at [272, 234] on input "b. Use a minimal base image and only include necessary components" at bounding box center [272, 229] width 0 height 10
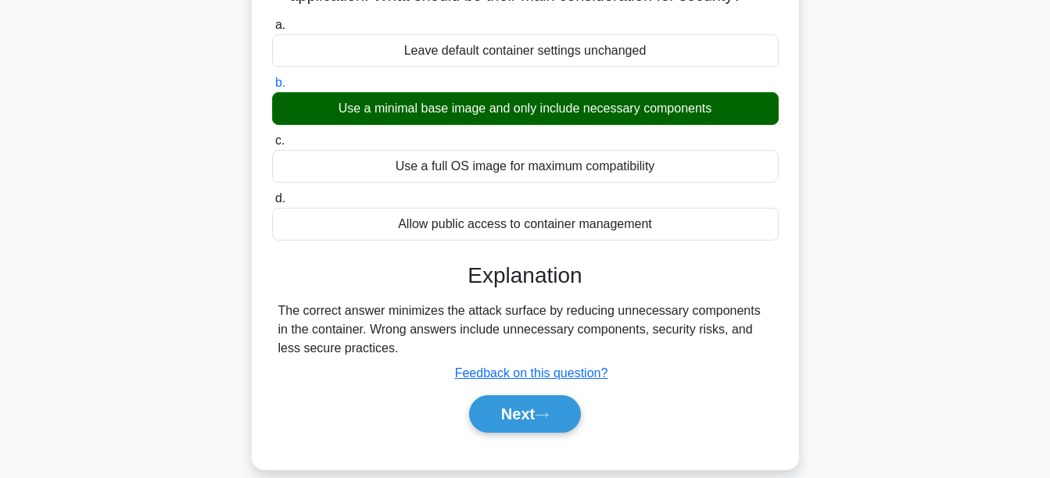
scroll to position [166, 0]
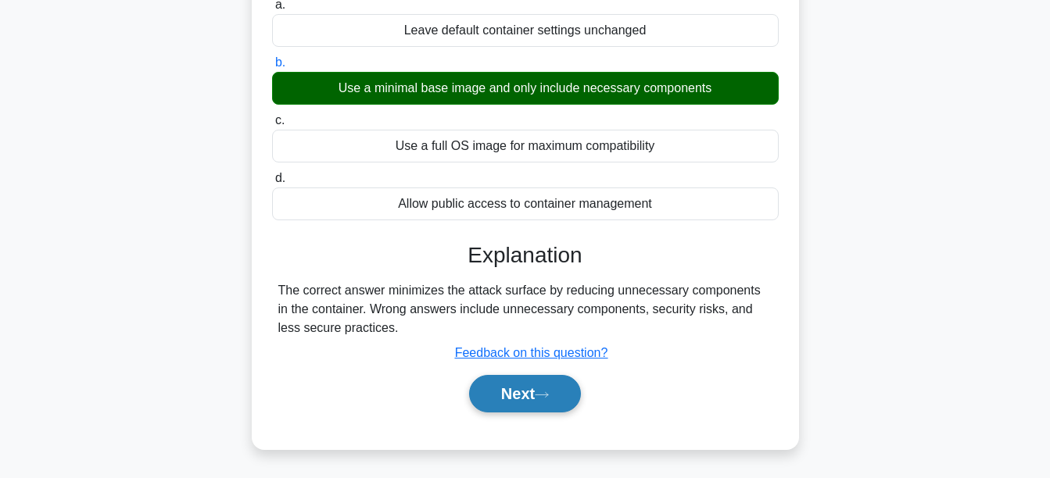
click at [514, 398] on button "Next" at bounding box center [525, 394] width 112 height 38
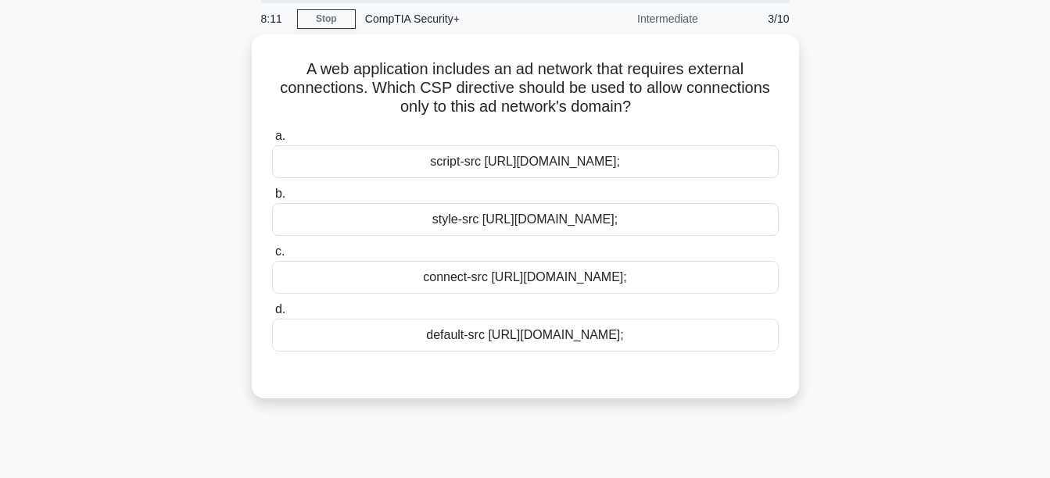
scroll to position [59, 0]
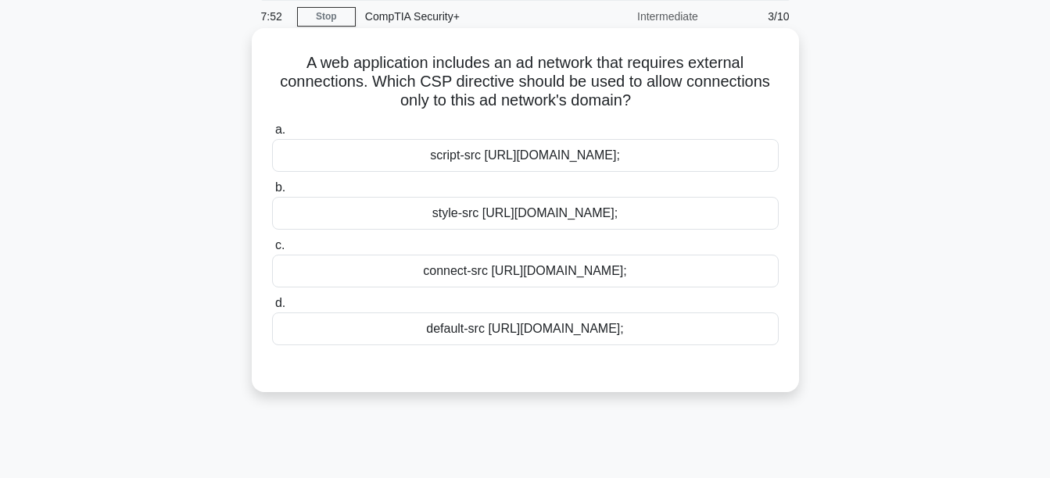
click at [497, 269] on div "connect-src https://adnetwork.example.com;" at bounding box center [525, 271] width 506 height 33
click at [272, 251] on input "c. connect-src https://adnetwork.example.com;" at bounding box center [272, 246] width 0 height 10
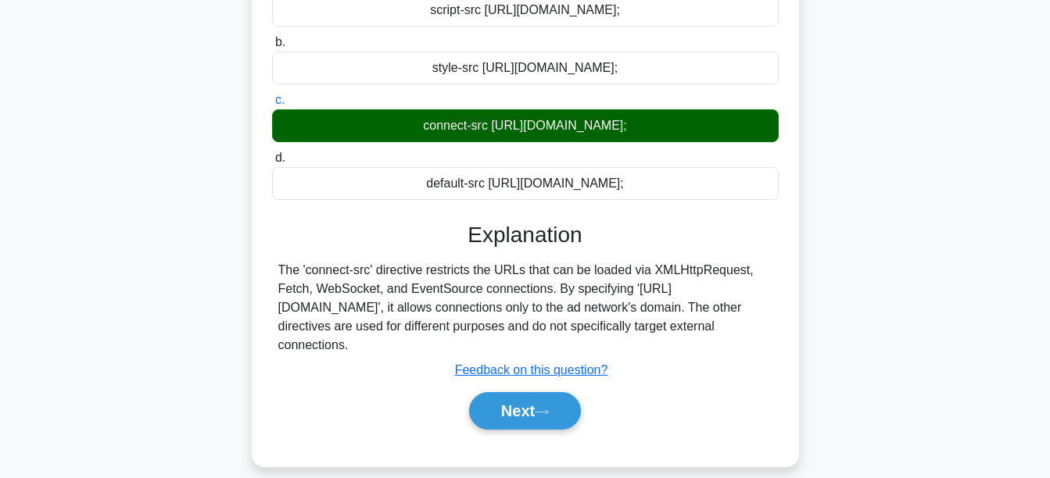
scroll to position [215, 0]
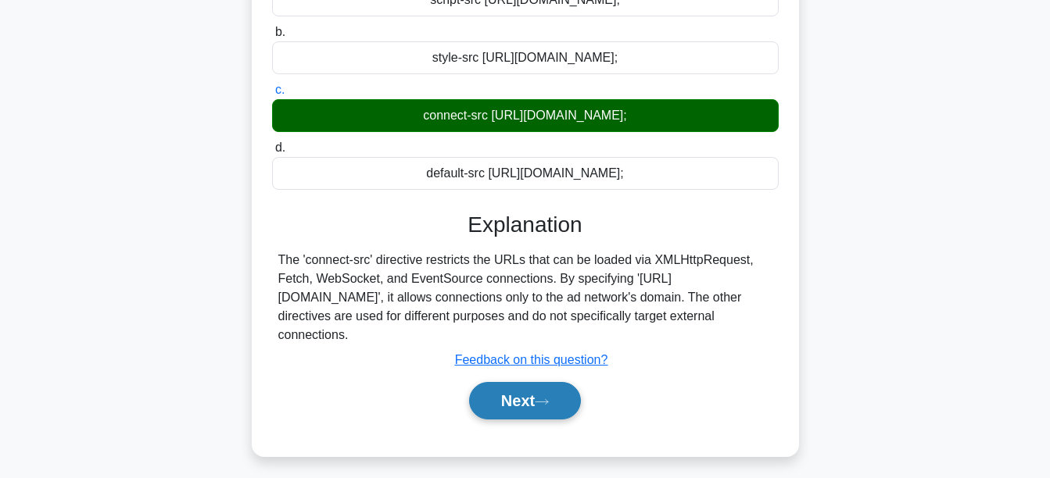
click at [515, 400] on button "Next" at bounding box center [525, 401] width 112 height 38
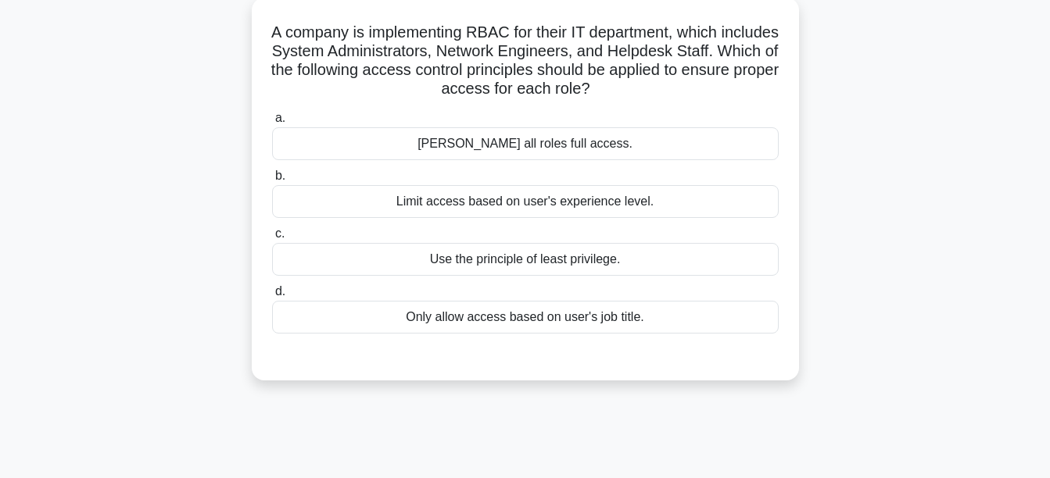
scroll to position [41, 0]
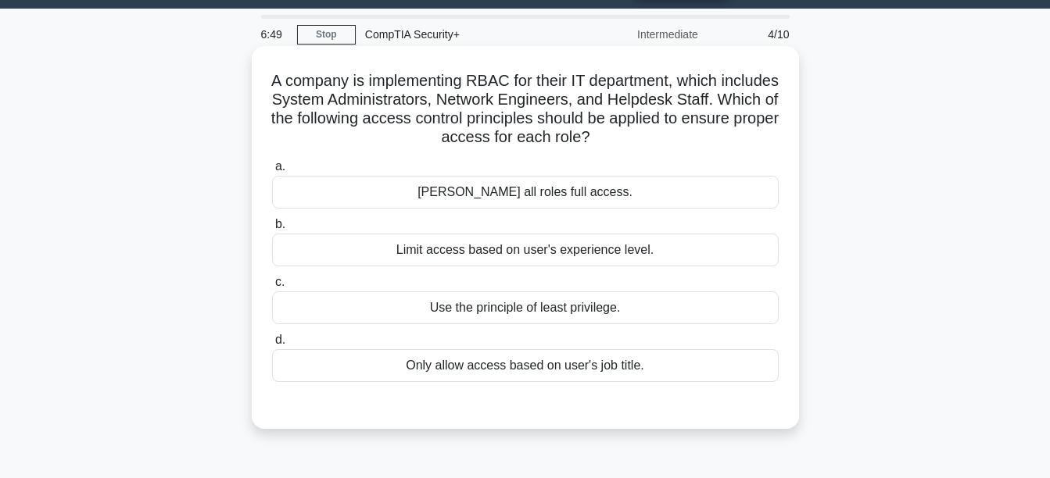
click at [507, 375] on div "Only allow access based on user's job title." at bounding box center [525, 365] width 506 height 33
click at [272, 345] on input "d. Only allow access based on user's job title." at bounding box center [272, 340] width 0 height 10
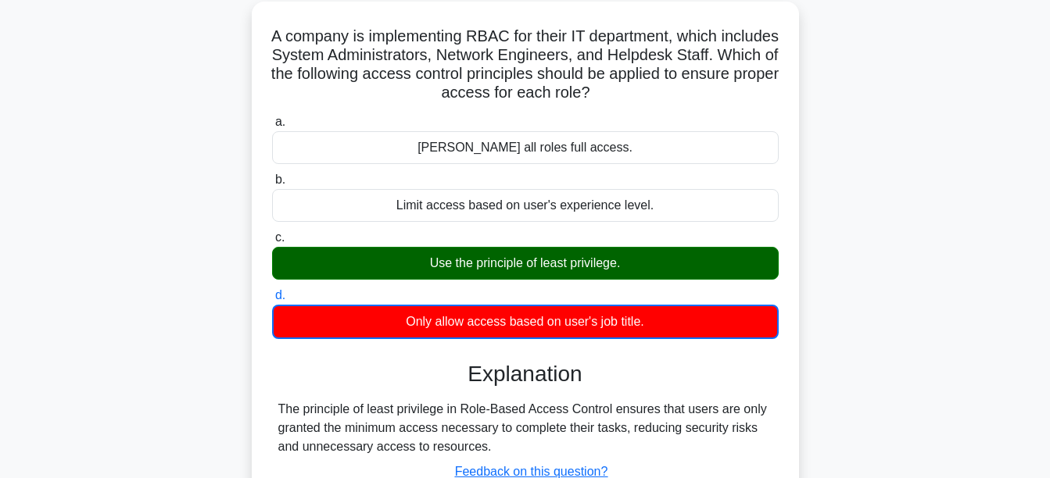
scroll to position [91, 0]
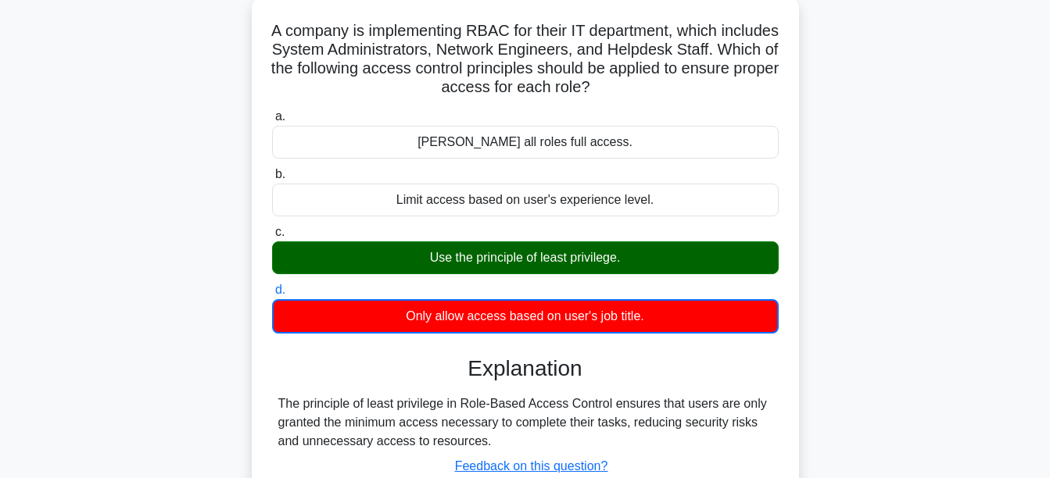
drag, startPoint x: 634, startPoint y: 249, endPoint x: 393, endPoint y: 249, distance: 240.7
click at [393, 249] on div "Use the principle of least privilege." at bounding box center [525, 257] width 506 height 33
copy div "Use the principle of least privilege."
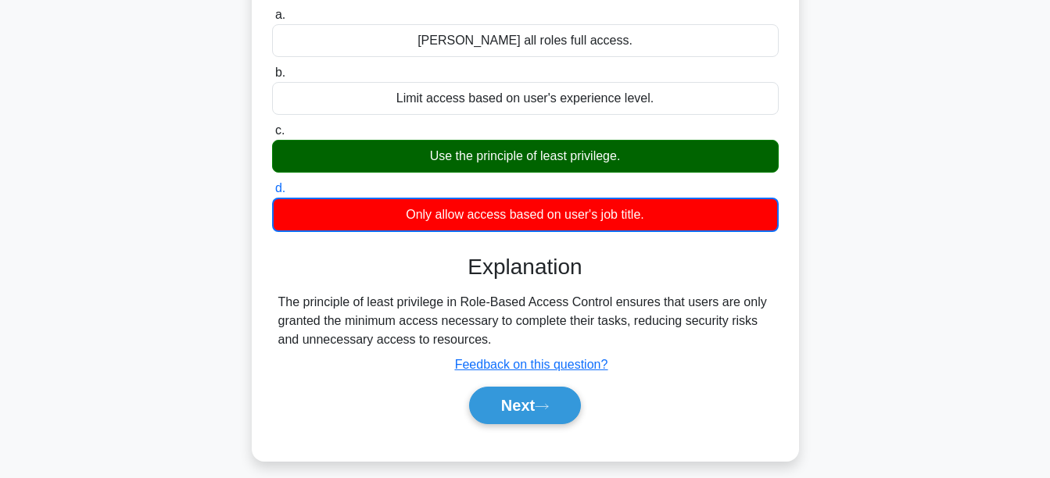
scroll to position [202, 0]
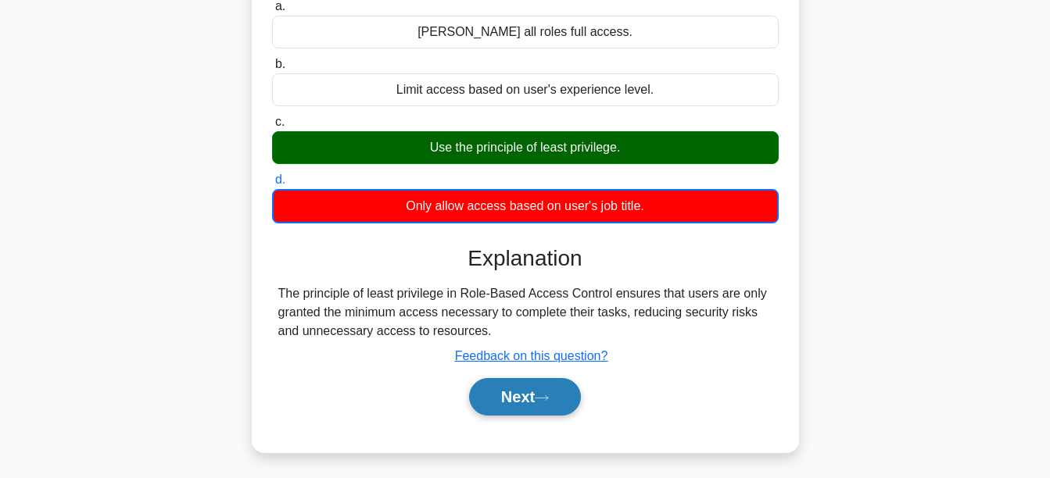
click at [510, 407] on button "Next" at bounding box center [525, 397] width 112 height 38
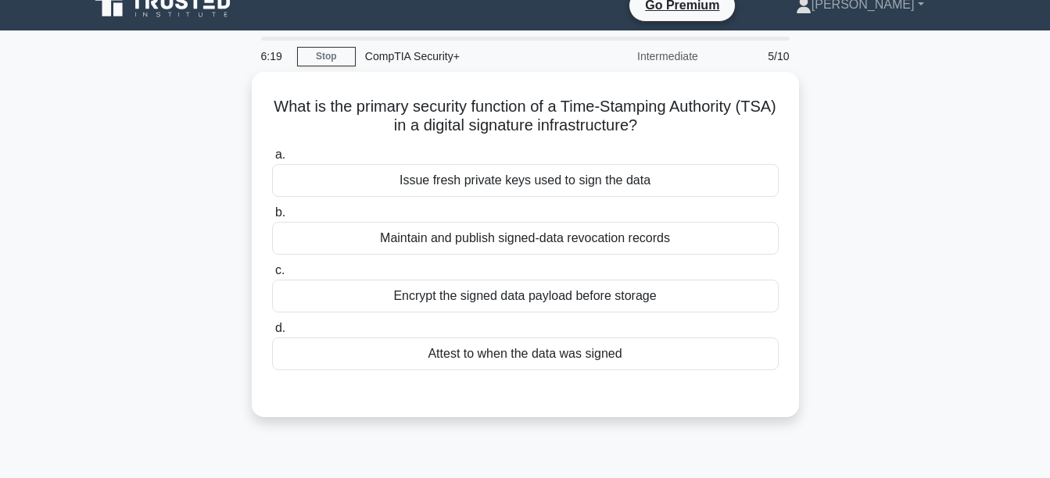
scroll to position [18, 0]
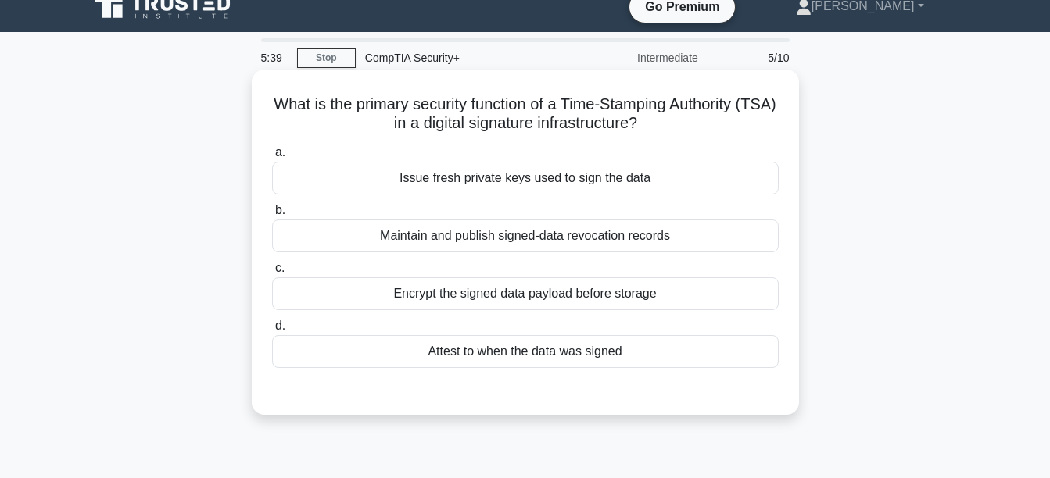
click at [481, 294] on div "Encrypt the signed data payload before storage" at bounding box center [525, 293] width 506 height 33
click at [272, 274] on input "c. Encrypt the signed data payload before storage" at bounding box center [272, 268] width 0 height 10
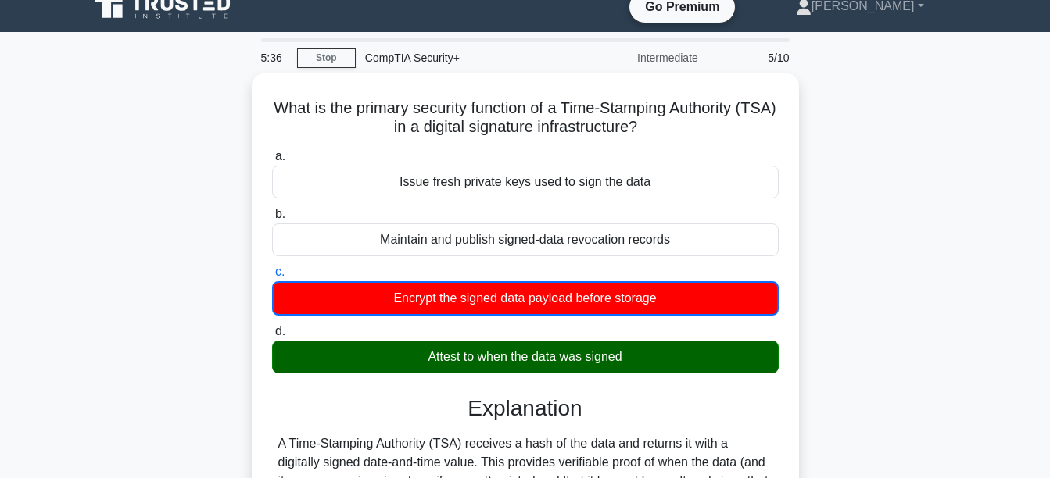
scroll to position [112, 0]
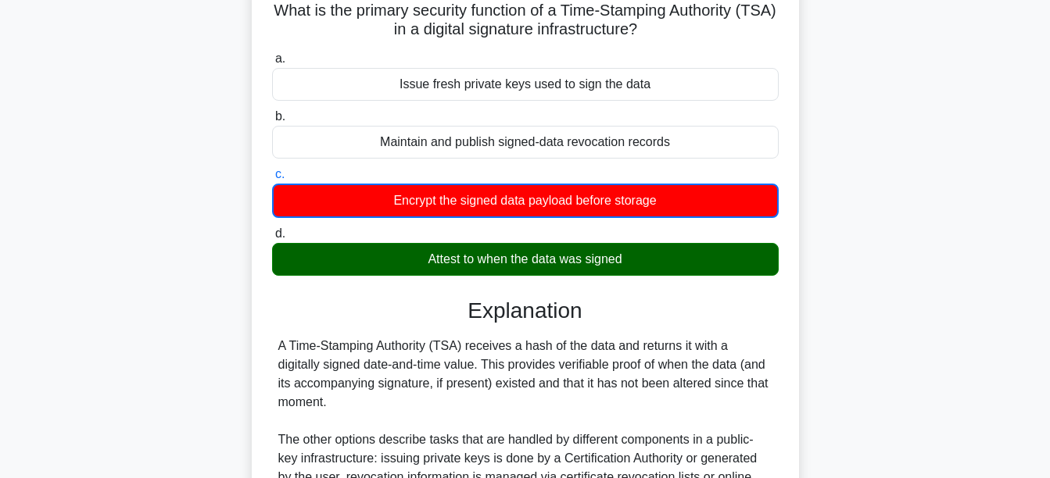
drag, startPoint x: 631, startPoint y: 266, endPoint x: 429, endPoint y: 259, distance: 201.8
click at [429, 259] on div "Attest to when the data was signed" at bounding box center [525, 259] width 506 height 33
copy div "Attest to when the data was signed"
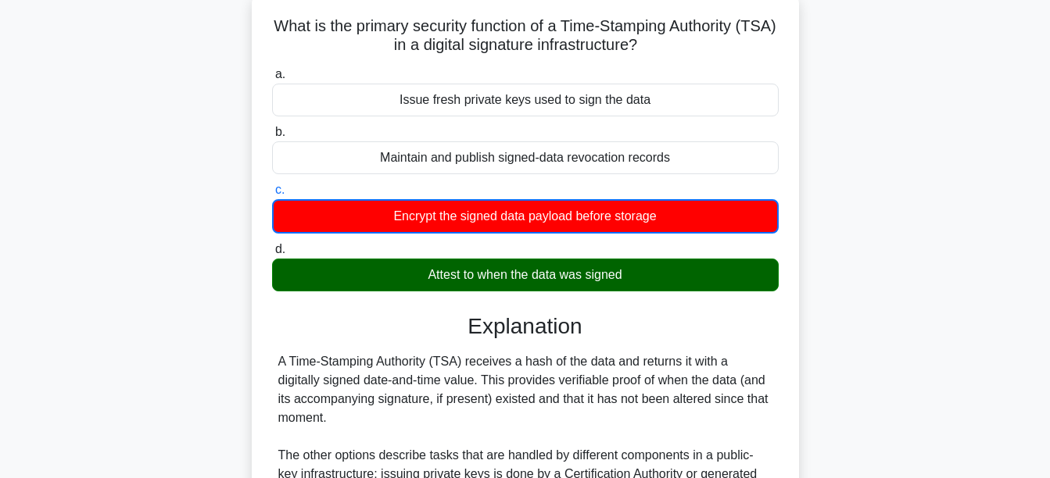
scroll to position [85, 0]
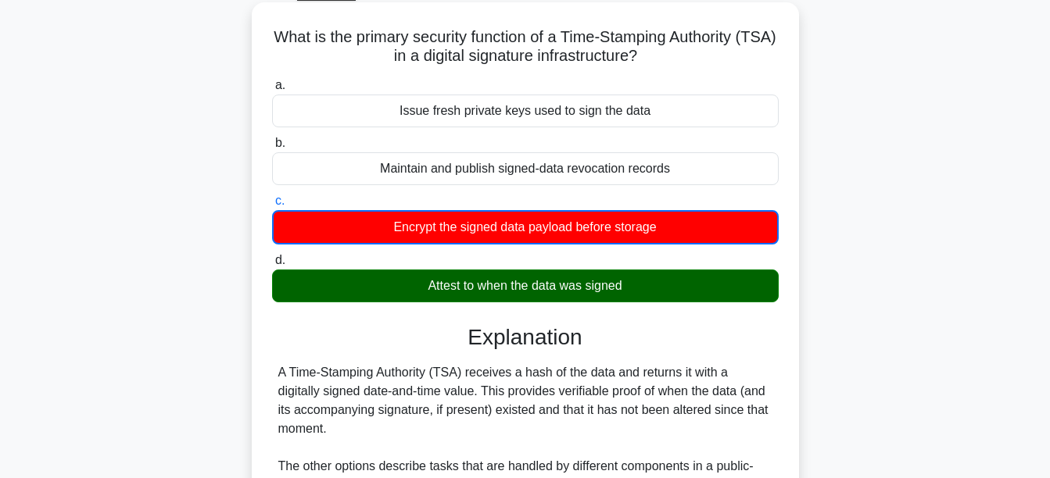
drag, startPoint x: 634, startPoint y: 35, endPoint x: 286, endPoint y: 15, distance: 348.4
click at [286, 15] on div "What is the primary security function of a Time-Stamping Authority (TSA) in a d…" at bounding box center [525, 333] width 535 height 648
copy h5 "What is the primary security function of a Time-Stamping Authority (TSA) in a d…"
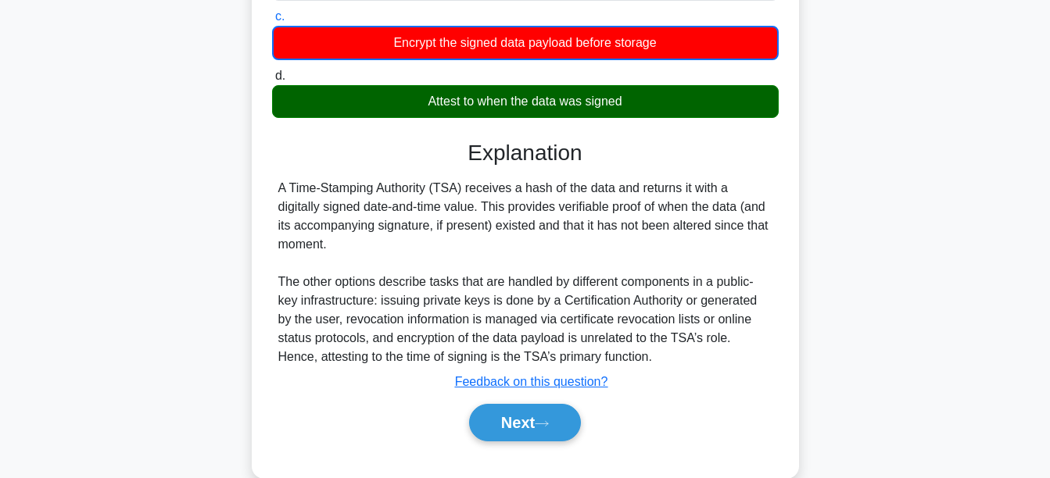
scroll to position [326, 0]
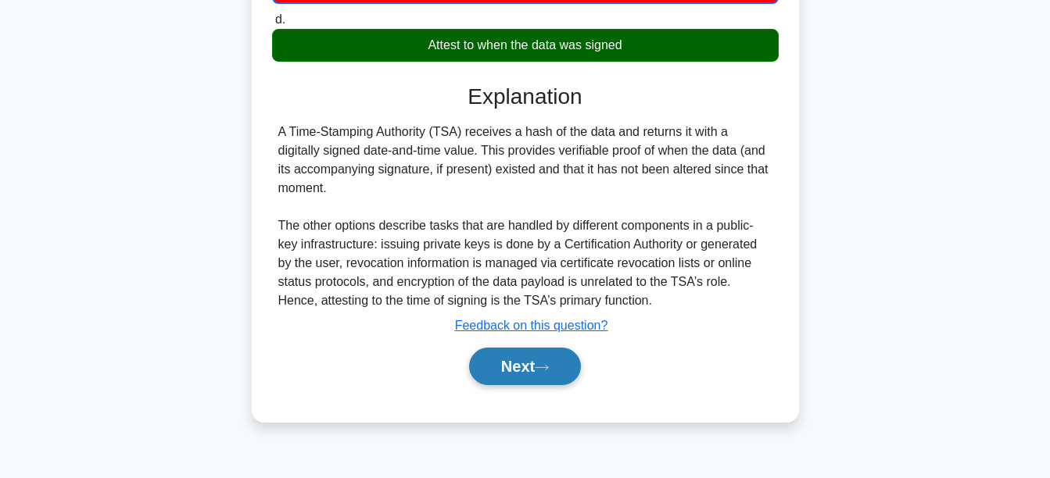
click at [577, 367] on button "Next" at bounding box center [525, 367] width 112 height 38
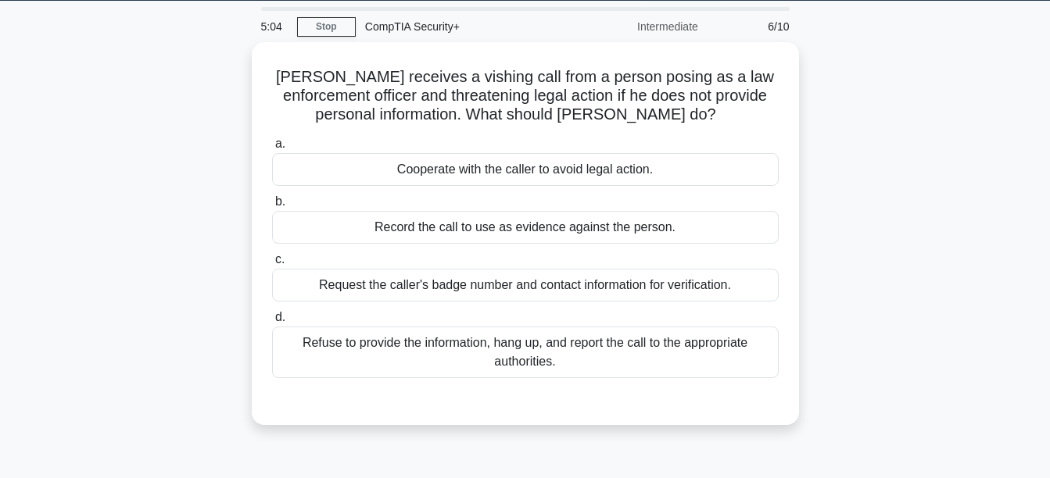
scroll to position [44, 0]
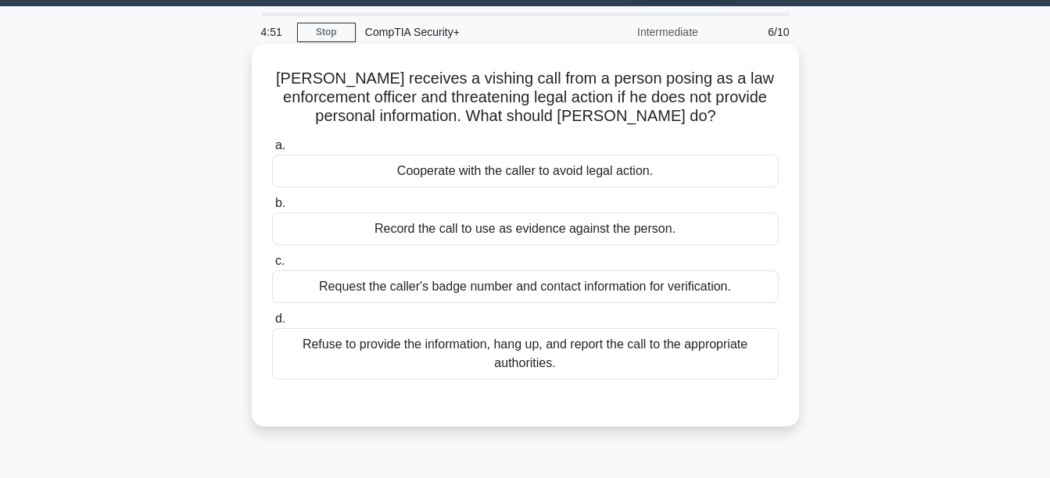
click at [425, 101] on h5 "John receives a vishing call from a person posing as a law enforcement officer …" at bounding box center [525, 98] width 510 height 58
copy h5 "threatening"
click at [370, 351] on div "Refuse to provide the information, hang up, and report the call to the appropri…" at bounding box center [525, 354] width 506 height 52
click at [272, 324] on input "d. Refuse to provide the information, hang up, and report the call to the appro…" at bounding box center [272, 319] width 0 height 10
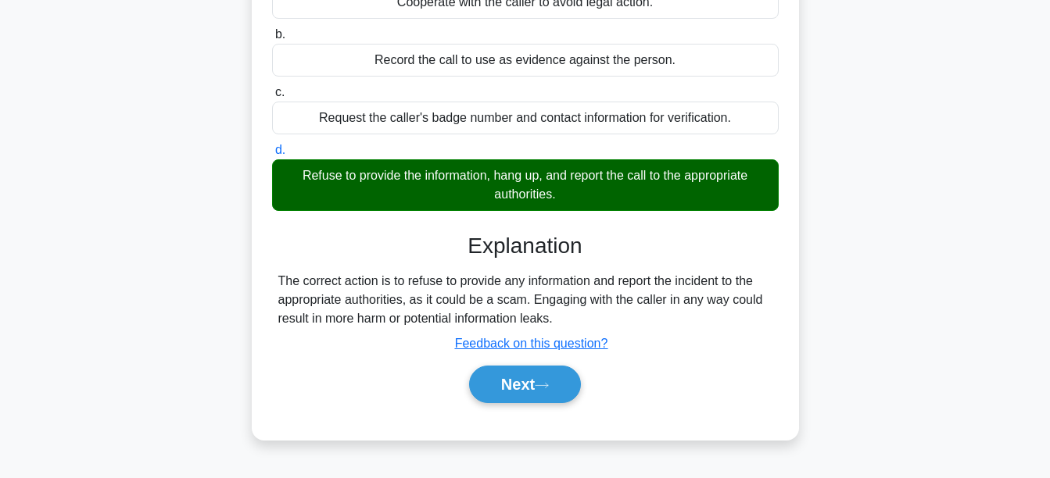
scroll to position [224, 0]
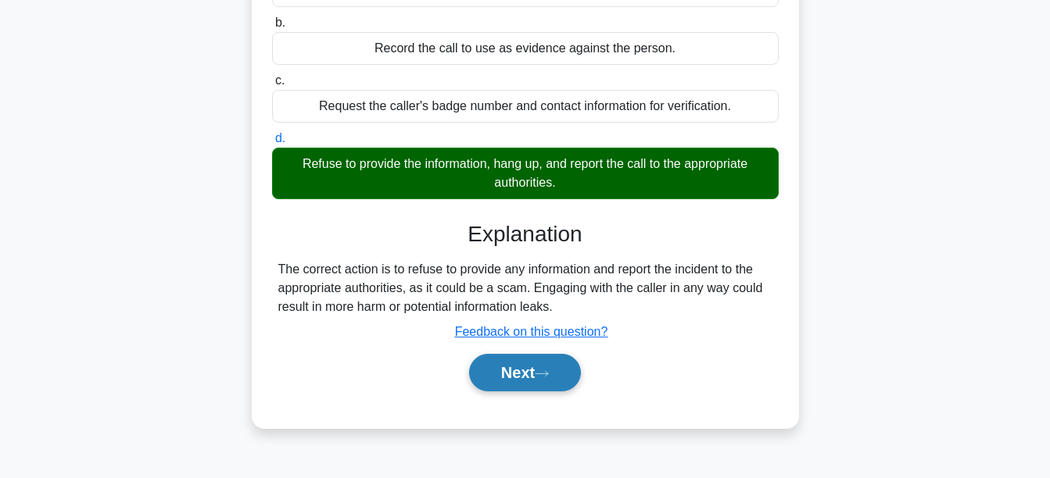
click at [538, 362] on button "Next" at bounding box center [525, 373] width 112 height 38
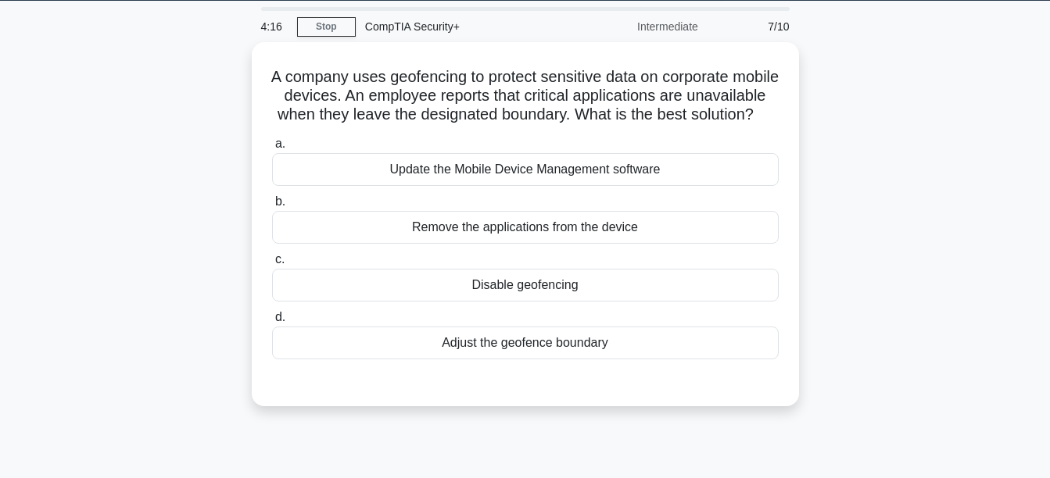
scroll to position [42, 0]
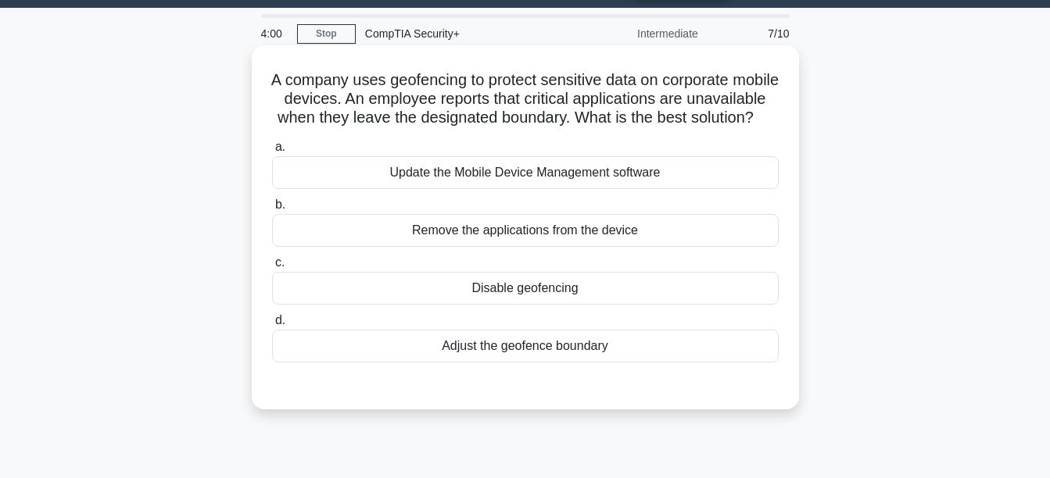
click at [639, 124] on h5 "A company uses geofencing to protect sensitive data on corporate mobile devices…" at bounding box center [525, 99] width 510 height 58
copy h5 "boundary"
click at [581, 362] on div "Adjust the geofence boundary" at bounding box center [525, 346] width 506 height 33
click at [272, 326] on input "d. Adjust the geofence boundary" at bounding box center [272, 321] width 0 height 10
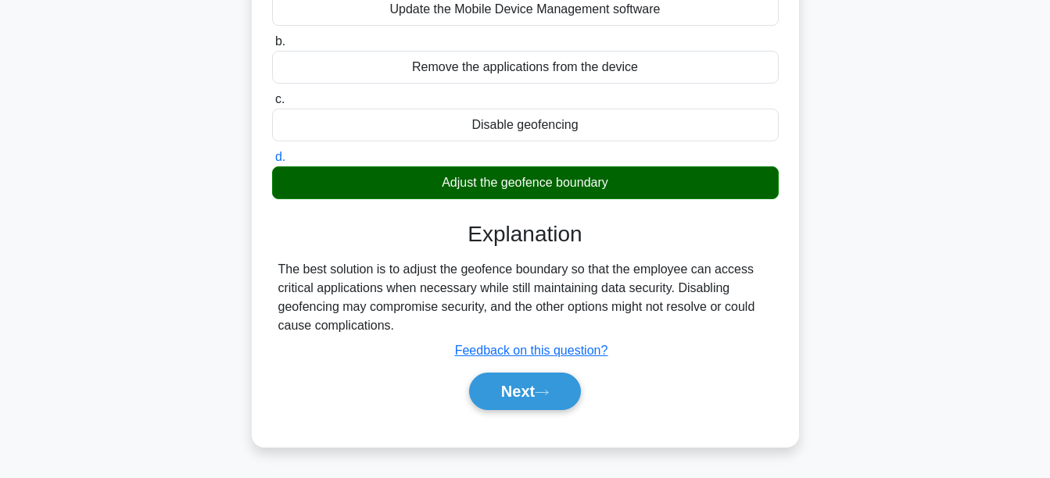
scroll to position [0, 0]
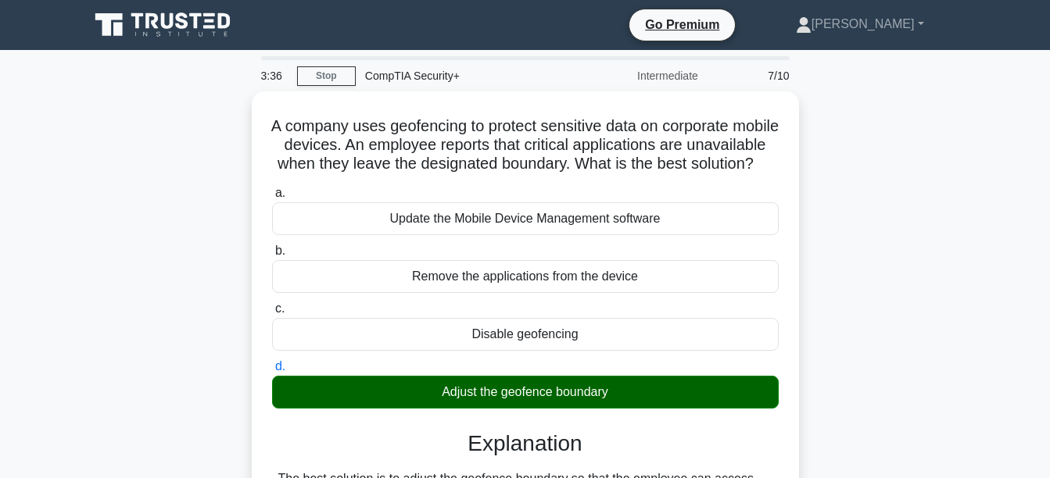
drag, startPoint x: 526, startPoint y: 174, endPoint x: 235, endPoint y: 139, distance: 292.8
click at [235, 139] on div "A company uses geofencing to protect sensitive data on corporate mobile devices…" at bounding box center [525, 383] width 891 height 584
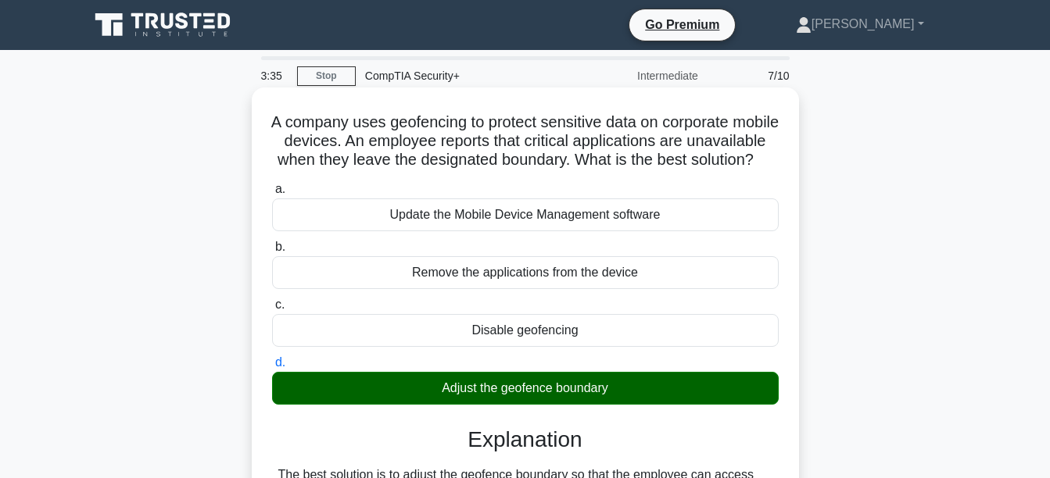
click at [592, 170] on h5 "A company uses geofencing to protect sensitive data on corporate mobile devices…" at bounding box center [525, 142] width 510 height 58
drag, startPoint x: 574, startPoint y: 177, endPoint x: 282, endPoint y: 118, distance: 298.1
click at [282, 118] on h5 "A company uses geofencing to protect sensitive data on corporate mobile devices…" at bounding box center [525, 142] width 510 height 58
copy h5 "A company uses geofencing to protect sensitive data on corporate mobile devices…"
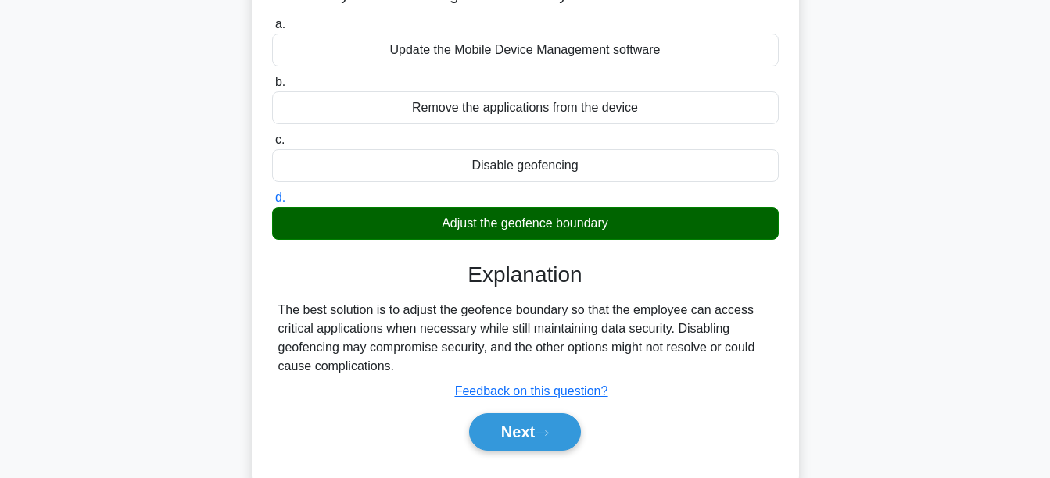
scroll to position [185, 0]
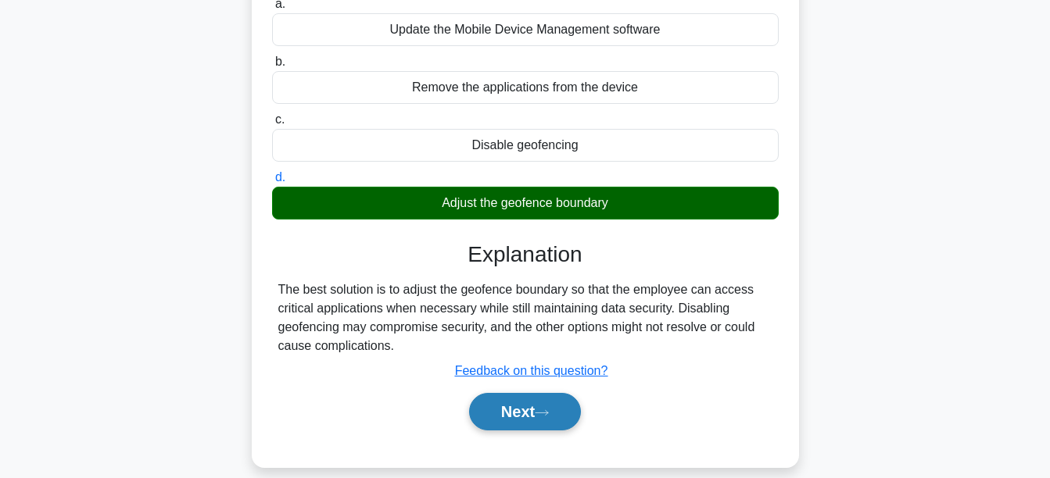
click at [563, 431] on button "Next" at bounding box center [525, 412] width 112 height 38
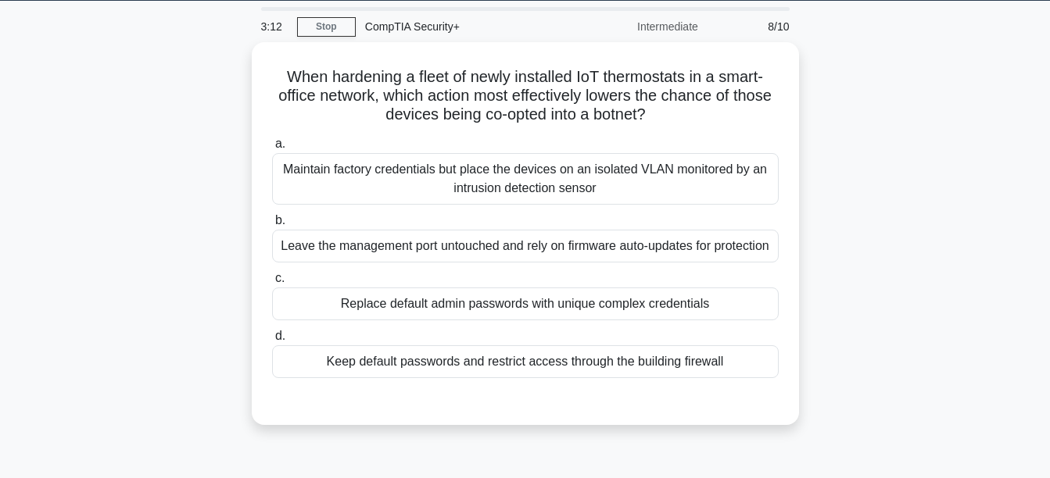
scroll to position [48, 0]
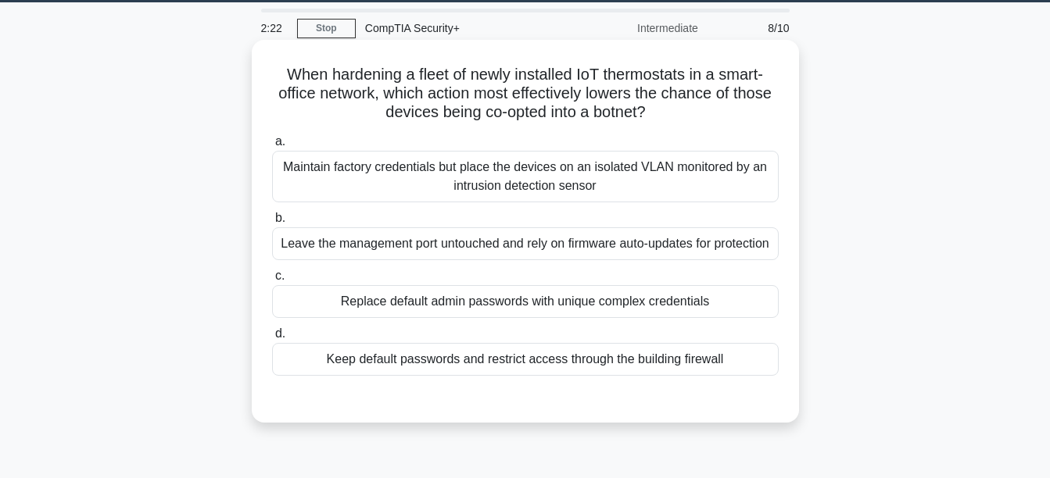
click at [467, 245] on div "Leave the management port untouched and rely on firmware auto-updates for prote…" at bounding box center [525, 243] width 506 height 33
click at [272, 224] on input "b. Leave the management port untouched and rely on firmware auto-updates for pr…" at bounding box center [272, 218] width 0 height 10
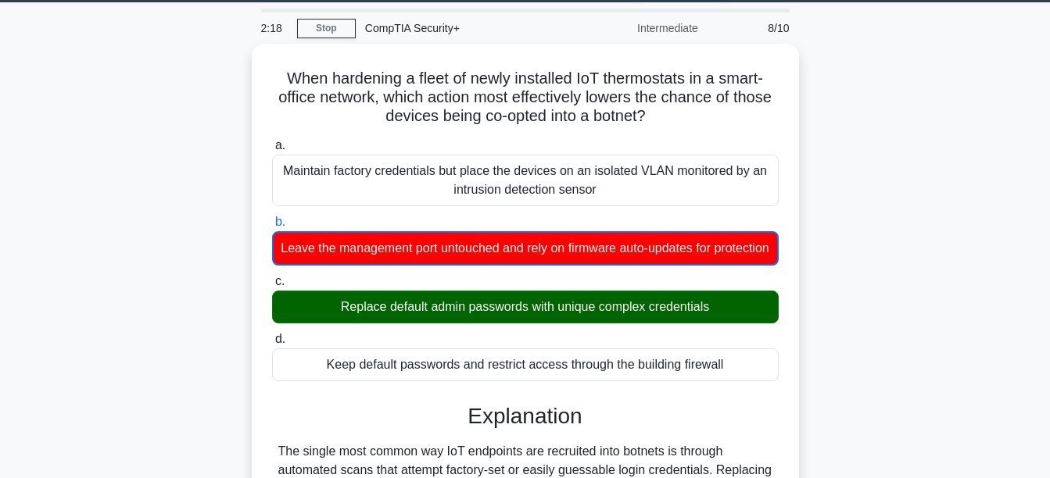
drag, startPoint x: 673, startPoint y: 109, endPoint x: 224, endPoint y: 84, distance: 450.0
click at [224, 84] on div "When hardening a fleet of newly installed IoT thermostats in a smart-office net…" at bounding box center [525, 430] width 891 height 773
copy h5 "When hardening a fleet of newly installed IoT thermostats in a smart-office net…"
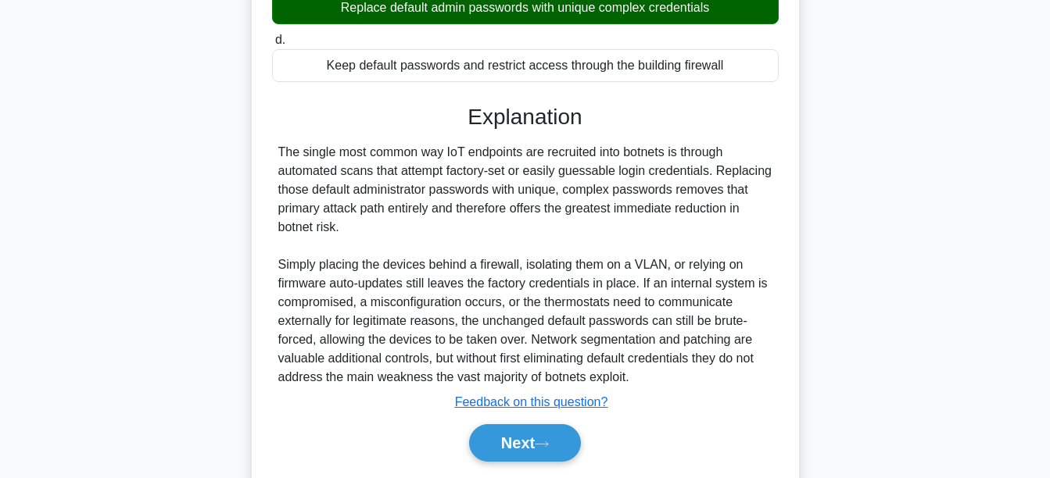
scroll to position [355, 0]
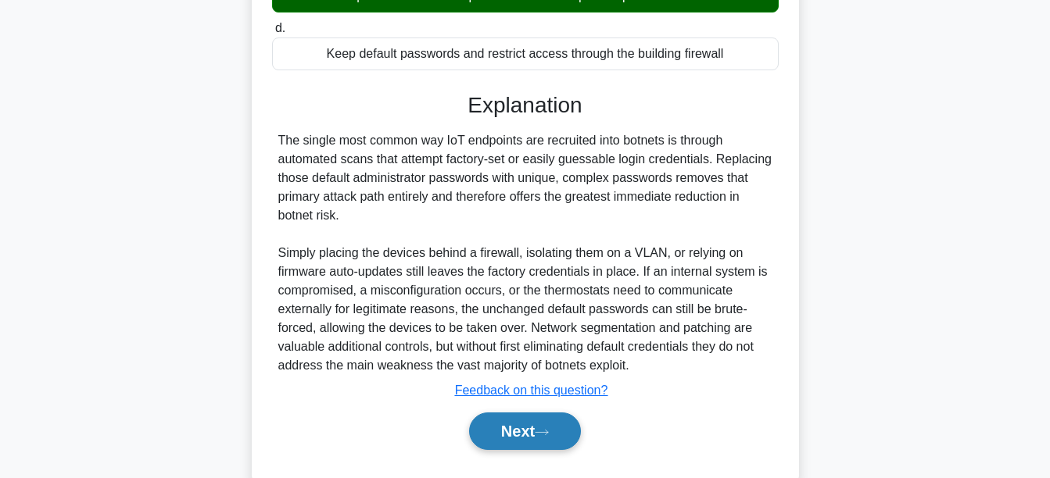
click at [523, 450] on button "Next" at bounding box center [525, 432] width 112 height 38
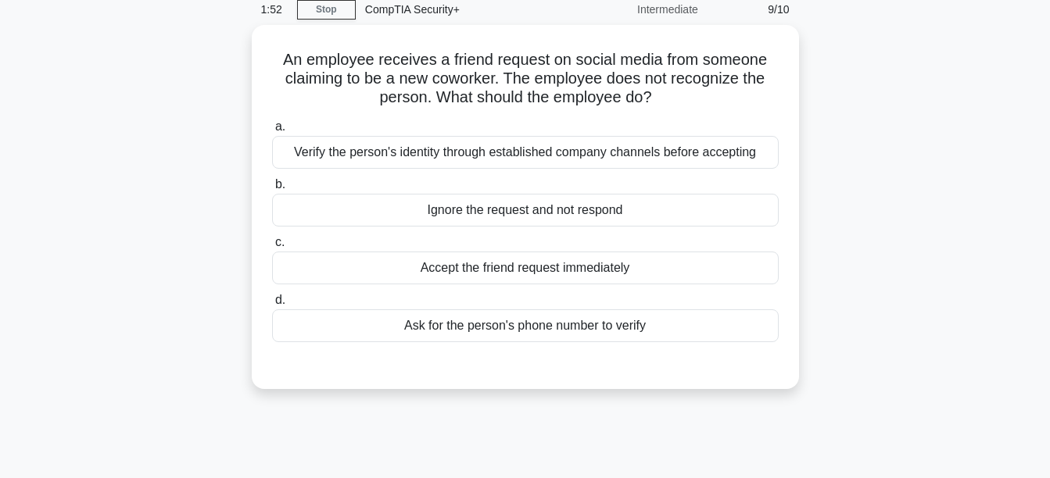
scroll to position [49, 0]
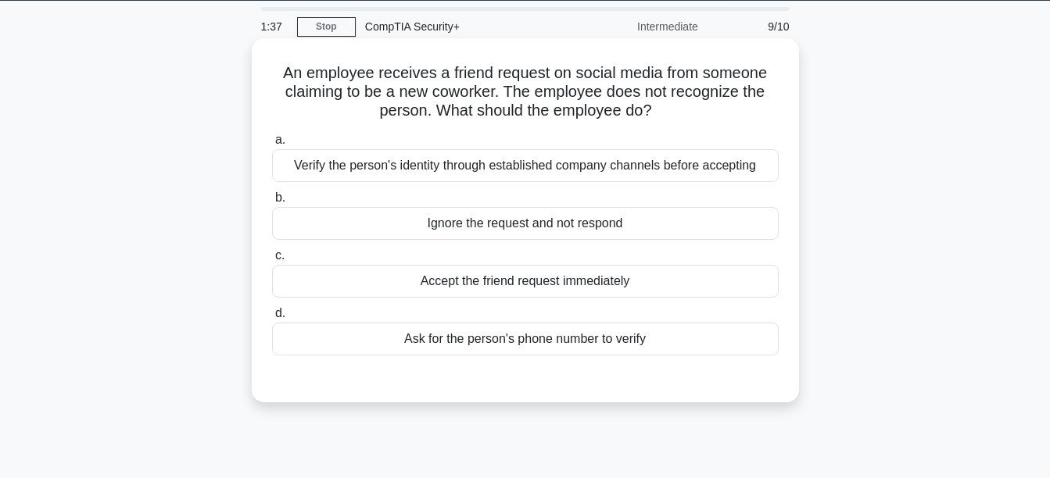
click at [306, 94] on h5 "An employee receives a friend request on social media from someone claiming to …" at bounding box center [525, 92] width 510 height 58
copy h5 "claiming"
click at [449, 93] on h5 "An employee receives a friend request on social media from someone claiming to …" at bounding box center [525, 92] width 510 height 58
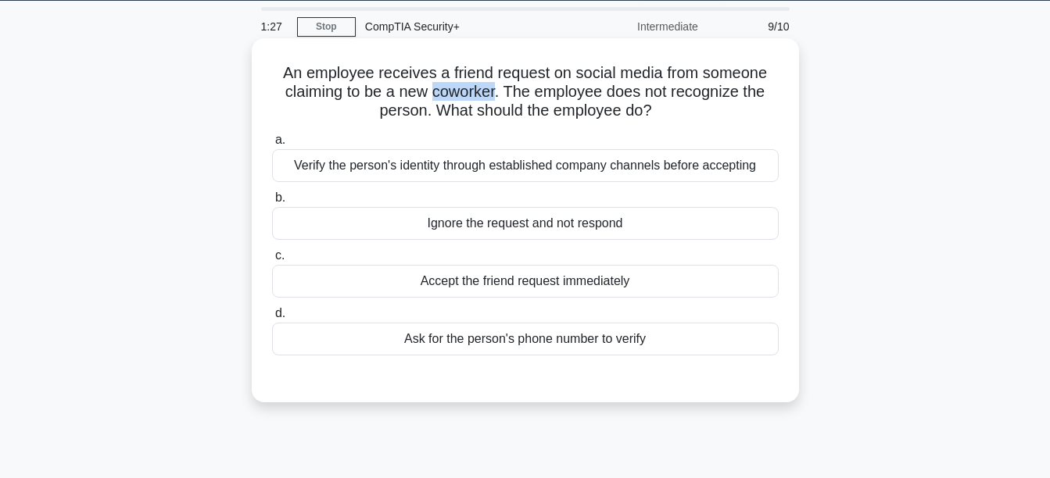
copy h5 "coworker"
click at [507, 173] on div "Verify the person's identity through established company channels before accept…" at bounding box center [525, 165] width 506 height 33
click at [272, 145] on input "a. Verify the person's identity through established company channels before acc…" at bounding box center [272, 140] width 0 height 10
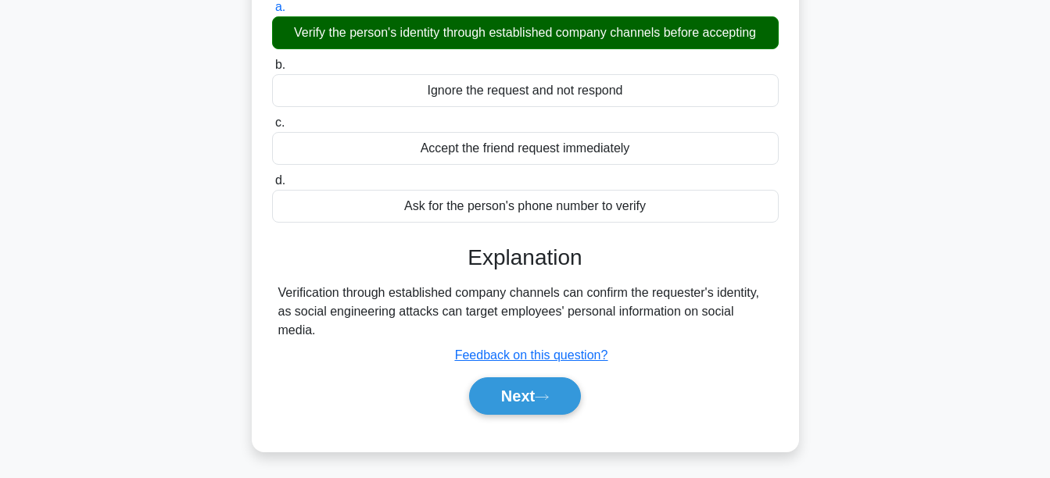
scroll to position [271, 0]
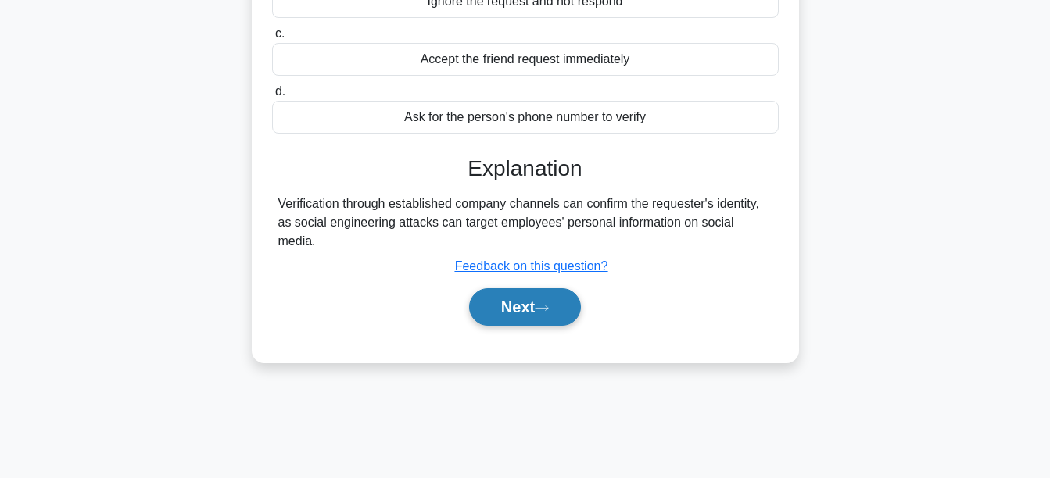
click at [485, 293] on button "Next" at bounding box center [525, 307] width 112 height 38
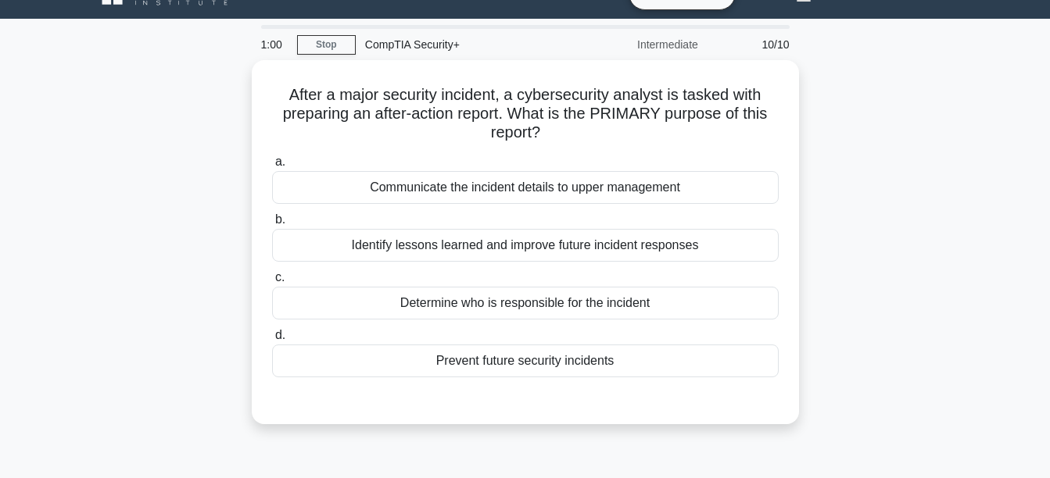
scroll to position [28, 0]
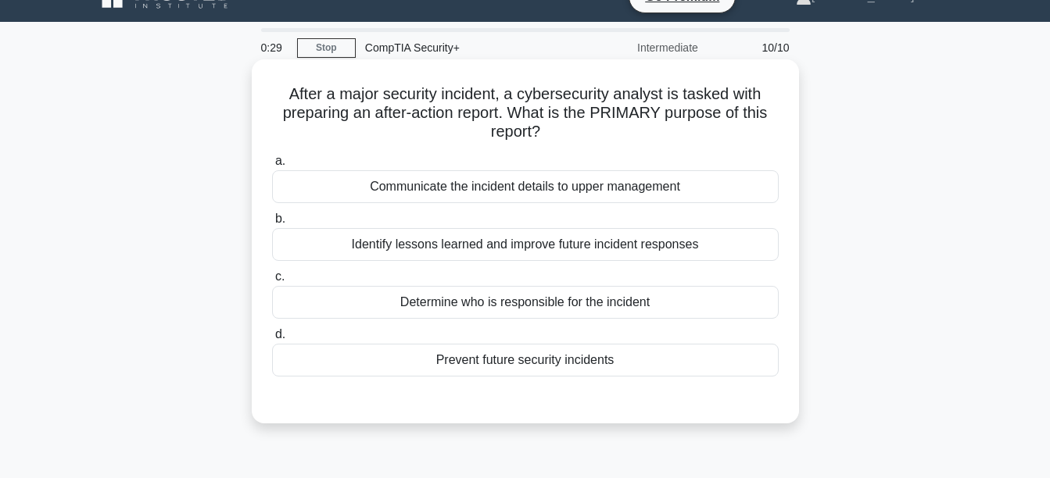
click at [431, 246] on div "Identify lessons learned and improve future incident responses" at bounding box center [525, 244] width 506 height 33
click at [272, 224] on input "b. Identify lessons learned and improve future incident responses" at bounding box center [272, 219] width 0 height 10
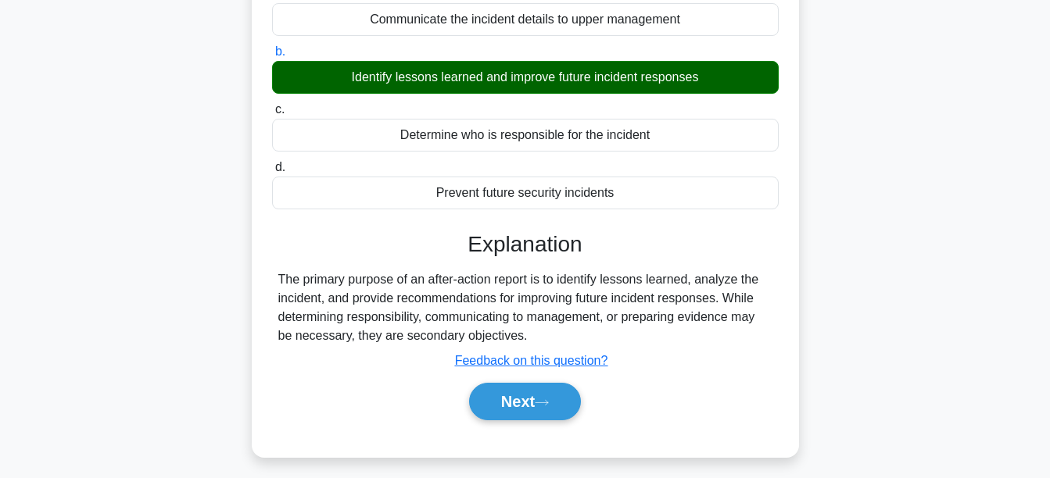
scroll to position [209, 0]
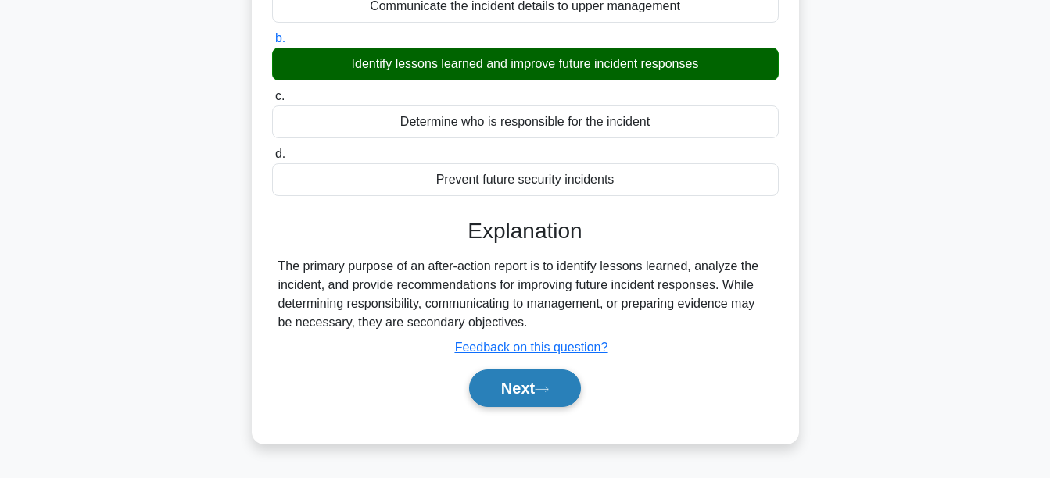
click at [506, 384] on button "Next" at bounding box center [525, 389] width 112 height 38
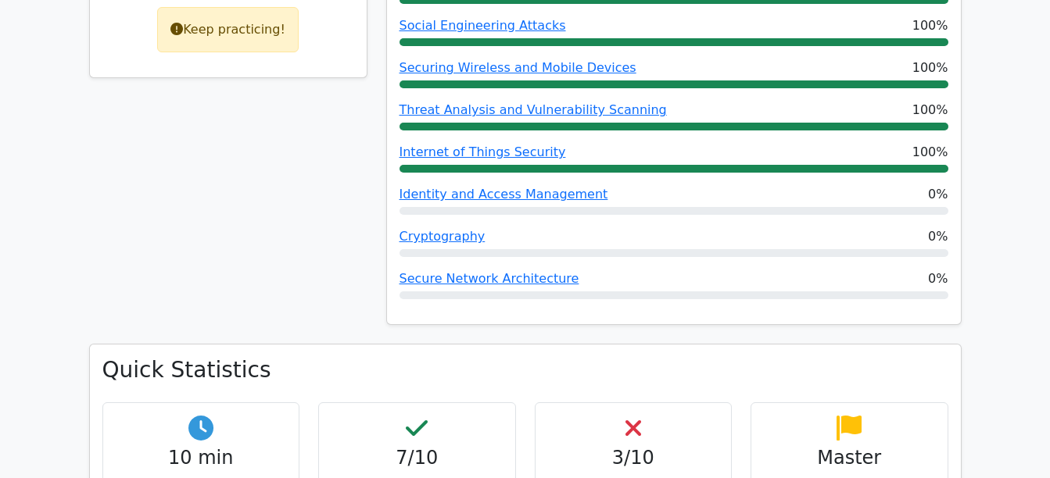
scroll to position [797, 0]
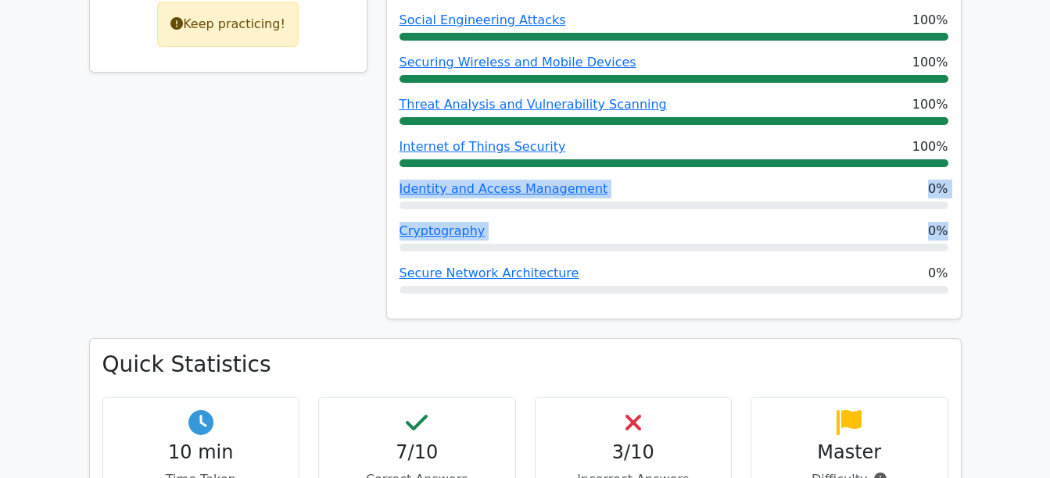
drag, startPoint x: 1054, startPoint y: 162, endPoint x: 1064, endPoint y: 88, distance: 74.1
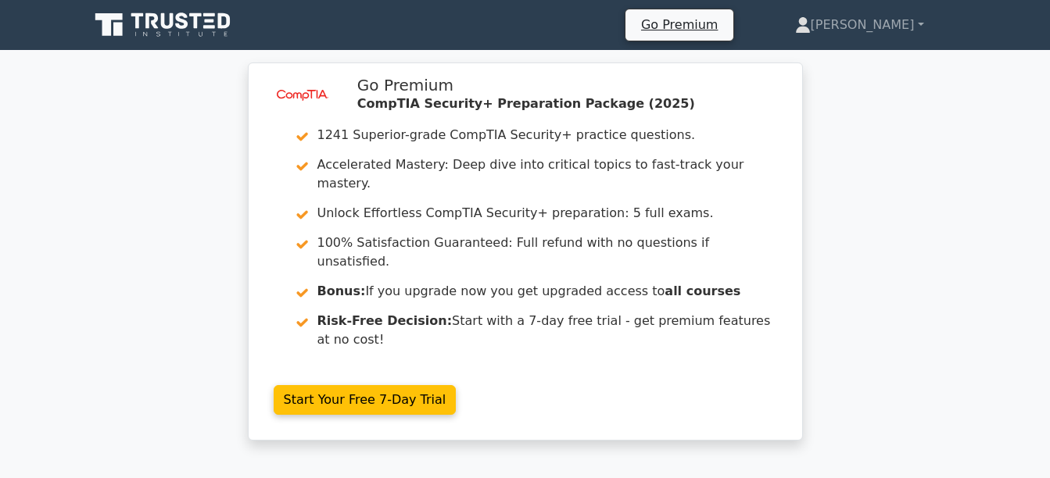
scroll to position [27, 0]
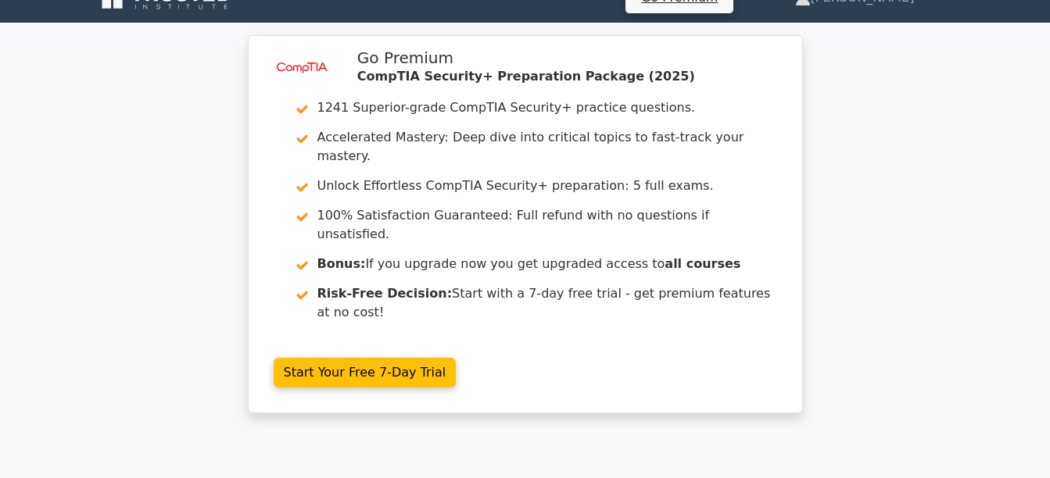
drag, startPoint x: 308, startPoint y: 314, endPoint x: 297, endPoint y: 356, distance: 43.6
click at [297, 356] on div "image/svg+xml Go Premium CompTIA Security+ Preparation Package (2025) 1241 Supe…" at bounding box center [524, 233] width 567 height 397
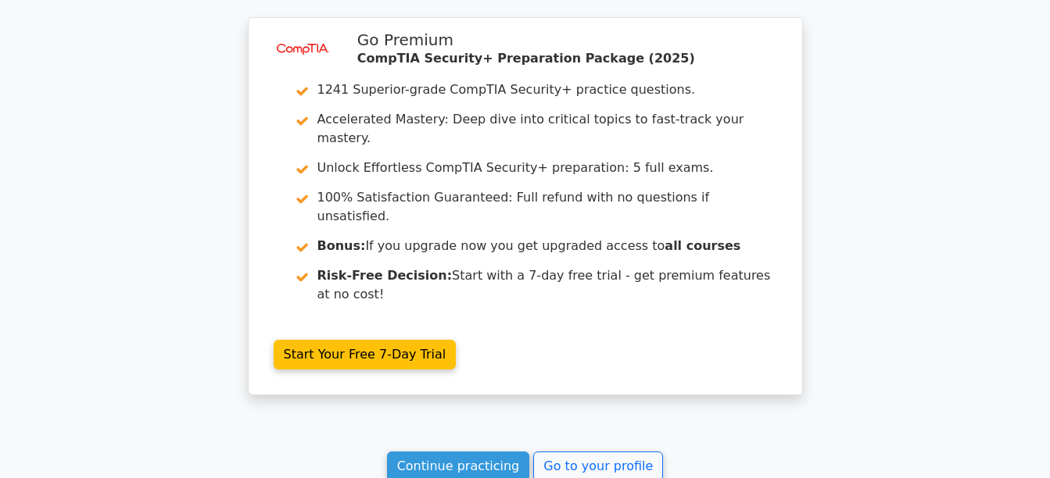
scroll to position [2472, 0]
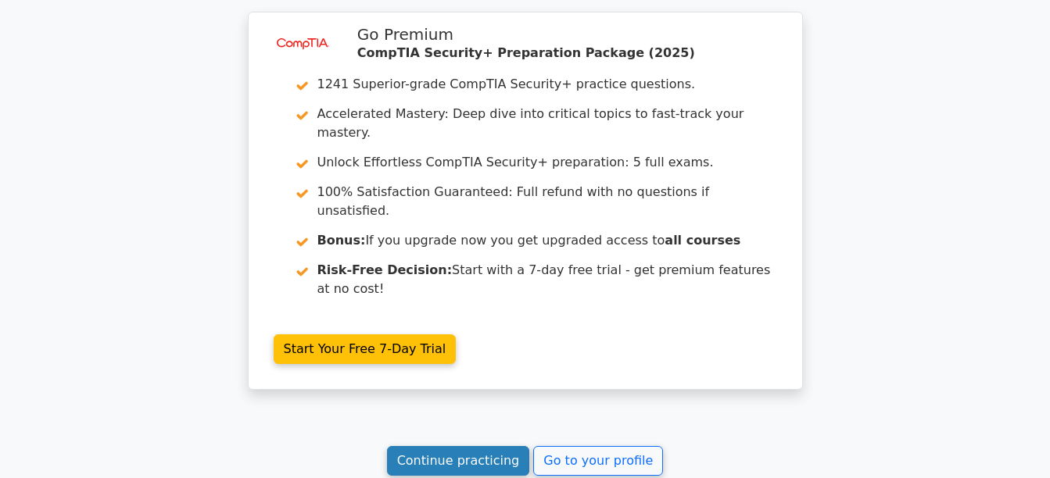
click at [497, 446] on link "Continue practicing" at bounding box center [458, 461] width 143 height 30
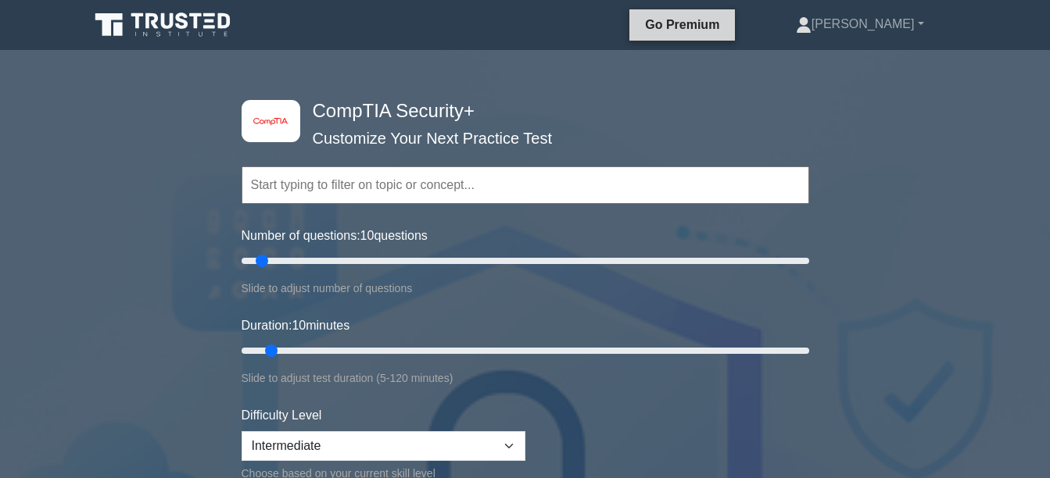
click at [728, 27] on link "Go Premium" at bounding box center [681, 25] width 93 height 20
drag, startPoint x: 266, startPoint y: 256, endPoint x: 289, endPoint y: 256, distance: 23.4
type input "20"
click at [289, 256] on input "Number of questions: 20 questions" at bounding box center [524, 261] width 567 height 19
drag, startPoint x: 275, startPoint y: 345, endPoint x: 288, endPoint y: 345, distance: 12.5
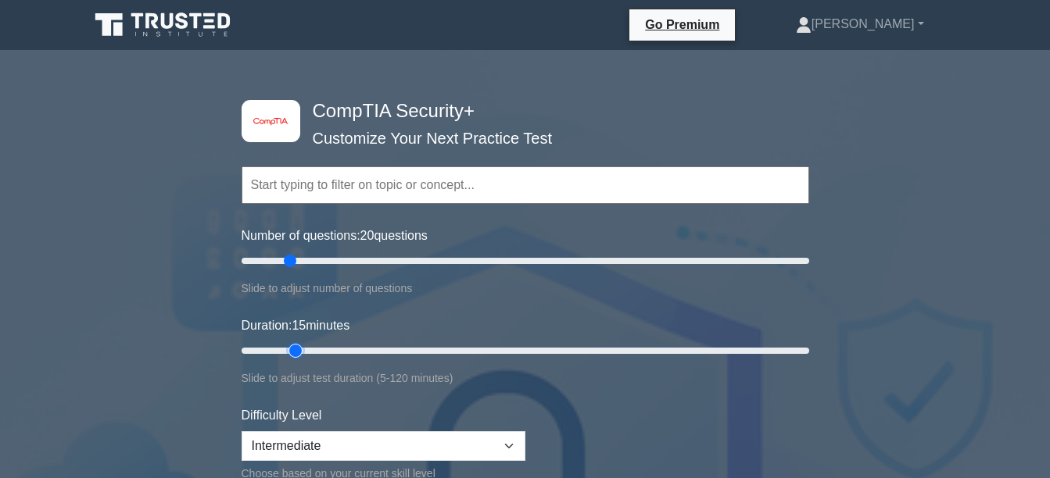
type input "15"
click at [288, 345] on input "Duration: 15 minutes" at bounding box center [524, 351] width 567 height 19
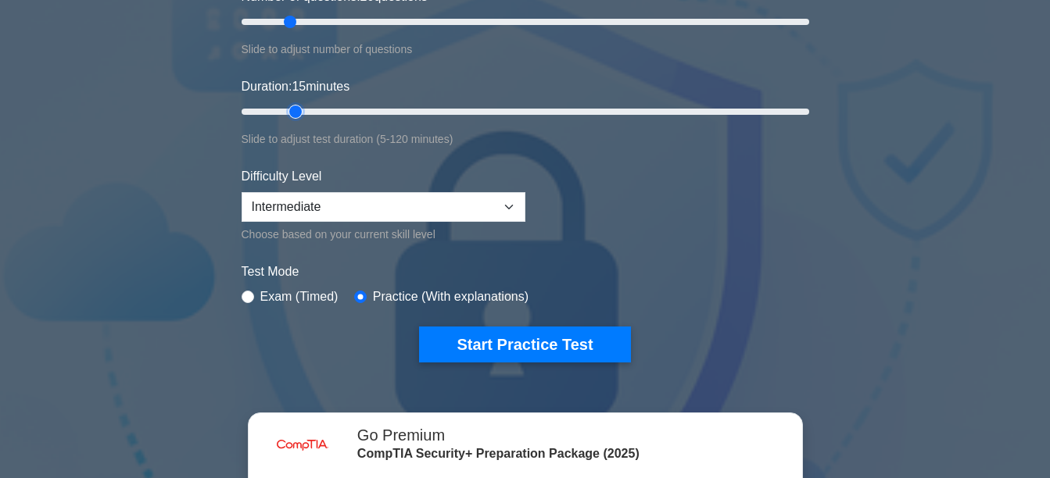
scroll to position [338, 0]
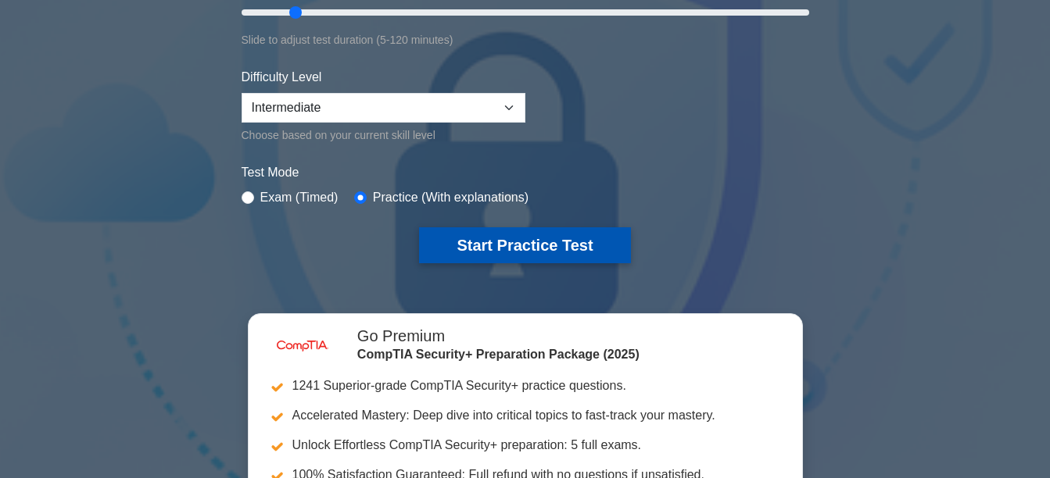
click at [567, 237] on button "Start Practice Test" at bounding box center [524, 245] width 211 height 36
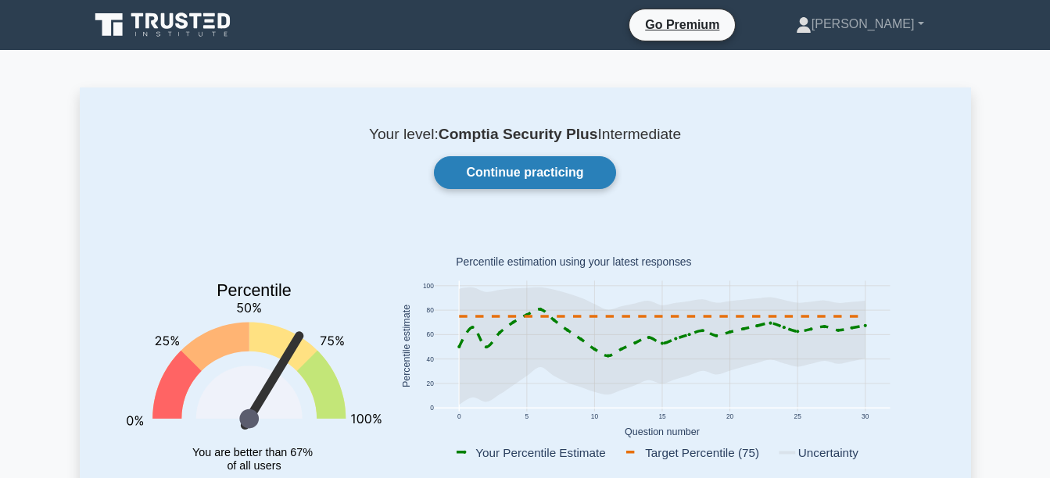
click at [567, 184] on link "Continue practicing" at bounding box center [524, 172] width 181 height 33
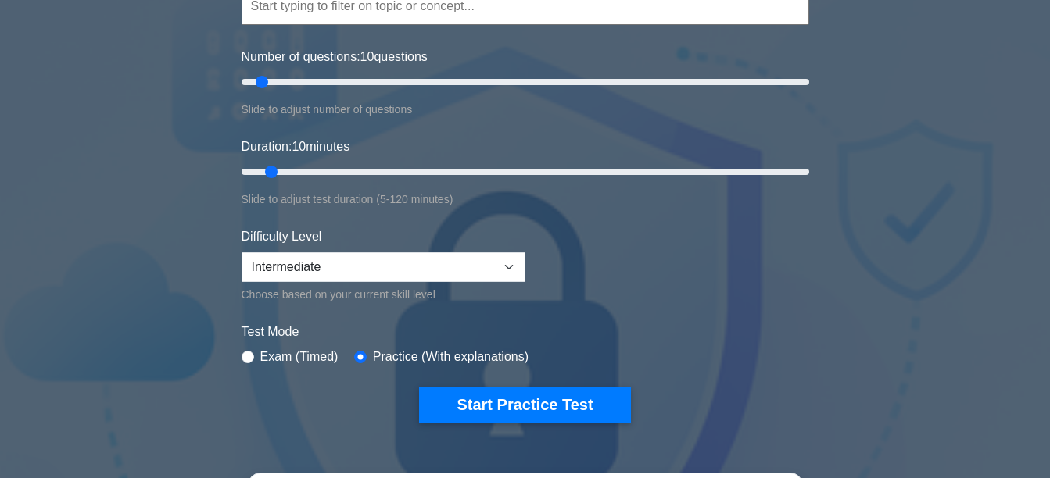
scroll to position [199, 0]
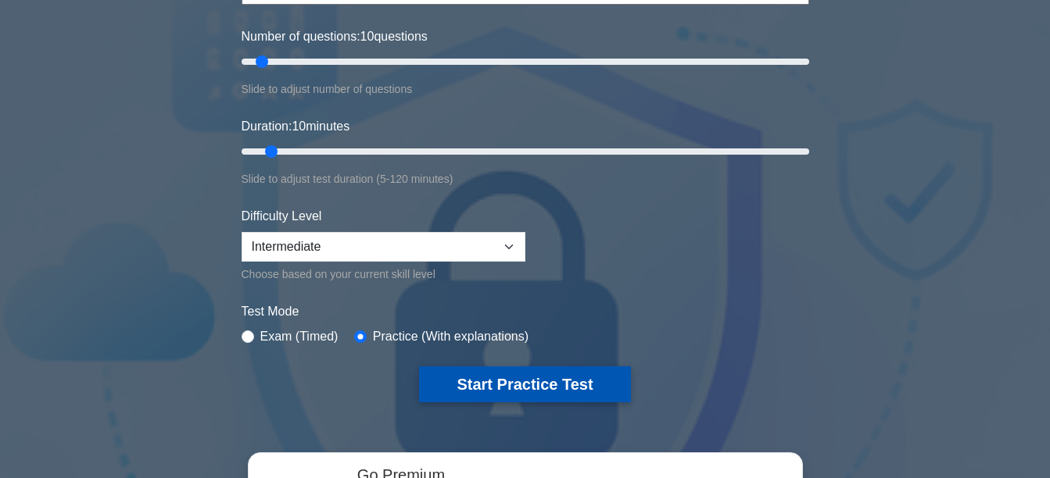
click at [563, 380] on button "Start Practice Test" at bounding box center [524, 385] width 211 height 36
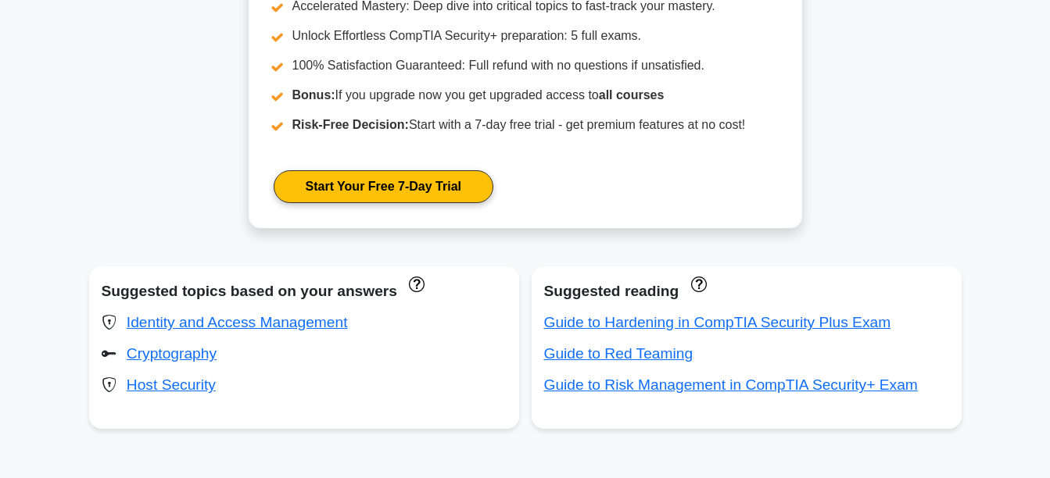
scroll to position [696, 0]
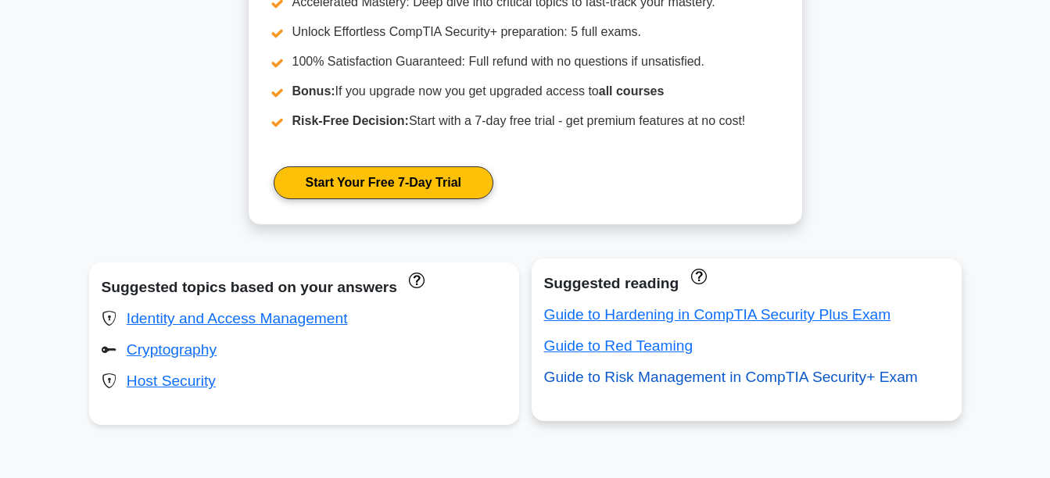
click at [735, 379] on link "Guide to Risk Management in CompTIA Security+ Exam" at bounding box center [731, 377] width 374 height 16
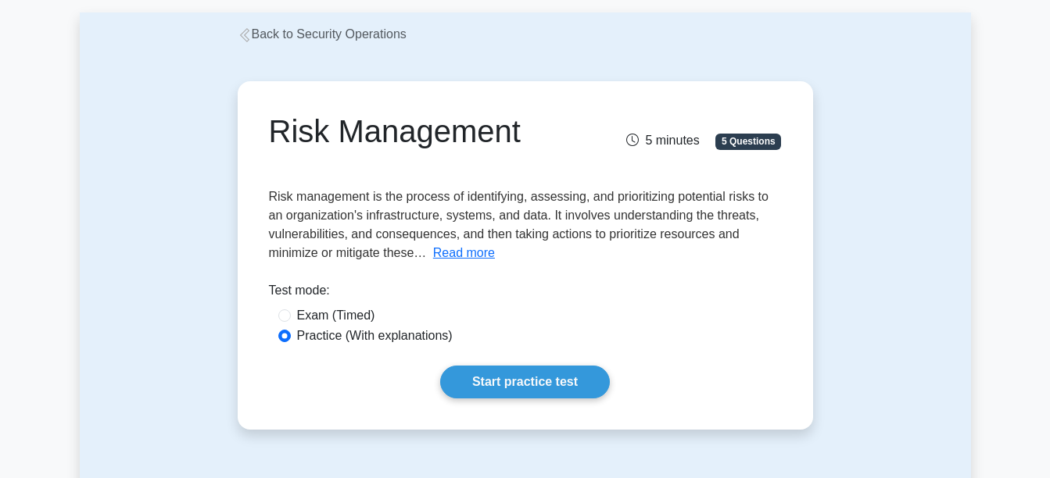
scroll to position [95, 0]
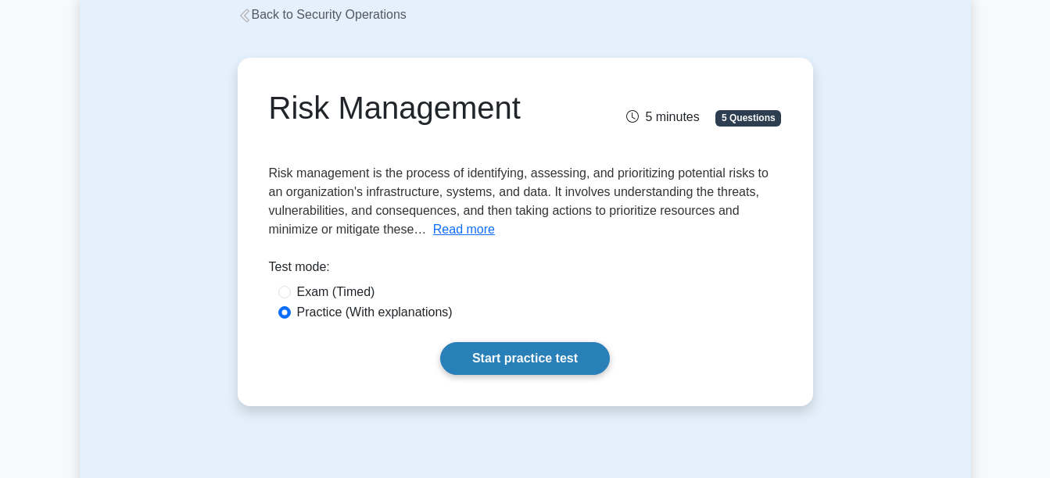
click at [531, 351] on link "Start practice test" at bounding box center [525, 358] width 170 height 33
